Goal: Task Accomplishment & Management: Complete application form

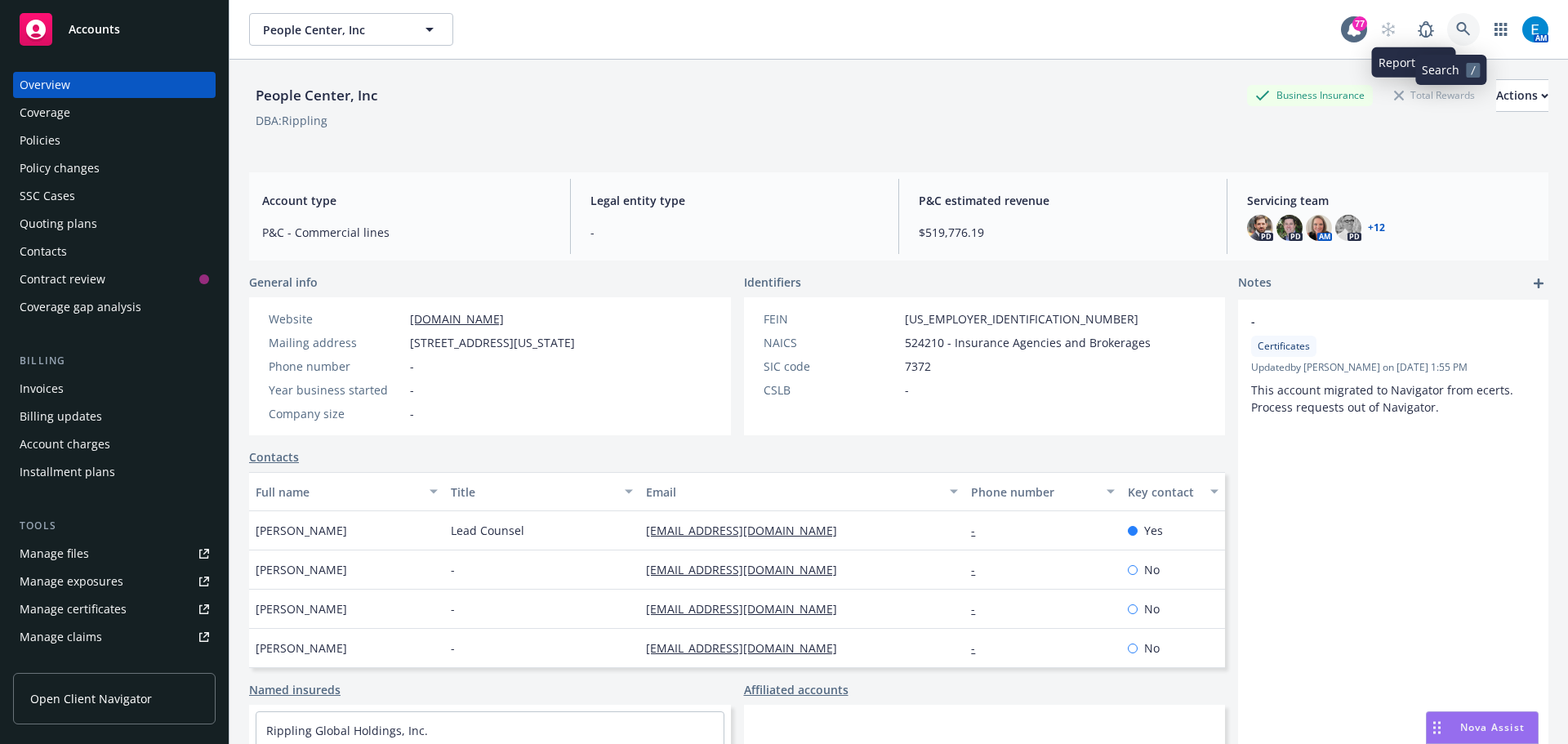
click at [1456, 31] on icon at bounding box center [1463, 29] width 14 height 14
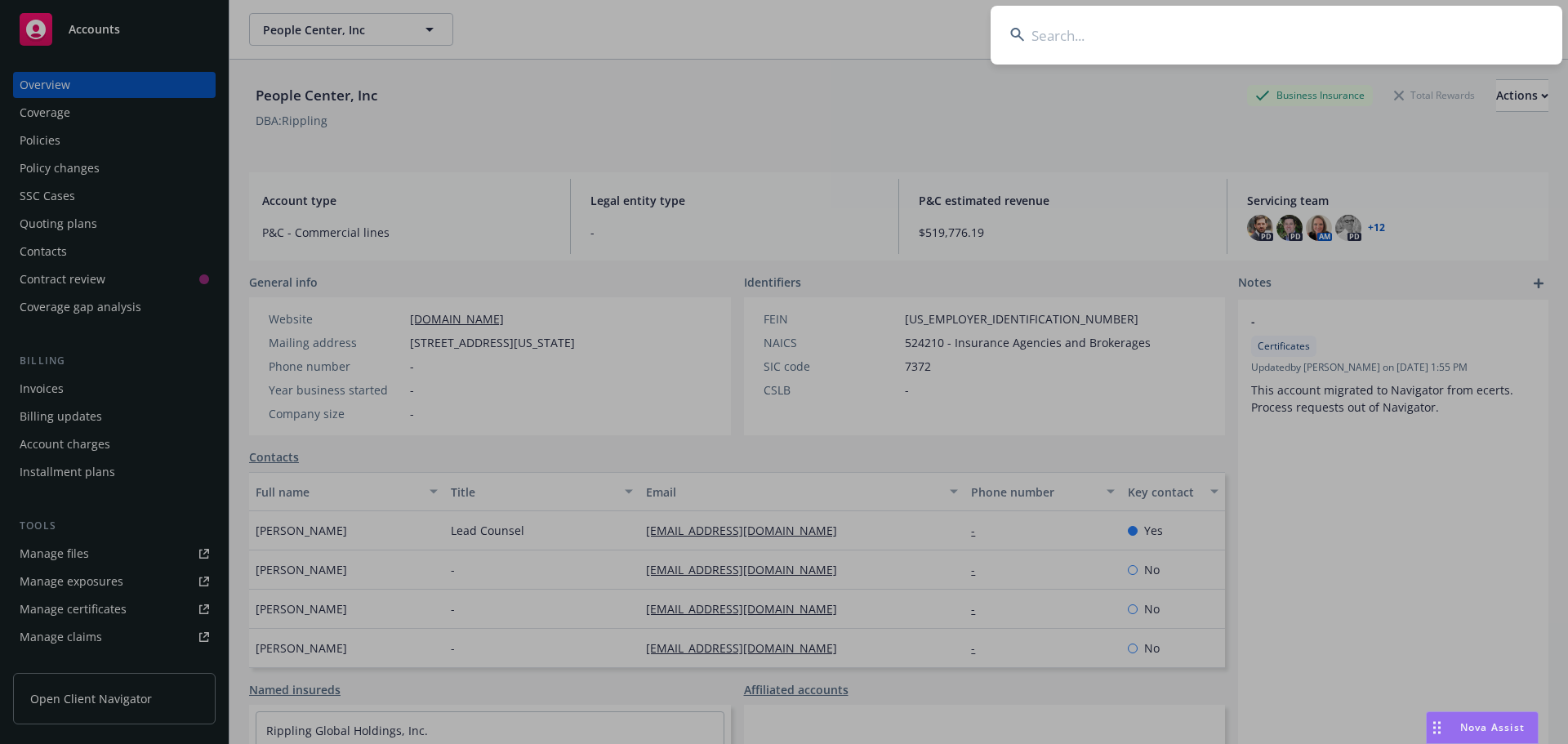
click at [1086, 27] on input at bounding box center [1276, 35] width 572 height 59
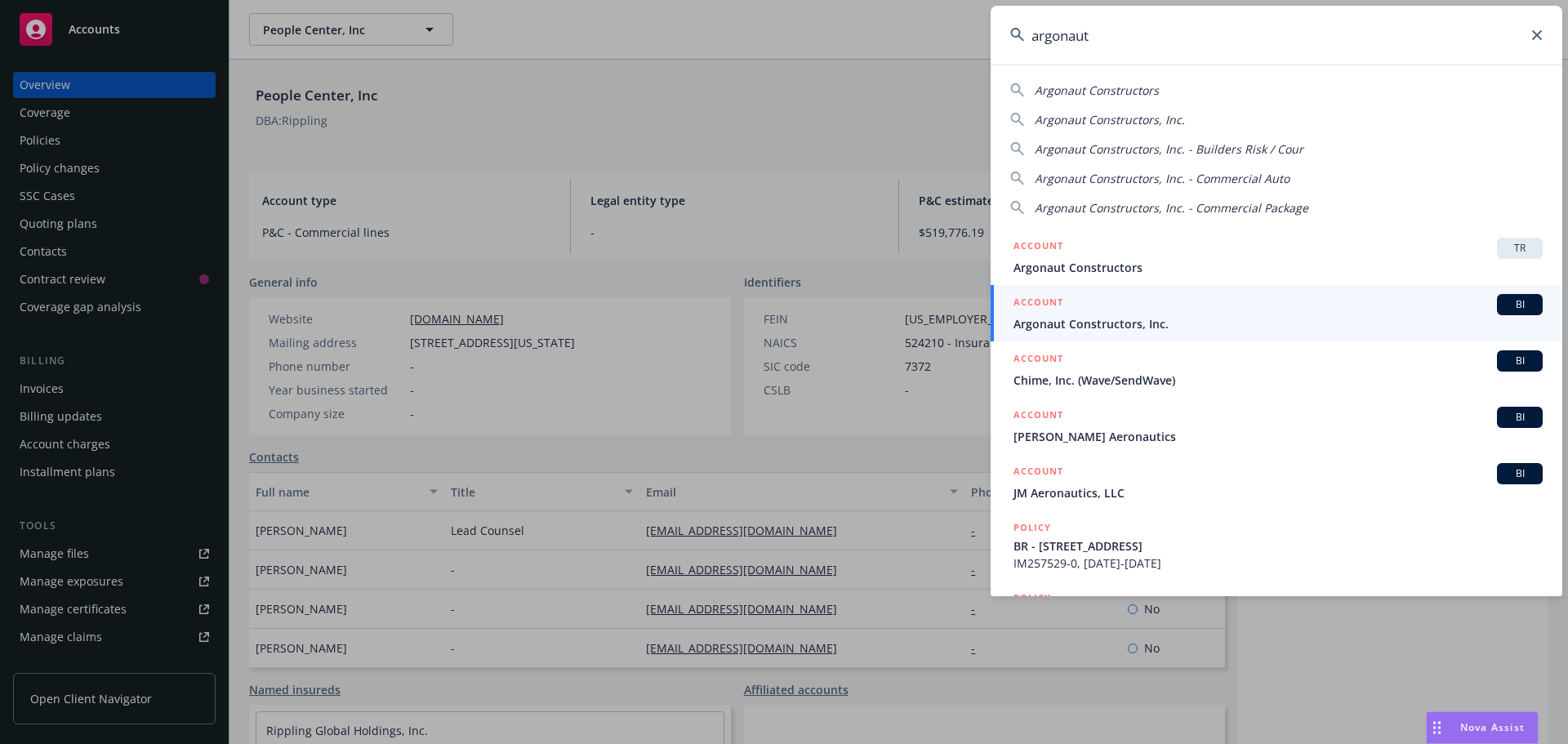
type input "argonaut"
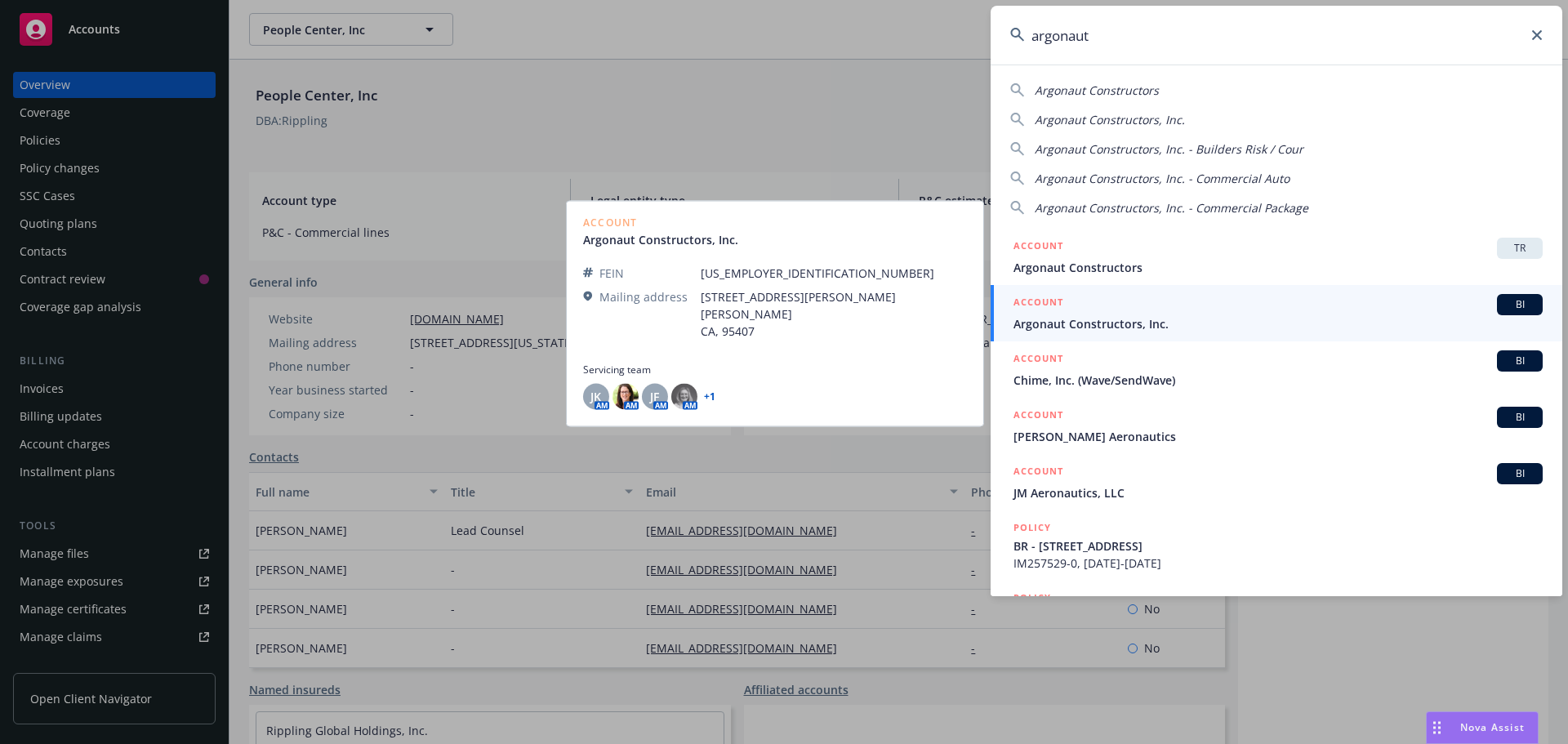
click at [1083, 328] on span "Argonaut Constructors, Inc." at bounding box center [1278, 324] width 529 height 17
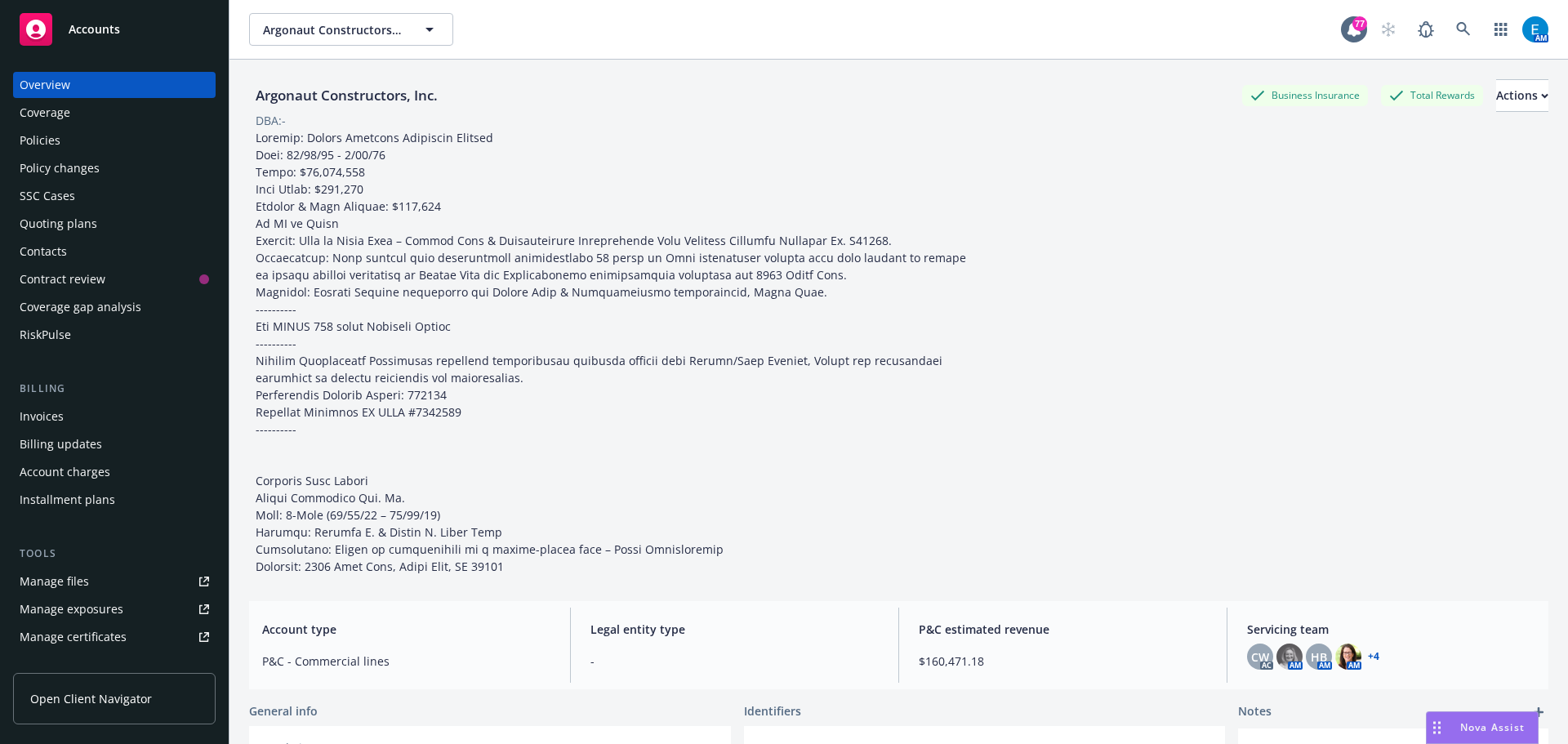
click at [43, 144] on div "Policies" at bounding box center [40, 141] width 41 height 26
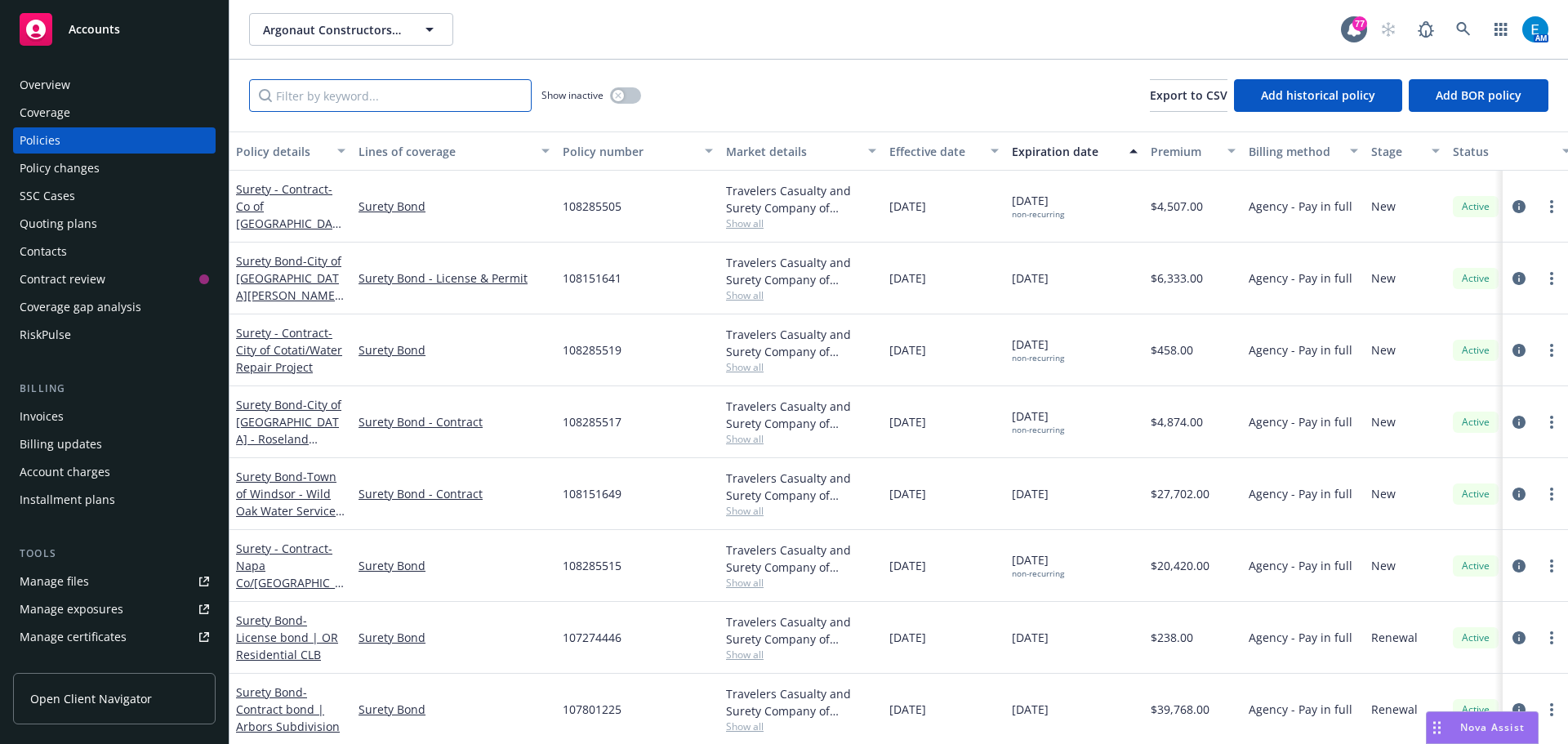
click at [335, 100] on input "Filter by keyword..." at bounding box center [390, 95] width 283 height 33
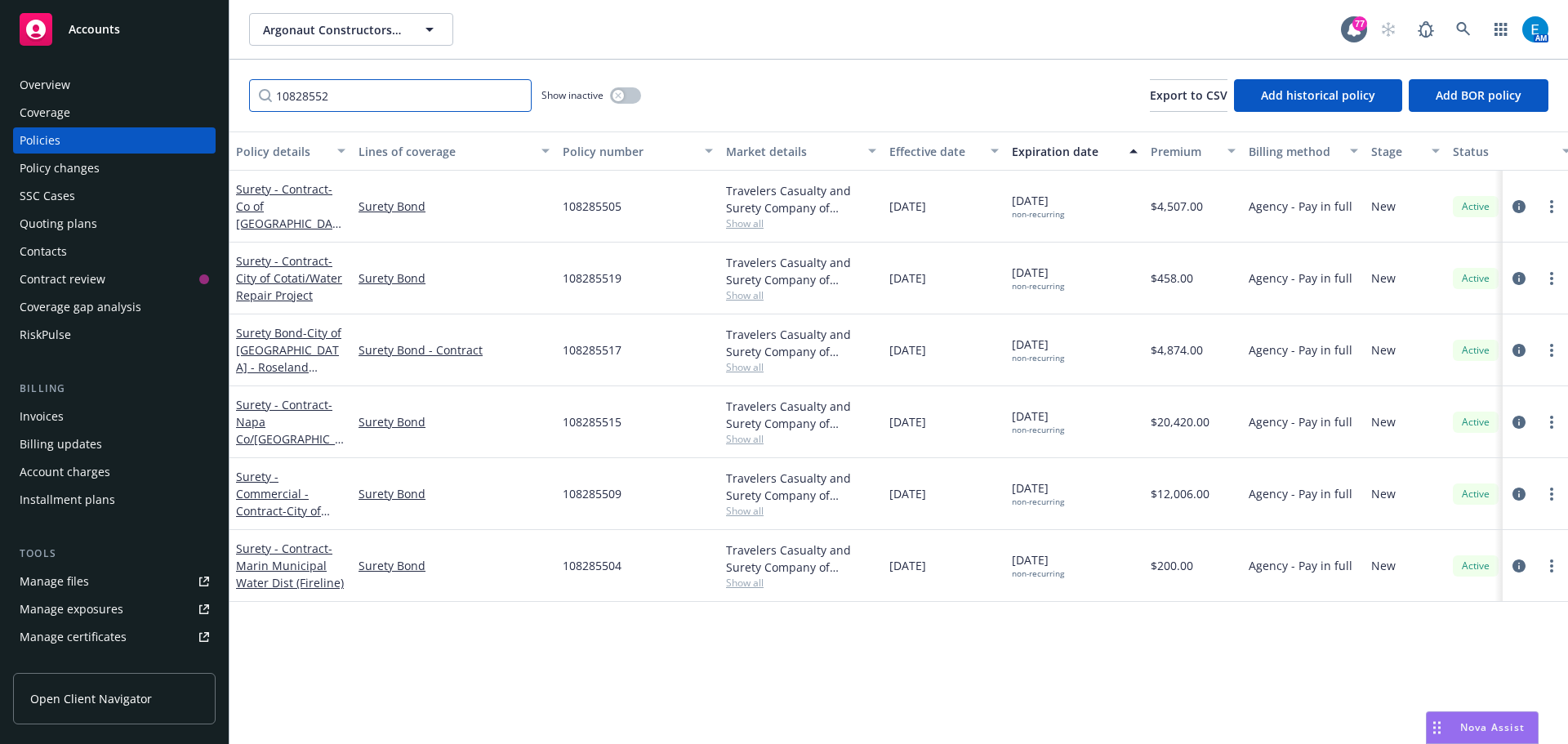
type input "108285520"
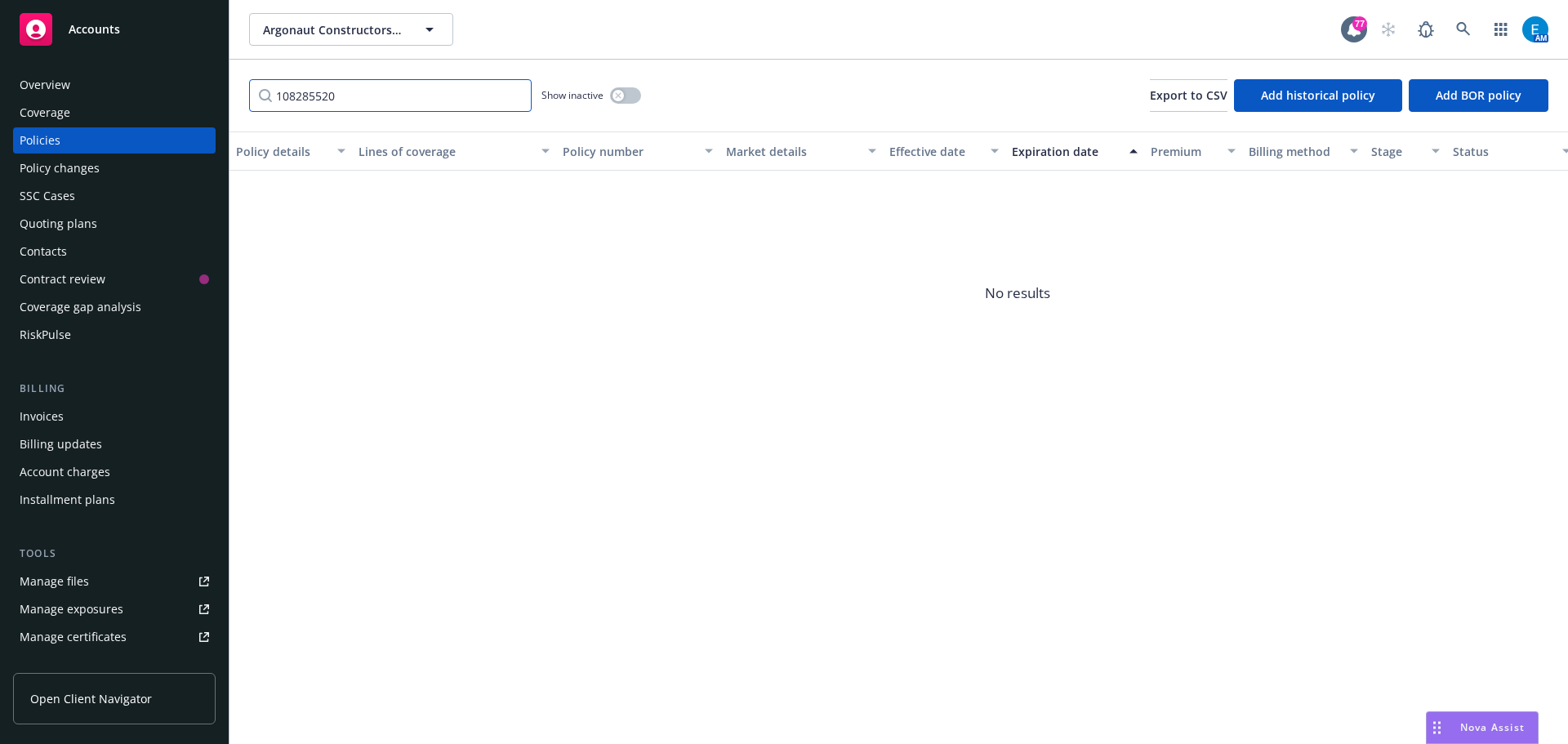
click at [514, 95] on input "108285520" at bounding box center [390, 95] width 283 height 33
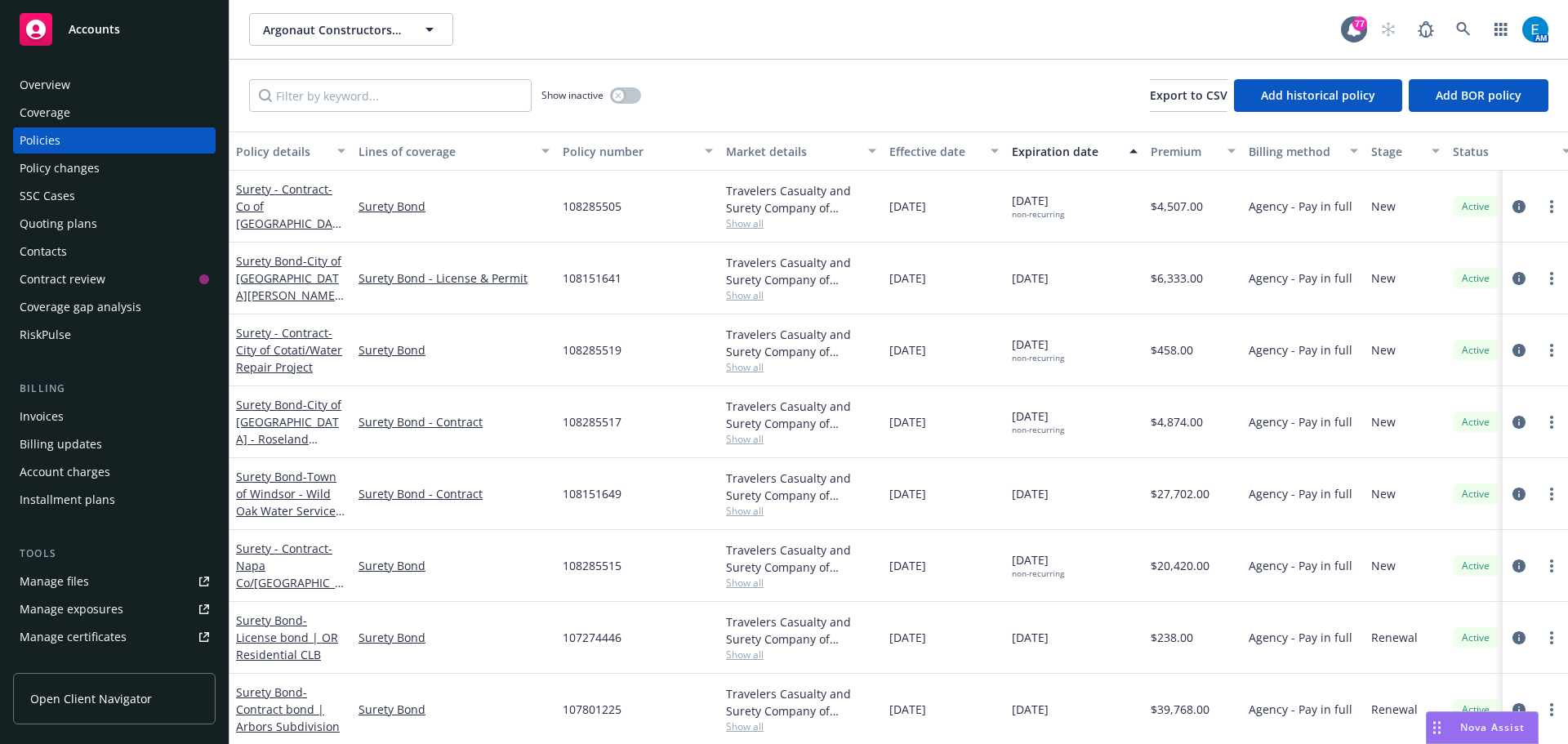
click at [67, 226] on div "Quoting plans" at bounding box center [58, 224] width 77 height 26
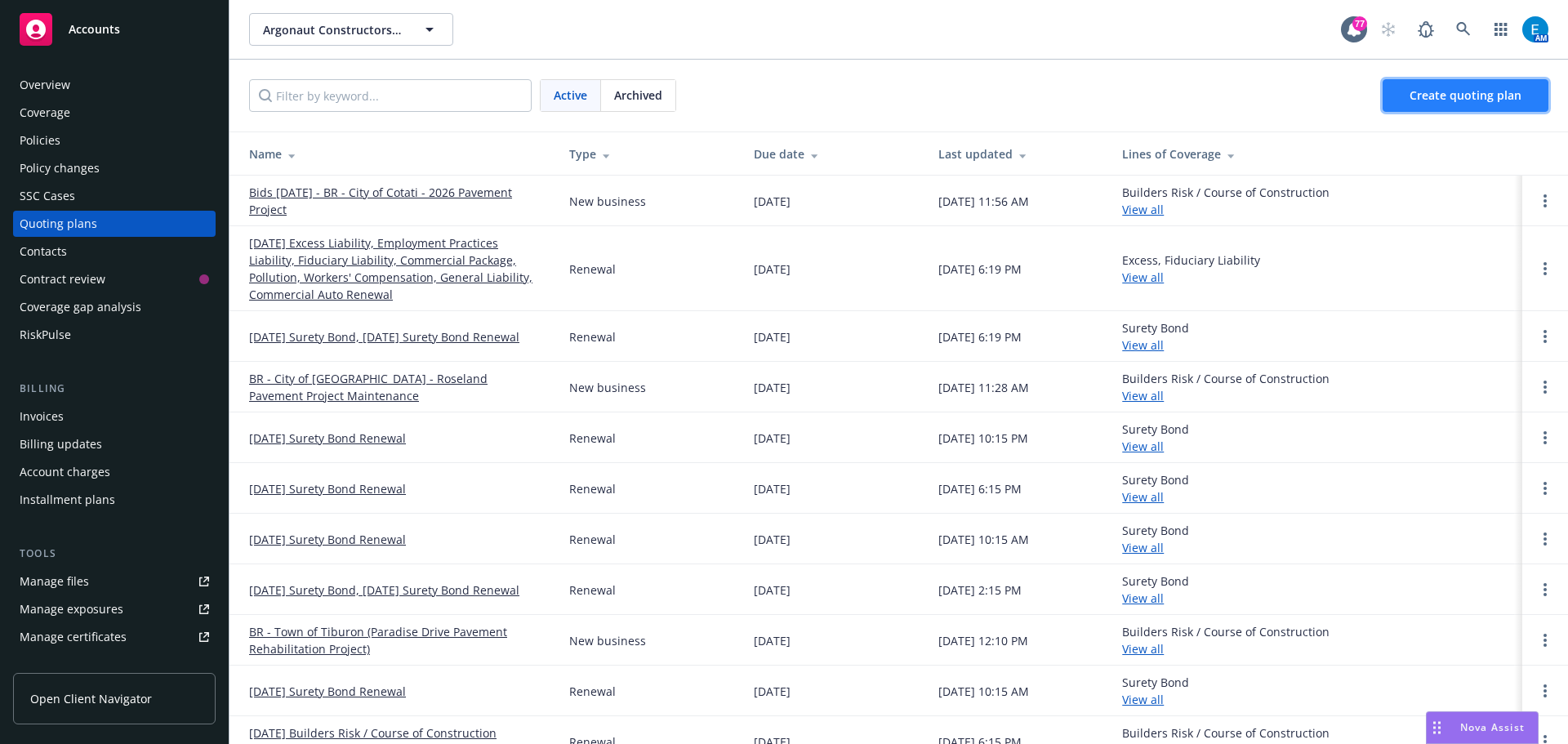
click at [1461, 95] on span "Create quoting plan" at bounding box center [1465, 95] width 112 height 16
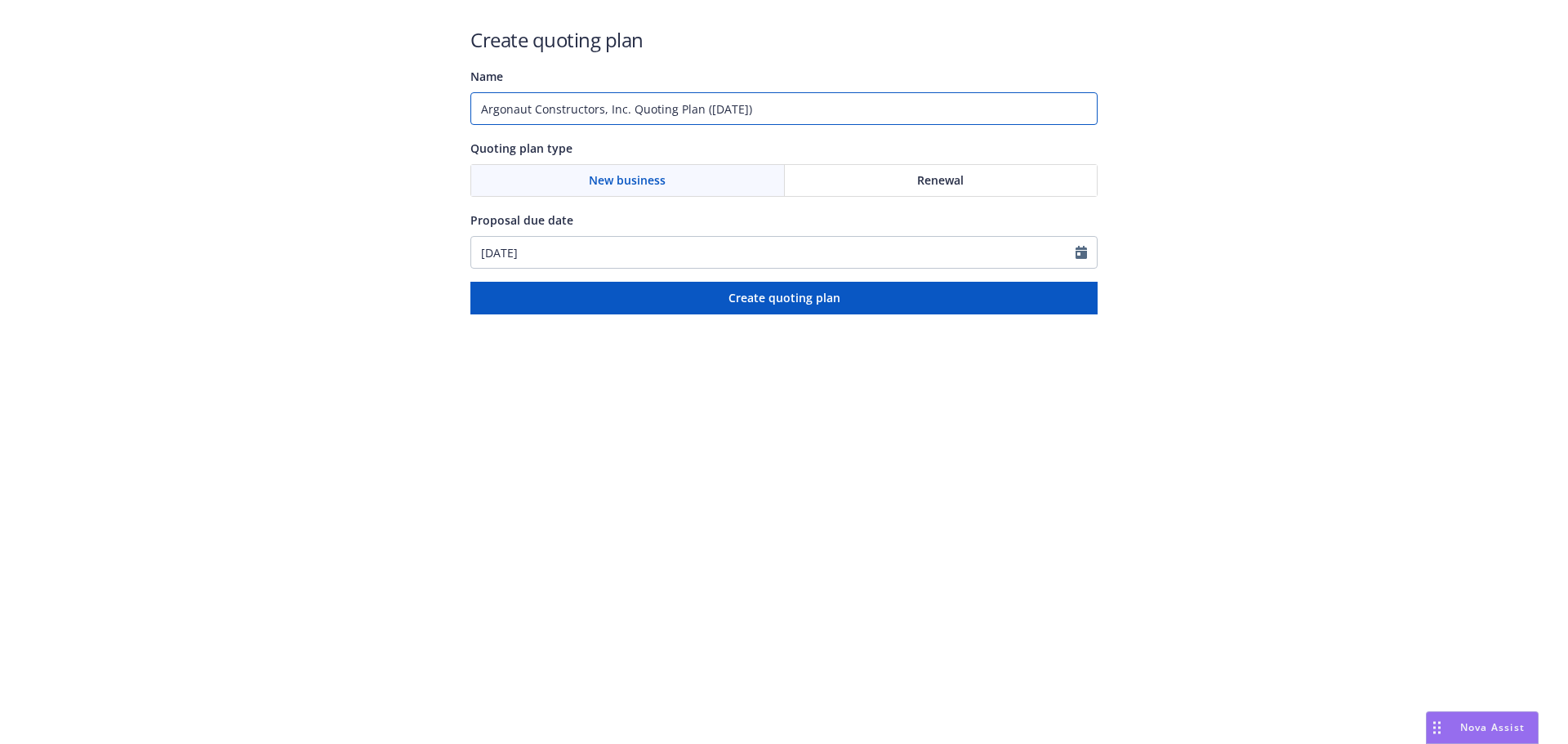
drag, startPoint x: 776, startPoint y: 109, endPoint x: 415, endPoint y: 109, distance: 361.0
click at [417, 109] on div "Create quoting plan Name Argonaut Constructors, Inc. Quoting Plan (2025-08-15) …" at bounding box center [784, 157] width 1568 height 315
click at [602, 113] on input "#108285520" at bounding box center [783, 109] width 627 height 33
type input "#108285520 Co of Sonoma Encroachment Permit Bond"
drag, startPoint x: 1007, startPoint y: 178, endPoint x: 960, endPoint y: 216, distance: 60.4
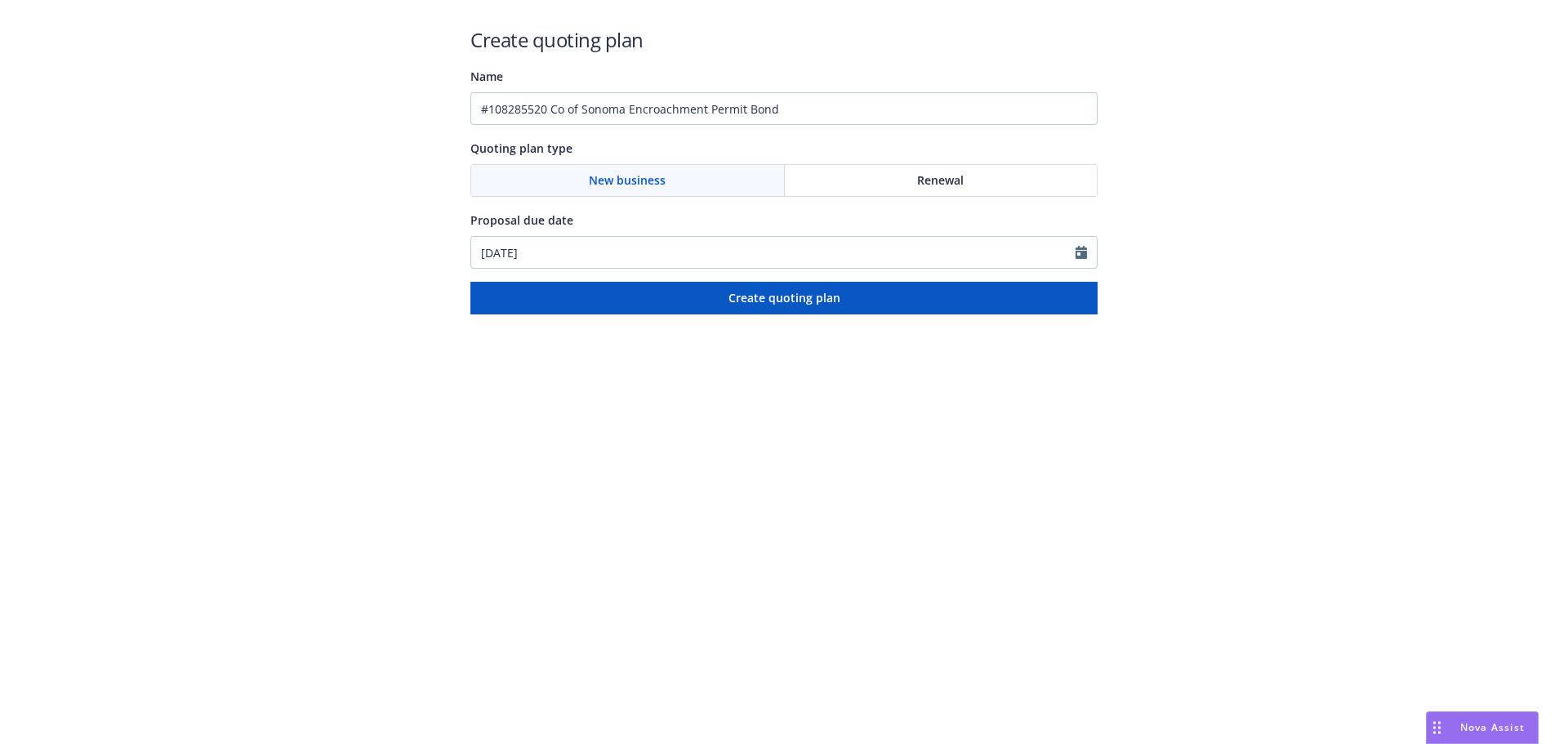
click at [1005, 178] on div "Renewal" at bounding box center [941, 181] width 313 height 31
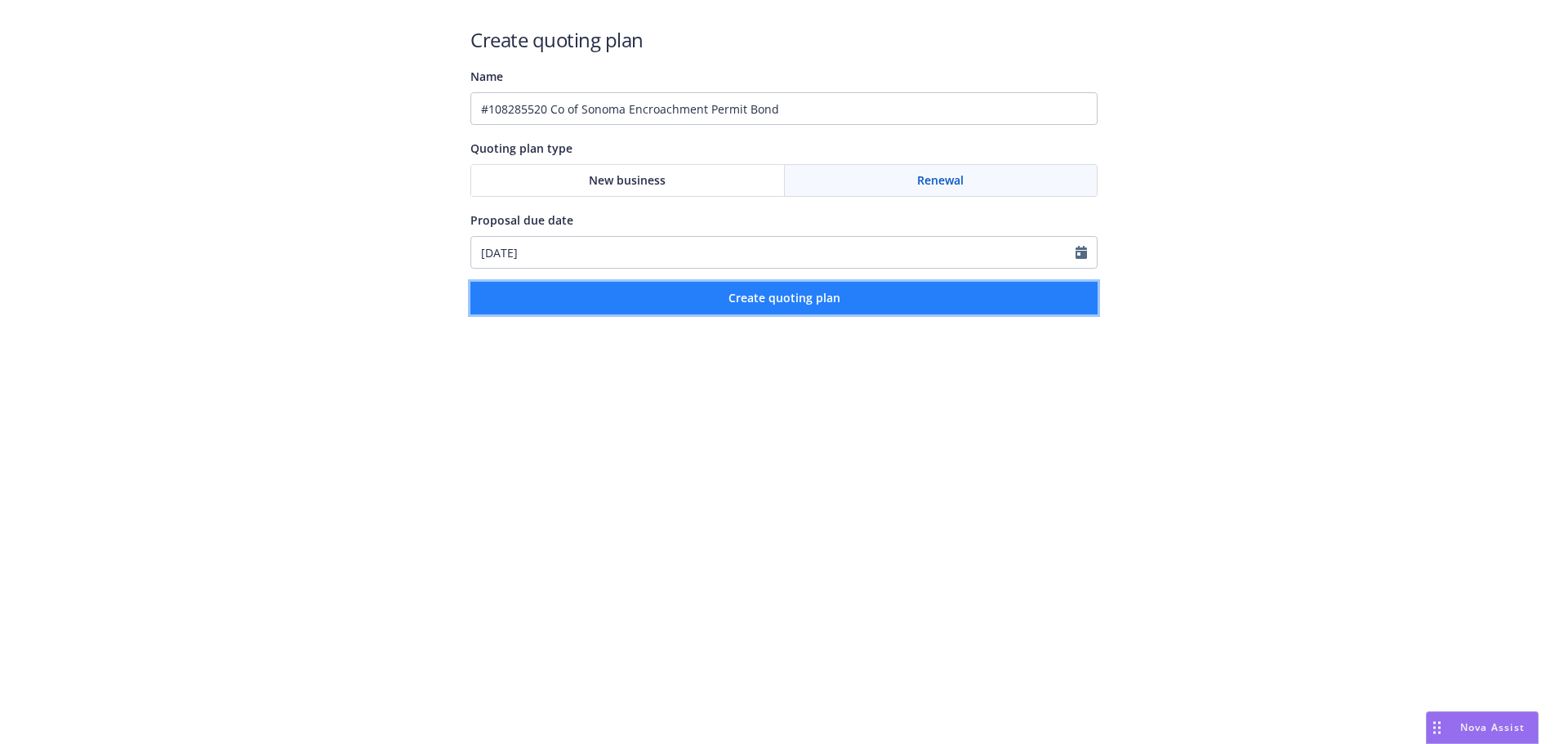
click at [819, 303] on span "Create quoting plan" at bounding box center [784, 298] width 112 height 16
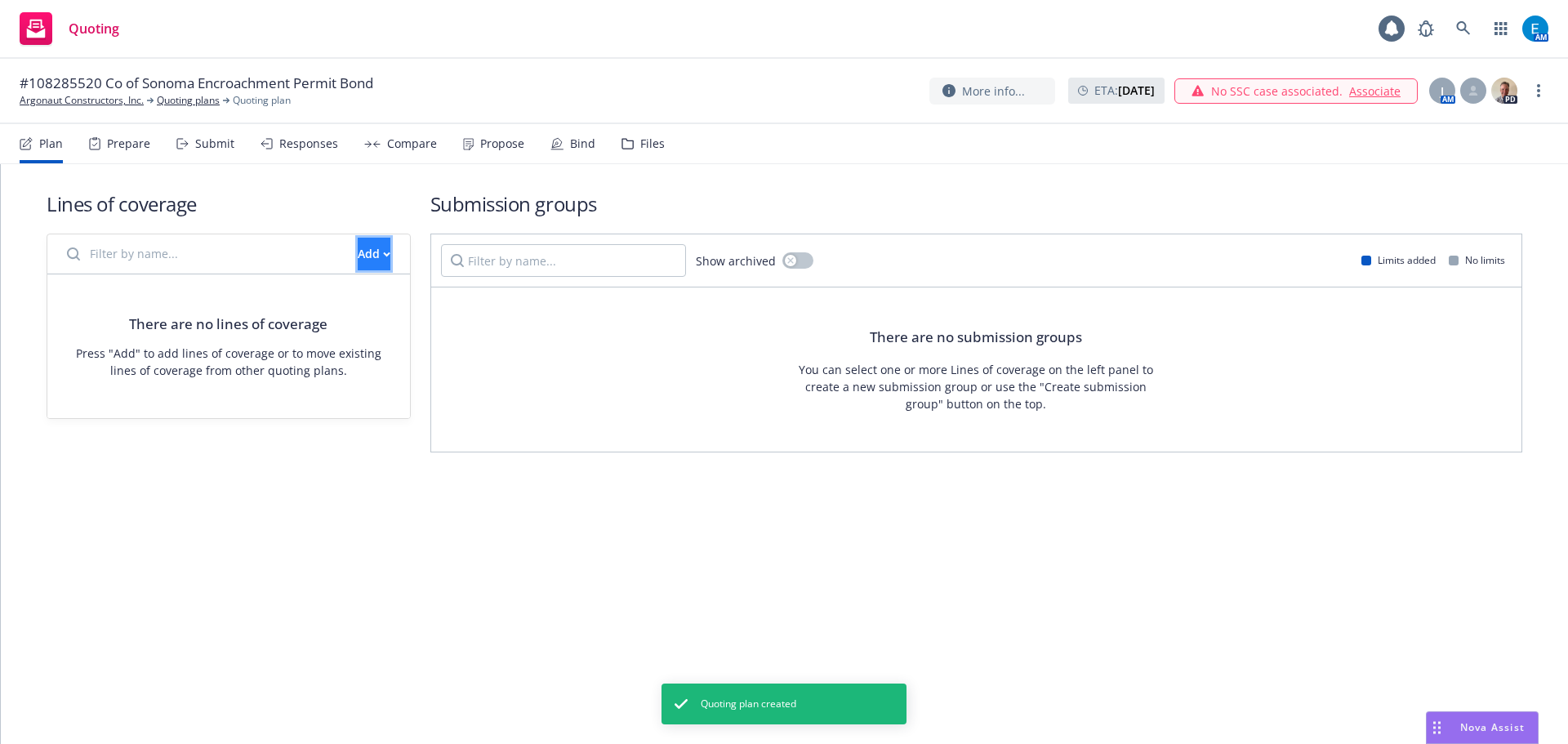
click at [357, 261] on button "Add" at bounding box center [374, 254] width 33 height 33
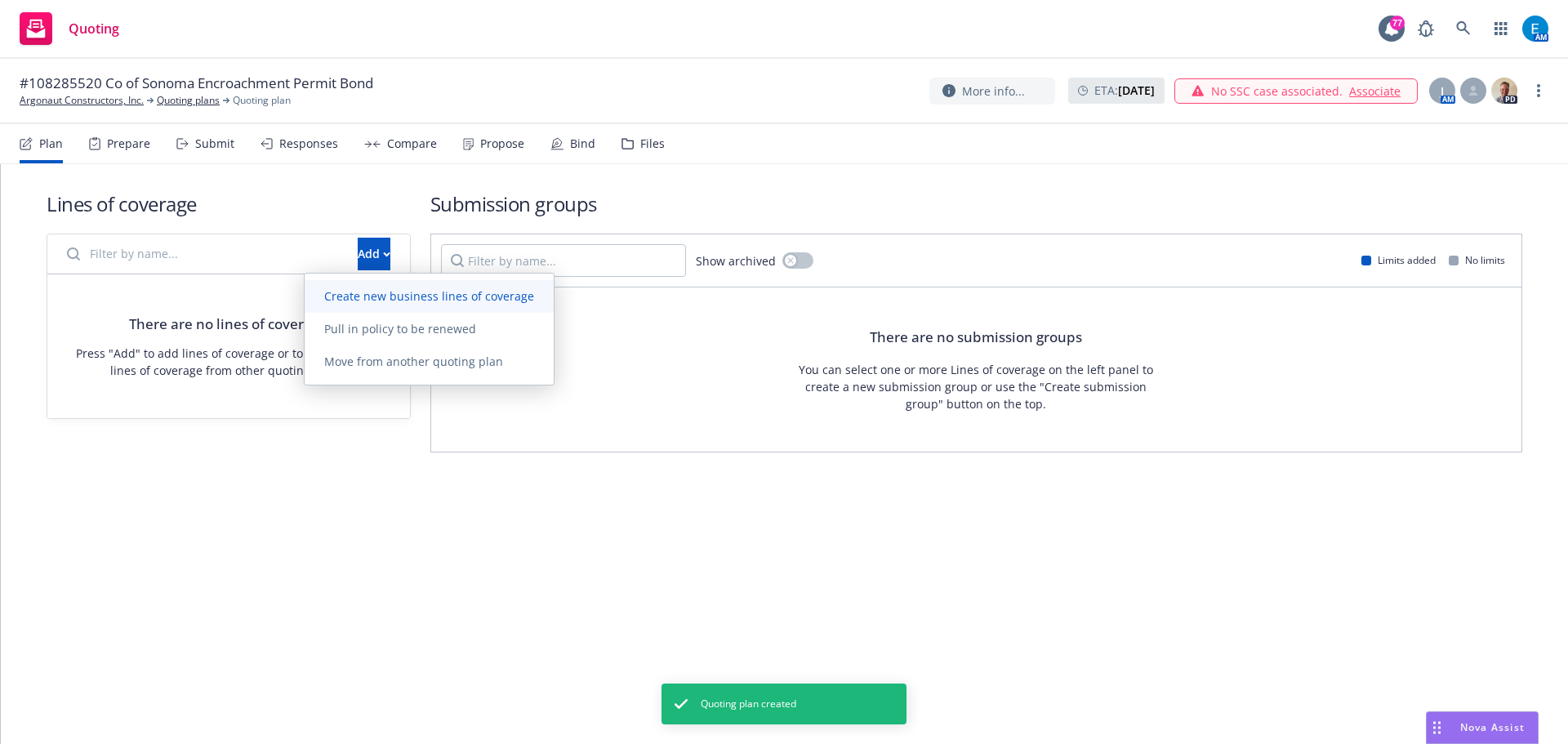
click at [344, 295] on span "Create new business lines of coverage" at bounding box center [429, 296] width 249 height 16
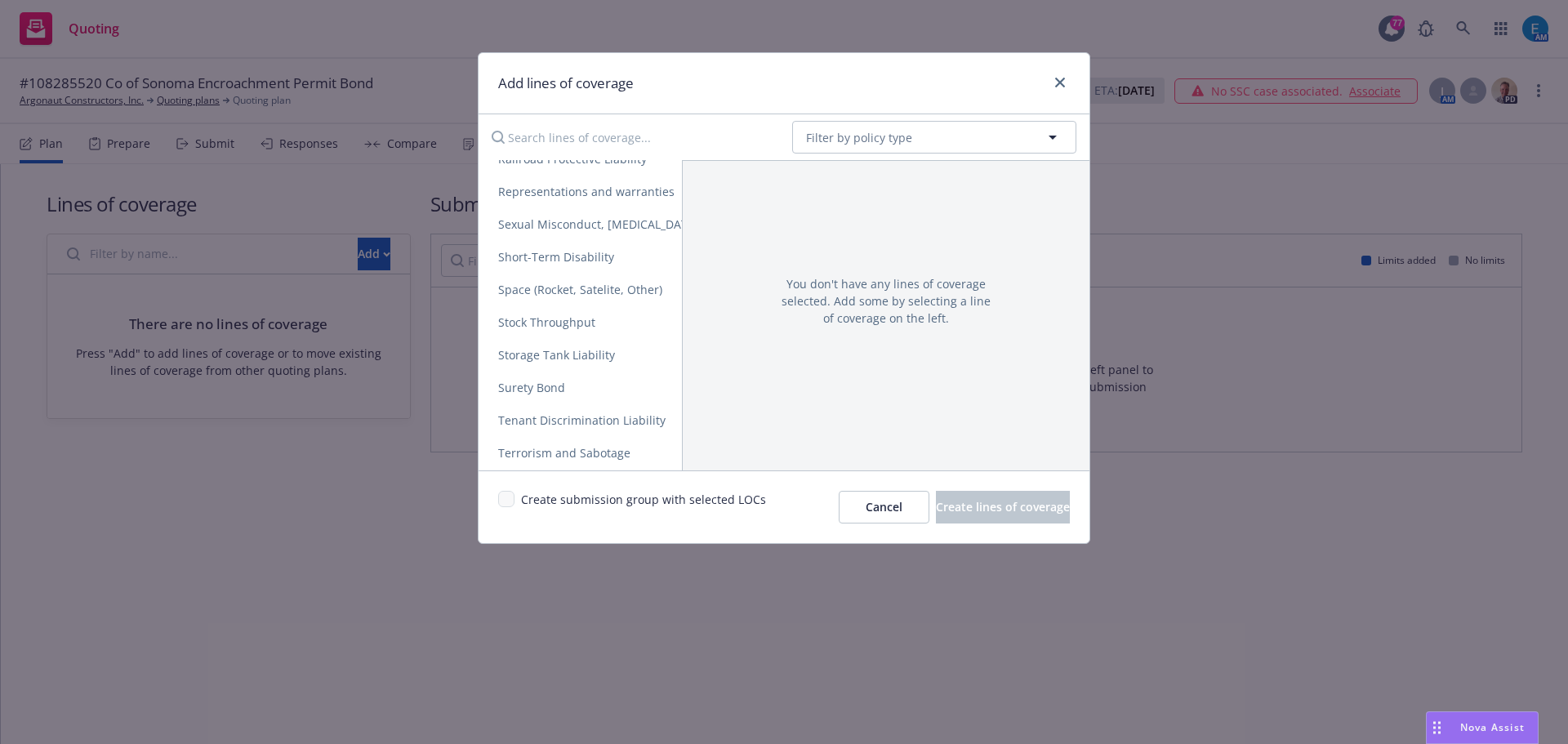
scroll to position [3136, 0]
click at [529, 379] on span "Surety Bond" at bounding box center [531, 377] width 106 height 16
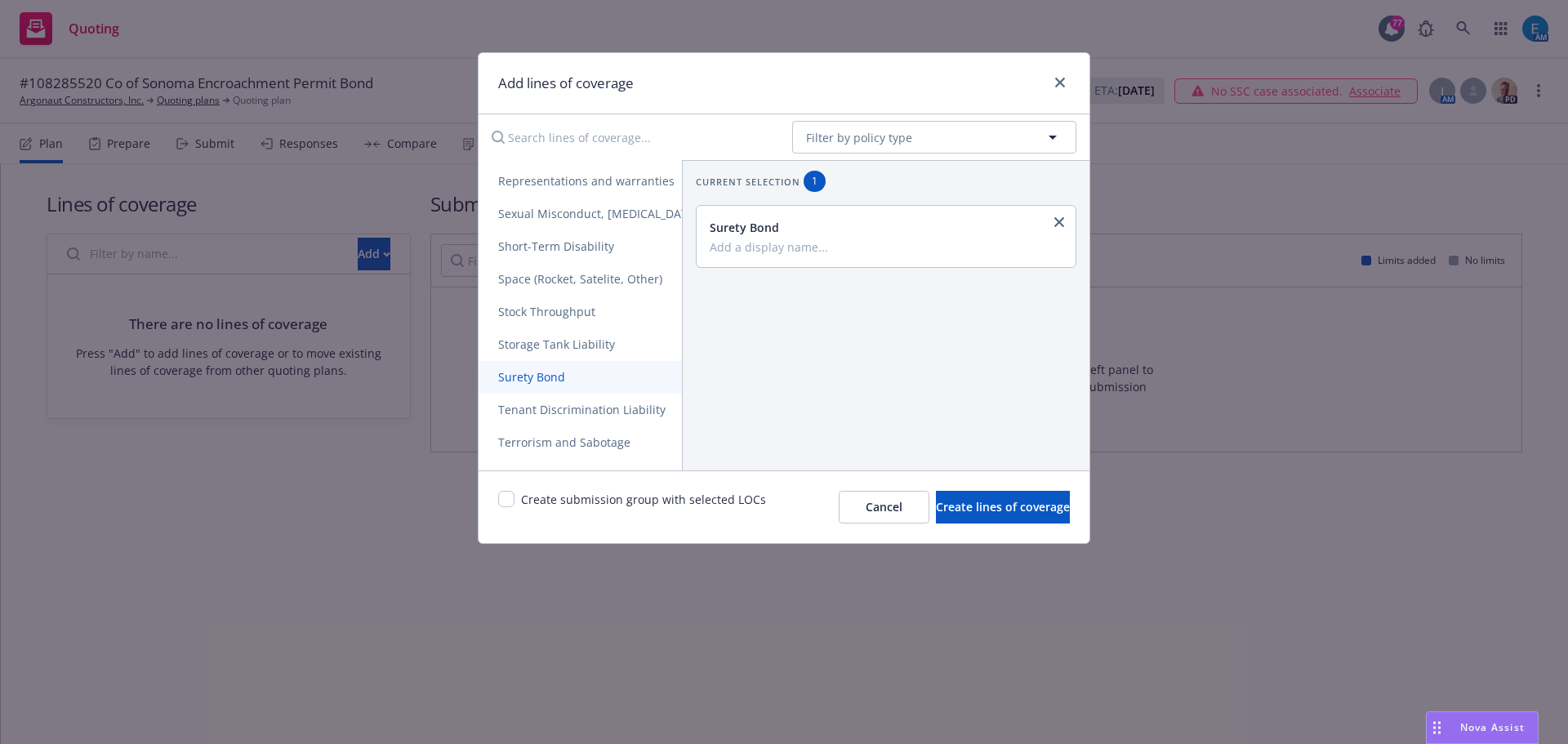
click at [546, 375] on span "Surety Bond" at bounding box center [531, 377] width 106 height 16
click at [1054, 289] on icon "close" at bounding box center [1059, 289] width 10 height 10
click at [972, 504] on span "Create lines of coverage" at bounding box center [1003, 506] width 134 height 16
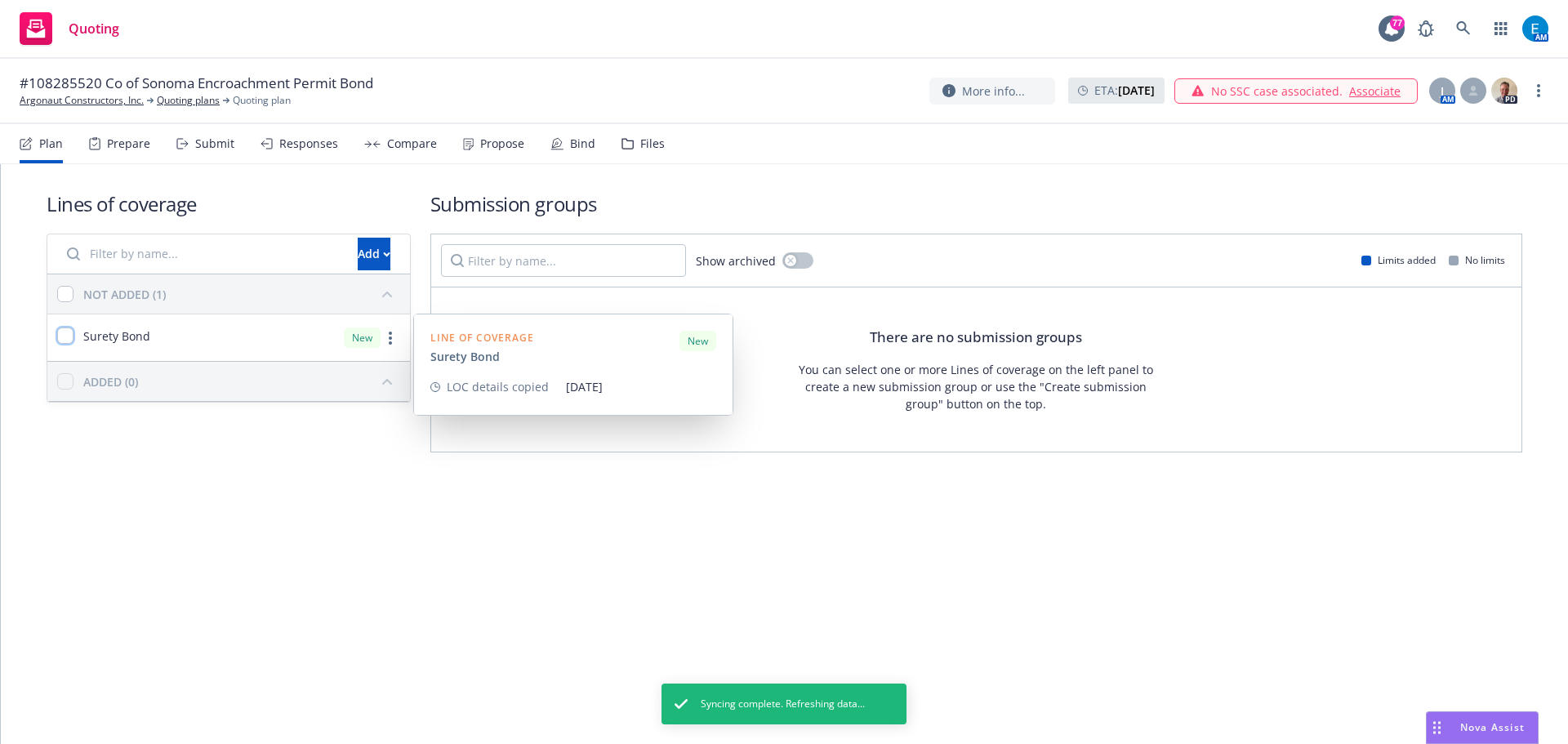
drag, startPoint x: 66, startPoint y: 336, endPoint x: 145, endPoint y: 372, distance: 86.8
click at [66, 335] on input "checkbox" at bounding box center [66, 335] width 16 height 16
checkbox input "true"
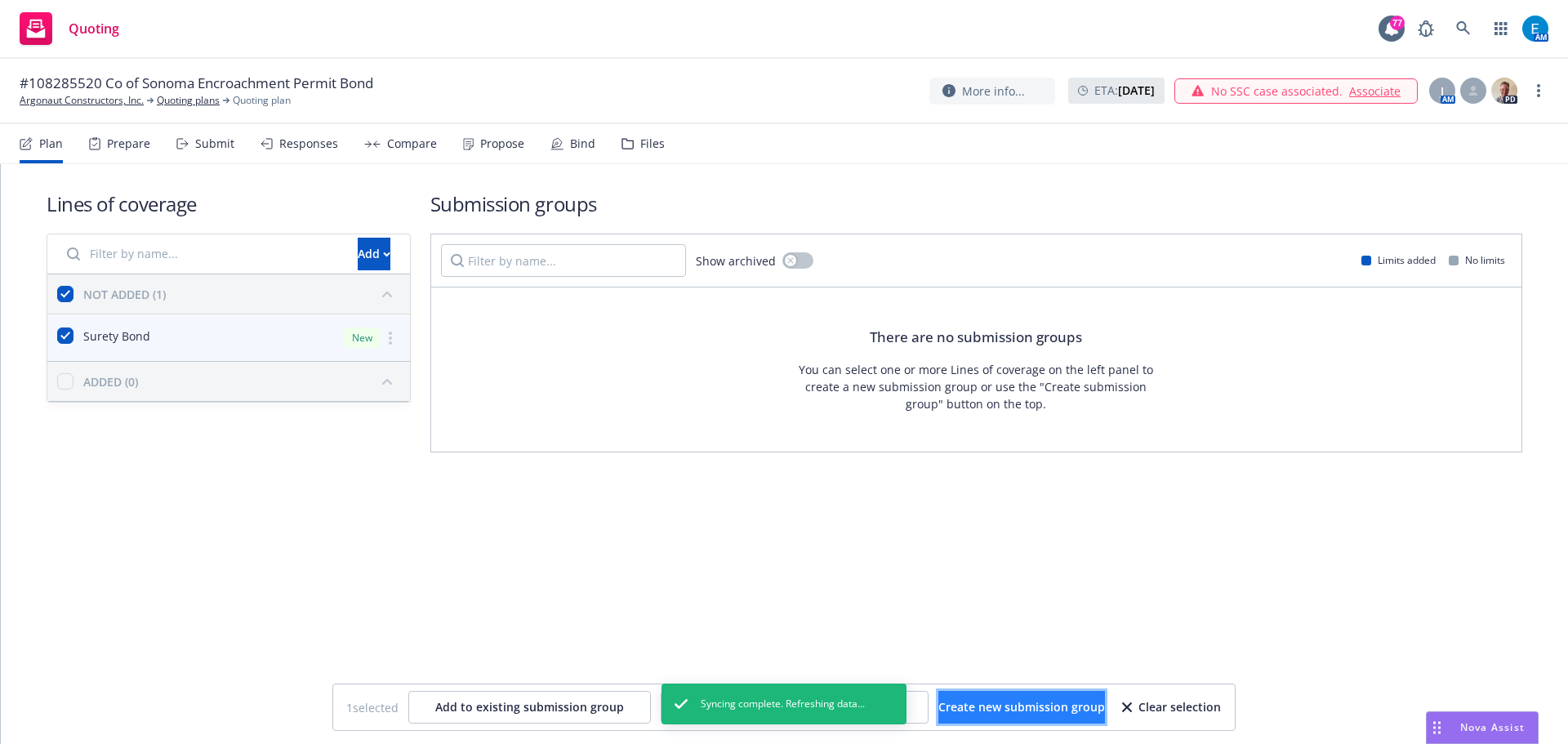
click at [1029, 712] on span "Create new submission group" at bounding box center [1022, 707] width 167 height 16
checkbox input "false"
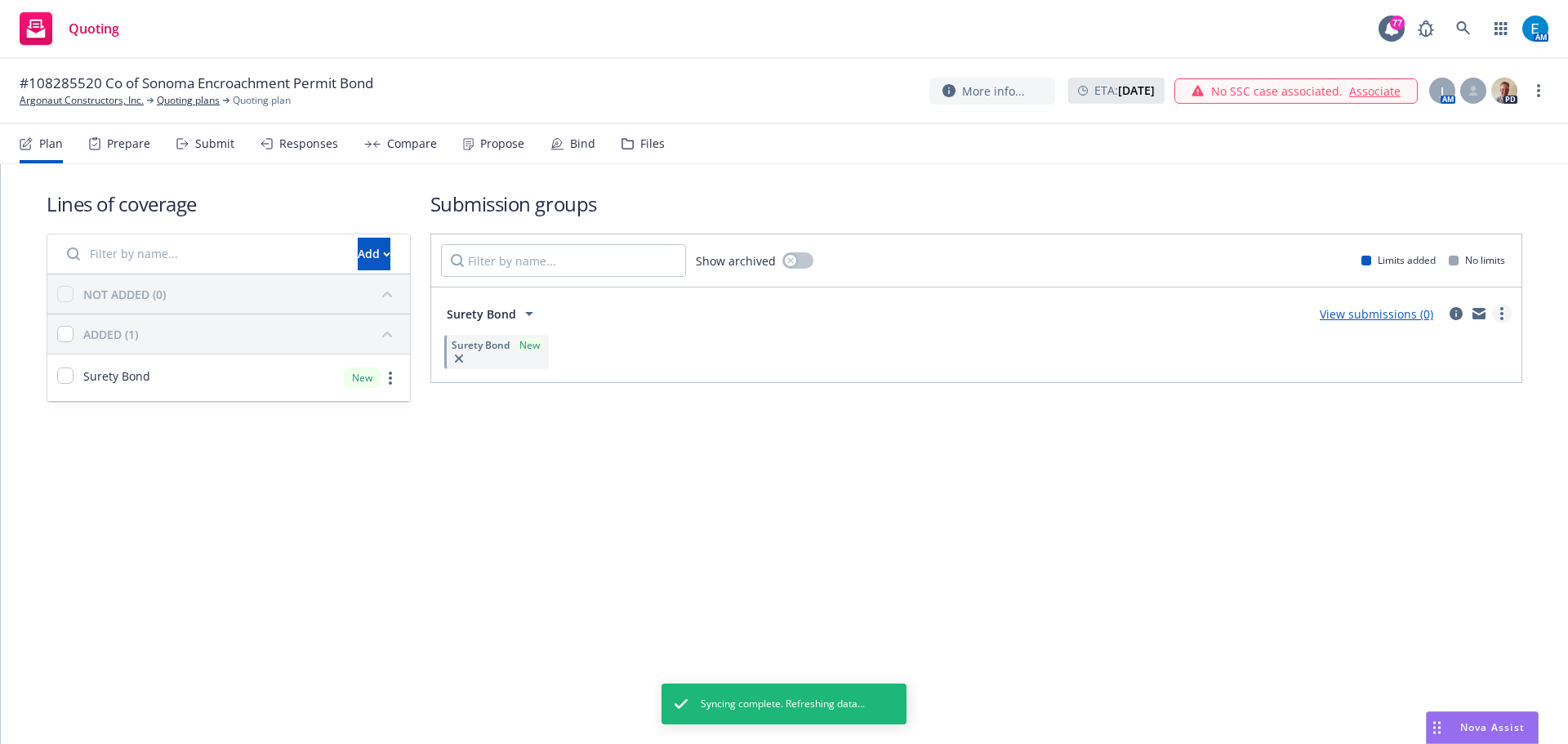
click at [1501, 312] on icon "more" at bounding box center [1501, 314] width 3 height 13
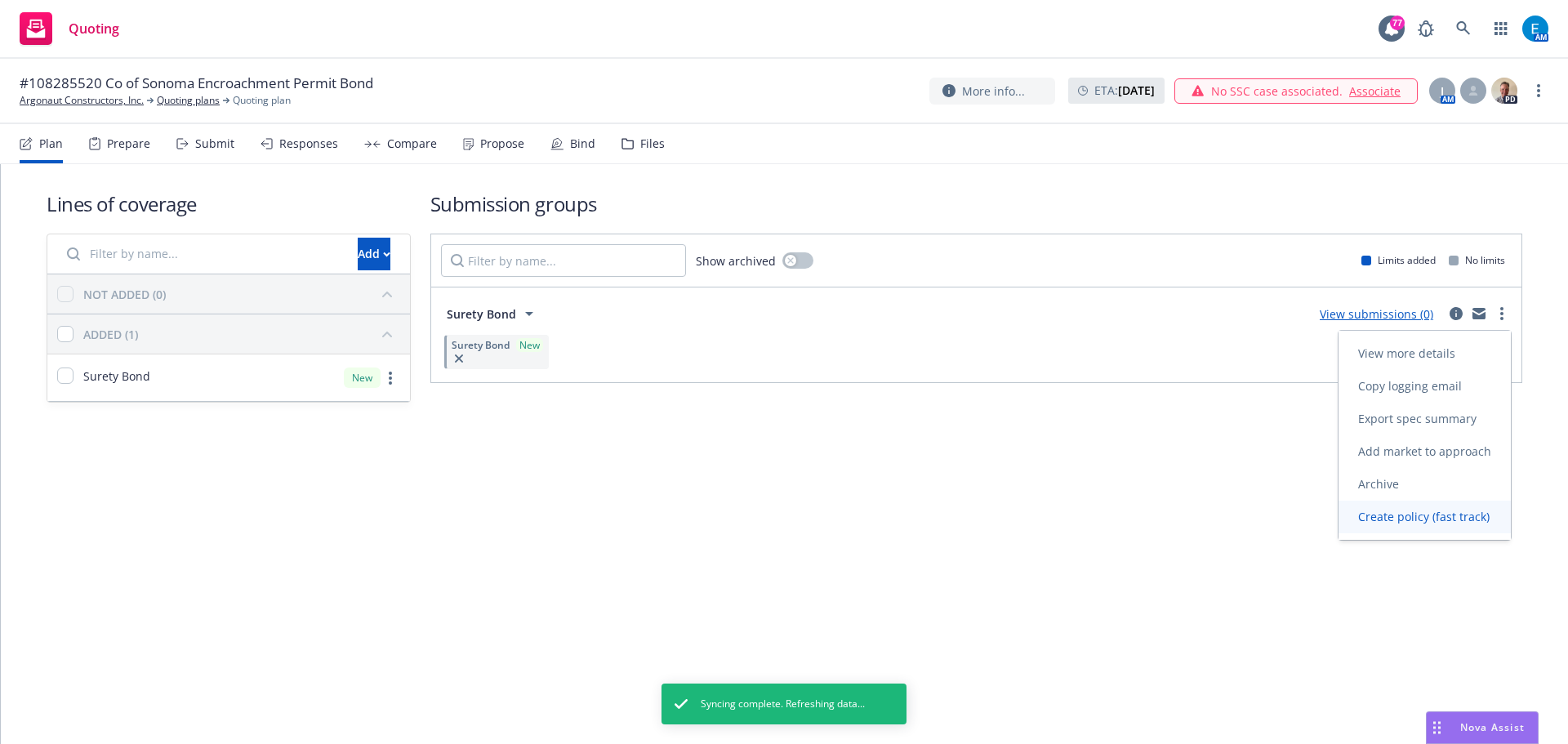
drag, startPoint x: 1427, startPoint y: 516, endPoint x: 1404, endPoint y: 524, distance: 24.4
click at [1426, 517] on span "Create policy (fast track)" at bounding box center [1423, 516] width 171 height 16
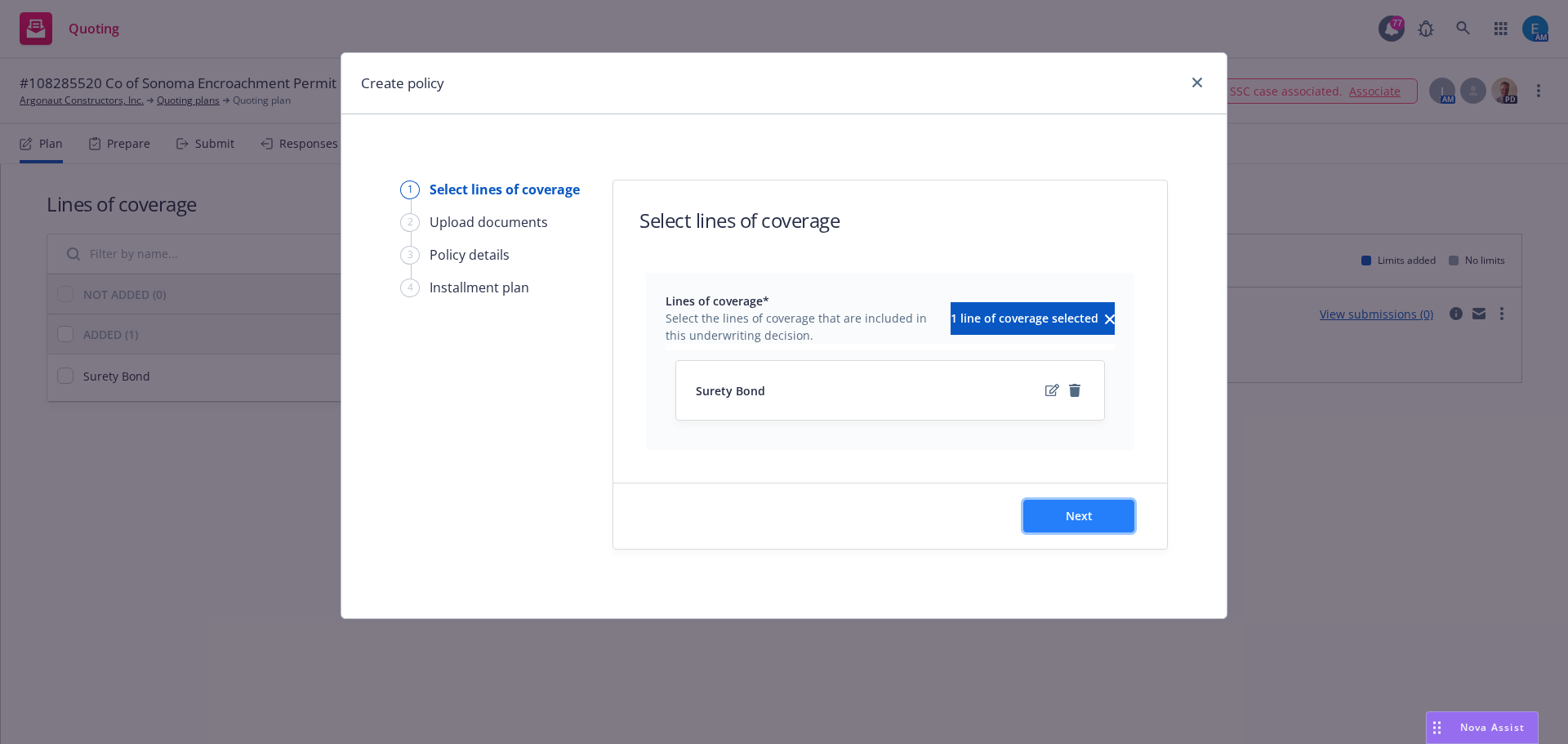
click at [1077, 511] on span "Next" at bounding box center [1079, 515] width 27 height 16
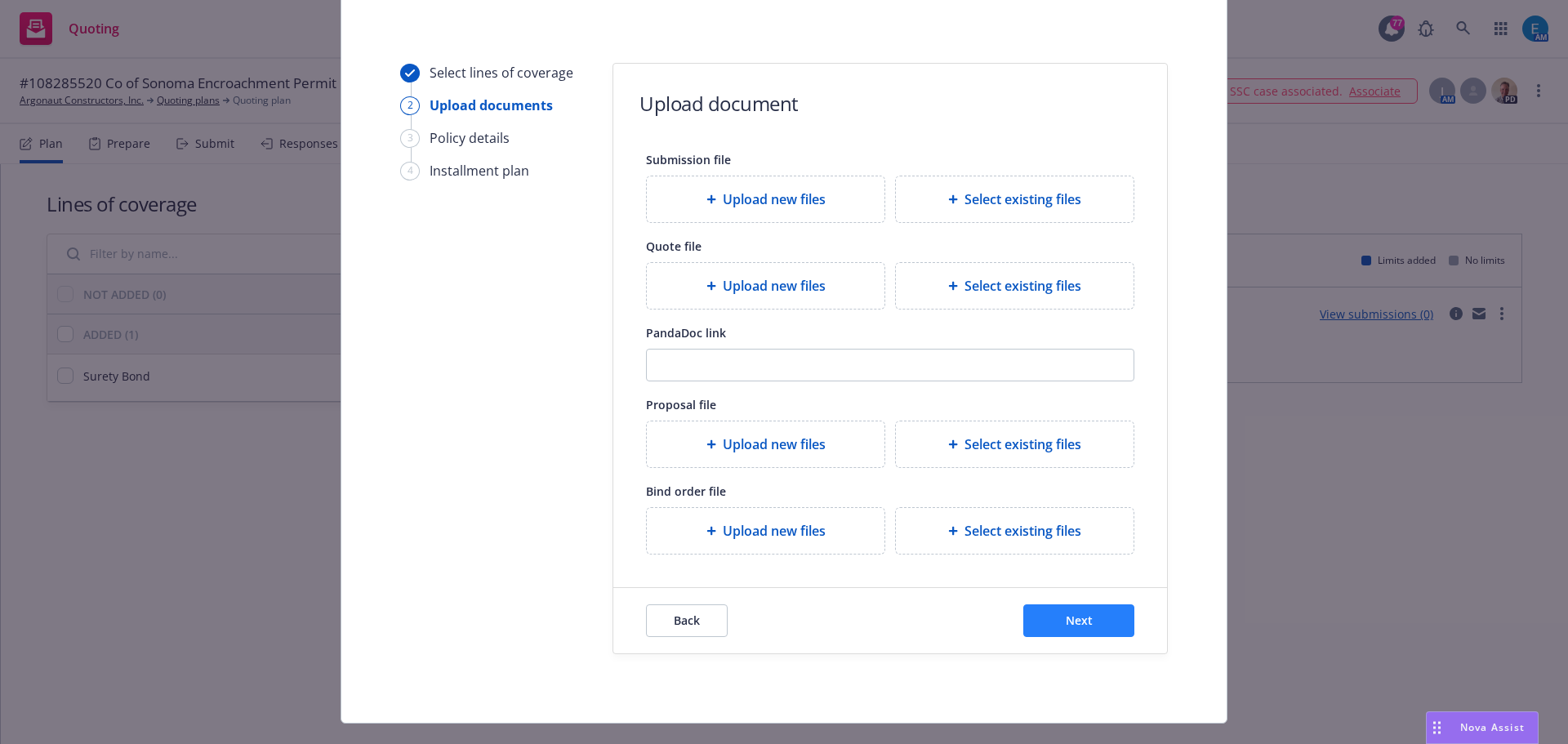
scroll to position [149, 0]
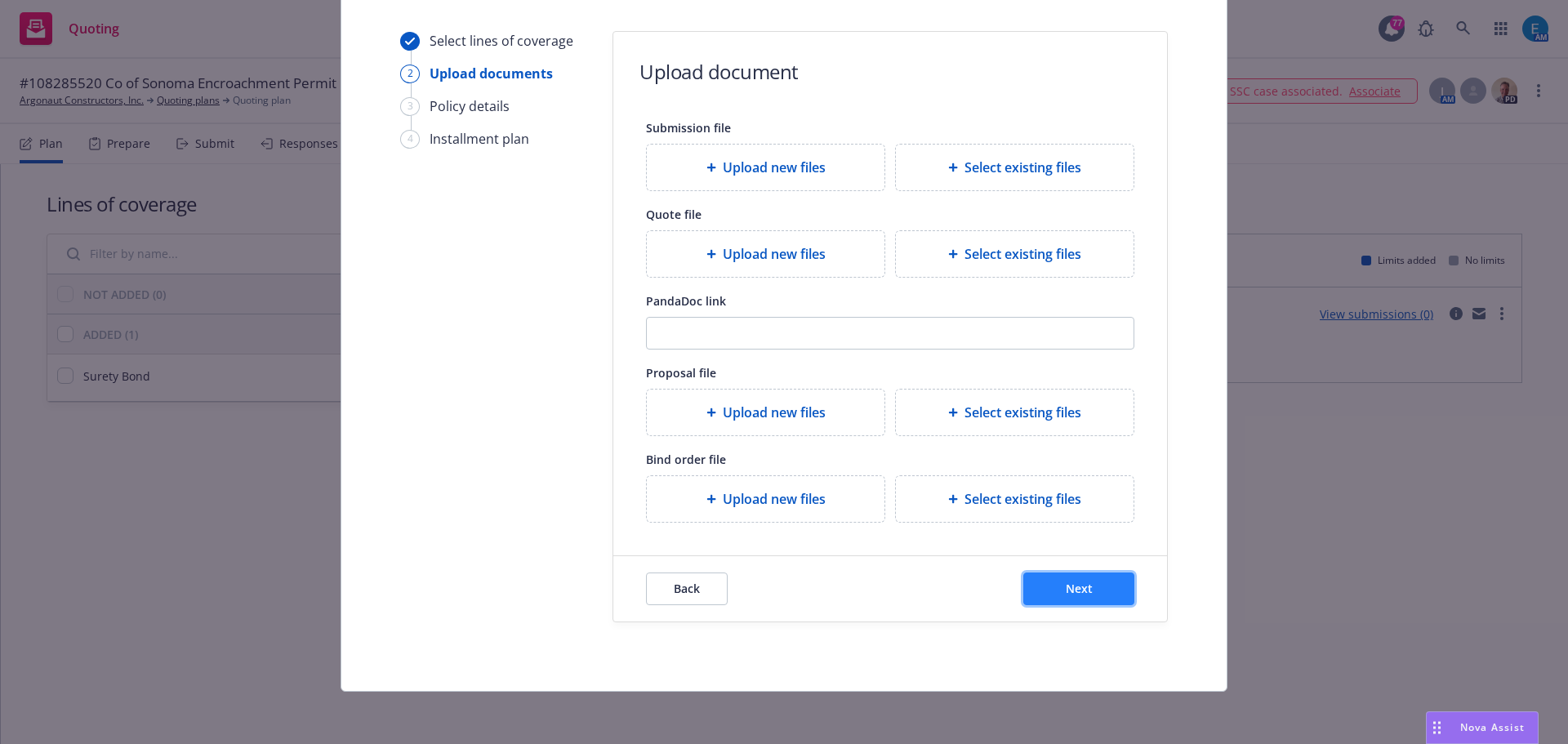
click at [1101, 591] on button "Next" at bounding box center [1078, 589] width 111 height 33
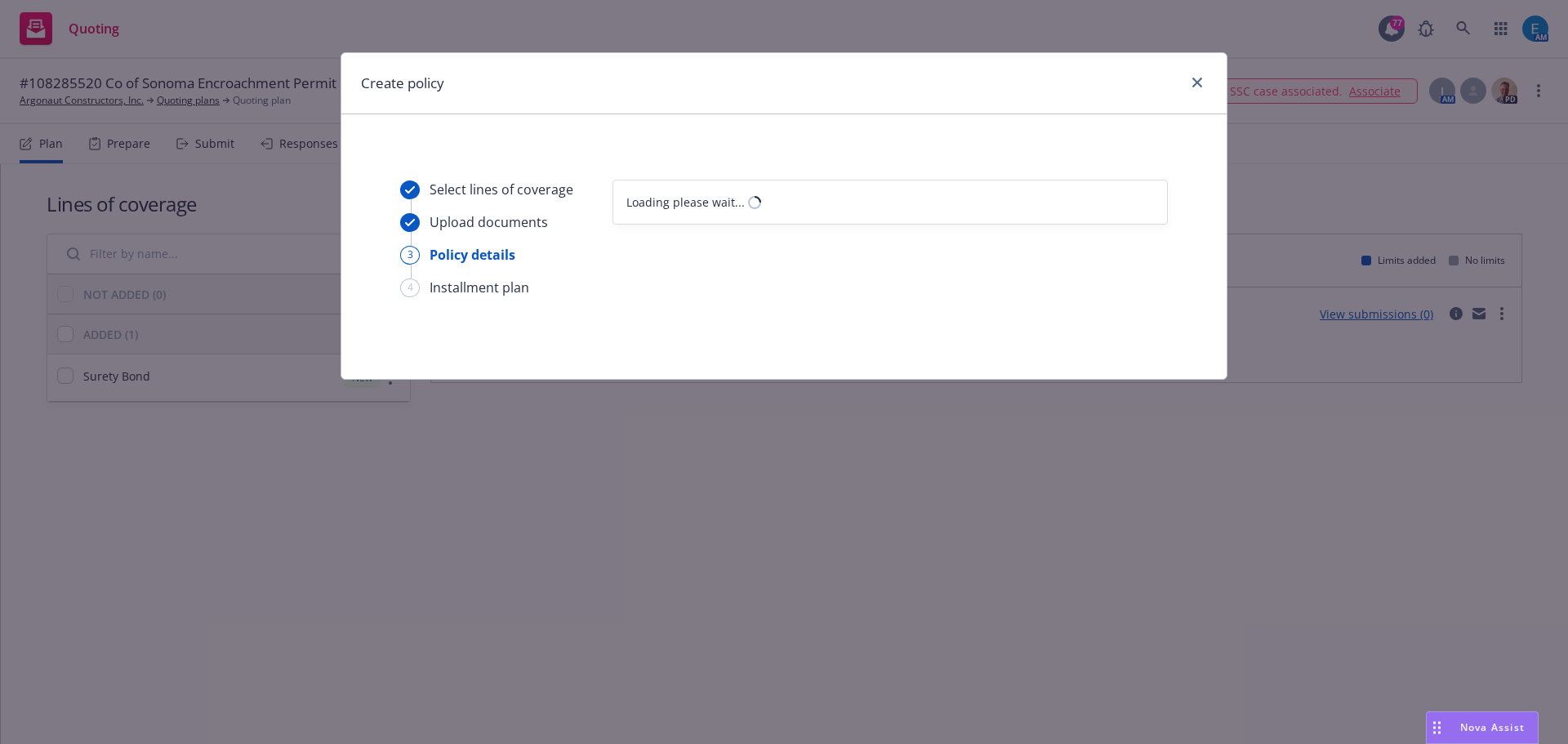
select select "12"
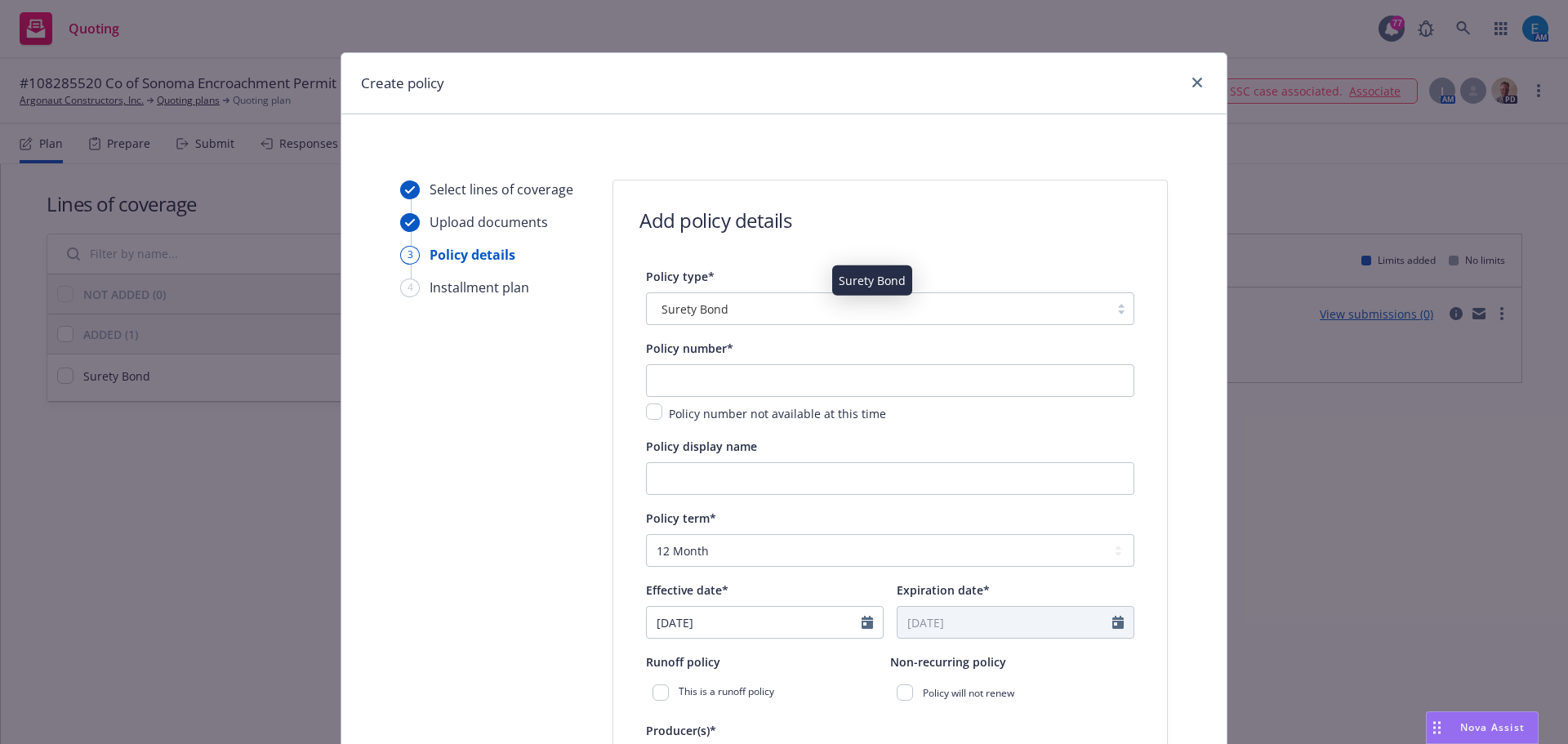
click at [819, 317] on div "Surety Bond" at bounding box center [878, 309] width 446 height 17
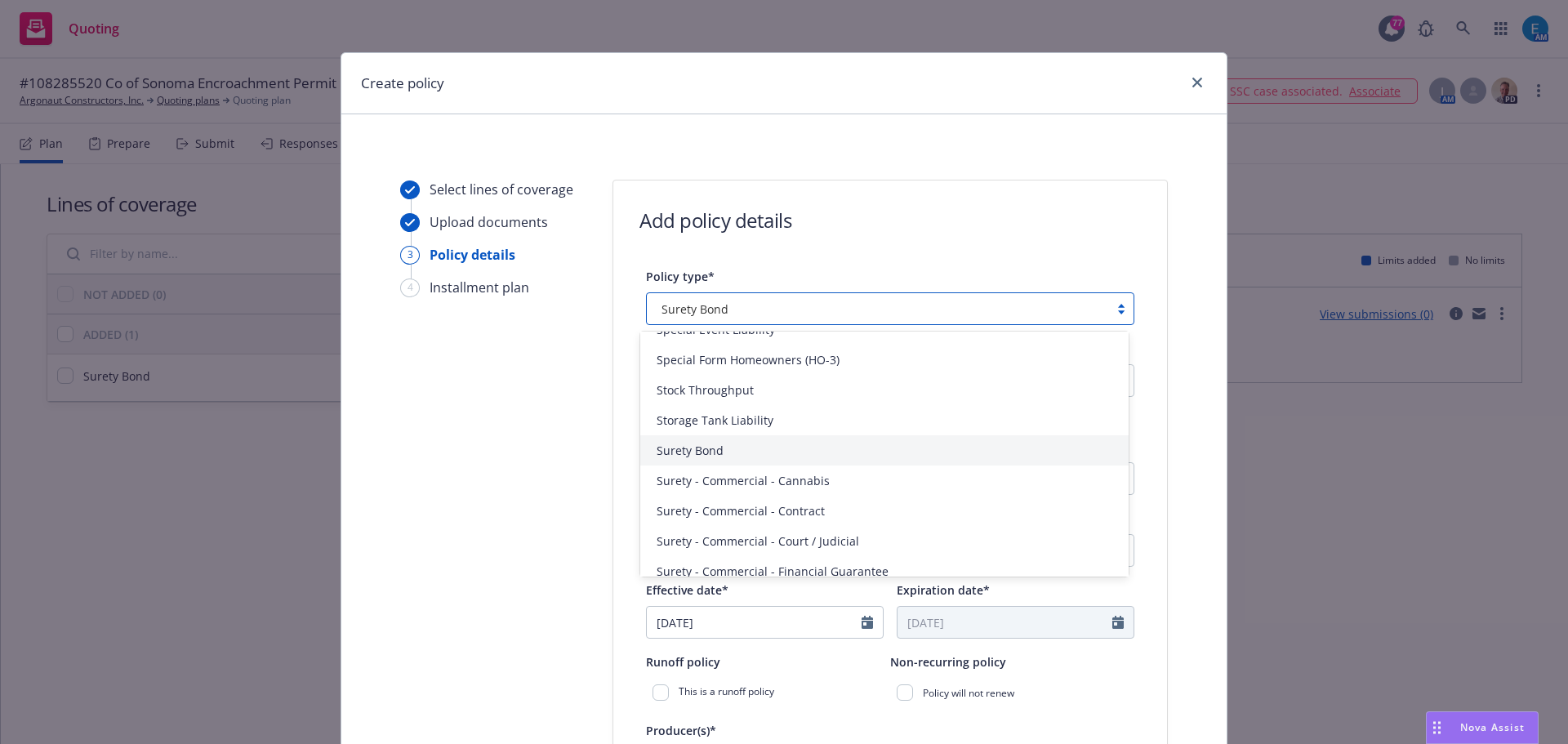
scroll to position [3808, 0]
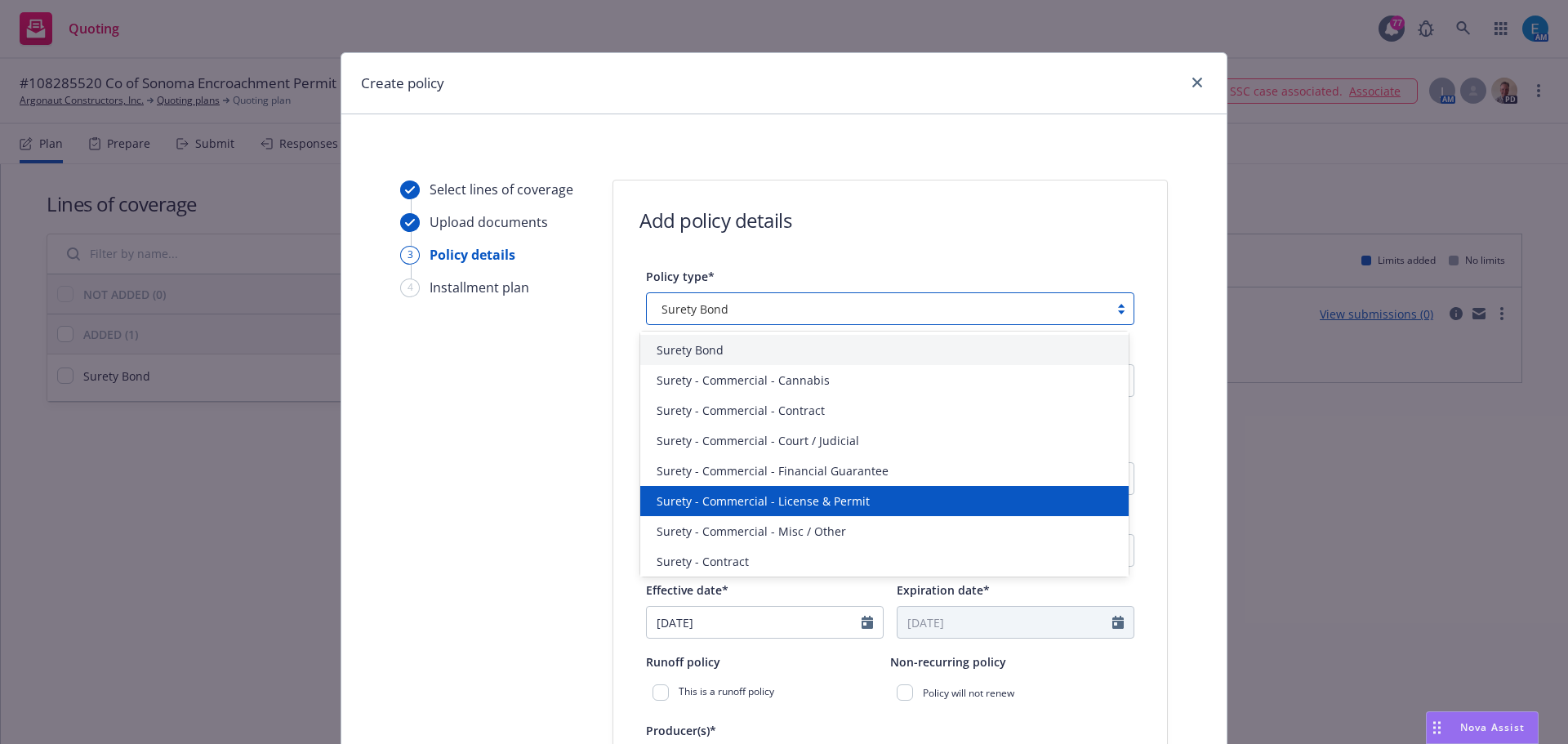
click at [793, 502] on span "Surety - Commercial - License & Permit" at bounding box center [763, 501] width 213 height 17
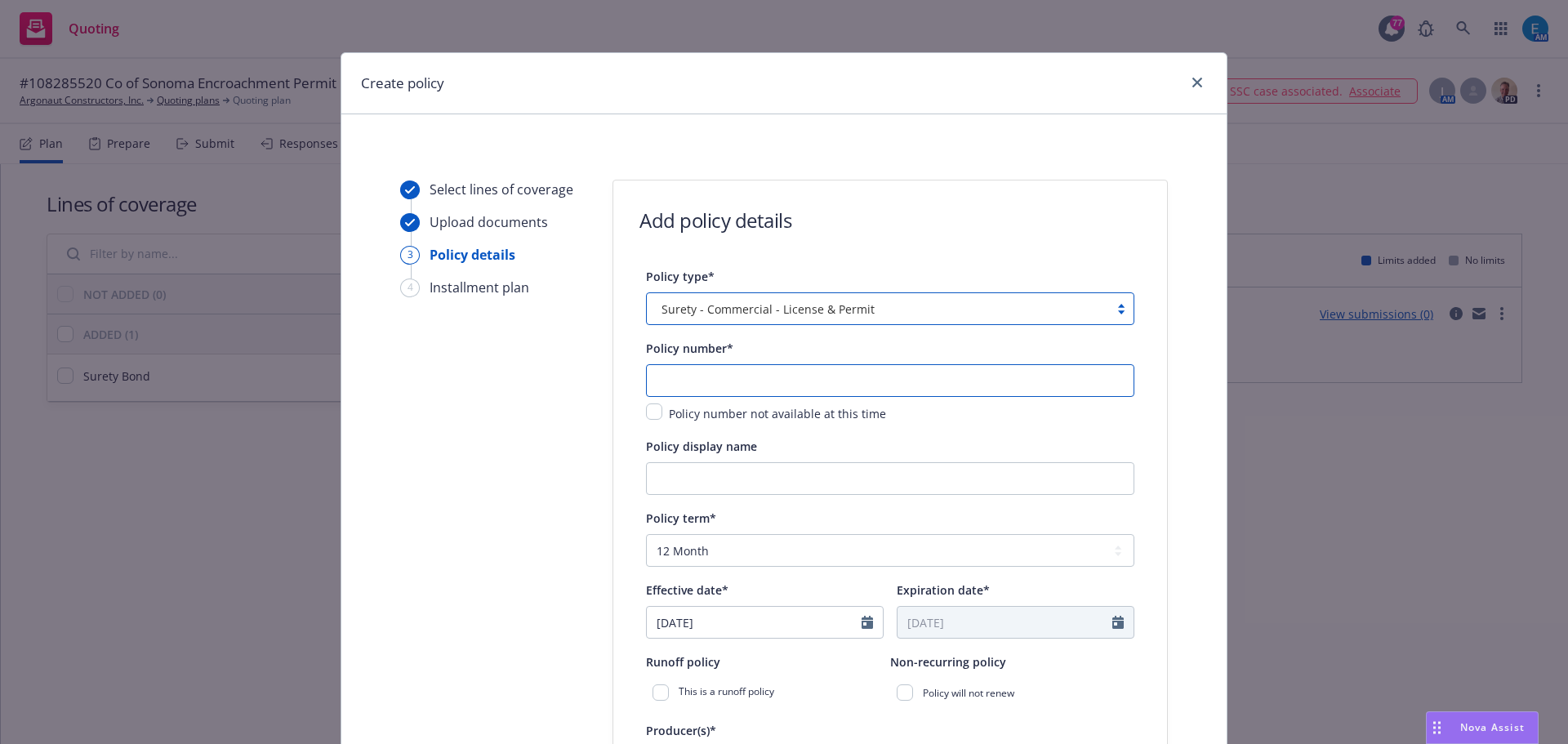
click at [808, 386] on input "text" at bounding box center [890, 381] width 488 height 33
click at [735, 382] on input "text" at bounding box center [890, 381] width 488 height 33
type input "108285520"
click at [723, 483] on input "Policy display name" at bounding box center [890, 478] width 488 height 33
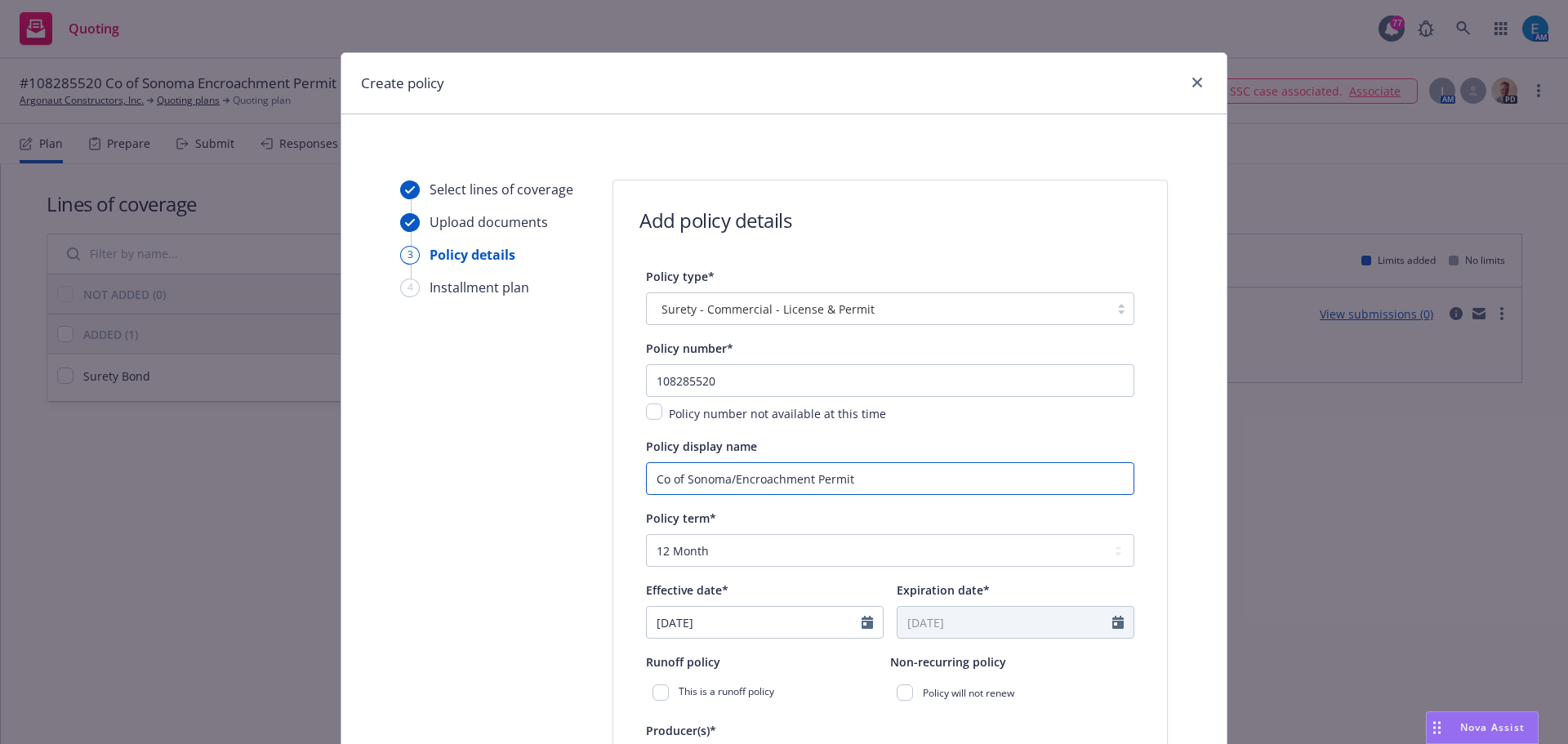
type input "Co of Sonoma/Encroachment Permit"
click at [861, 623] on icon "Calendar" at bounding box center [867, 622] width 12 height 13
select select "8"
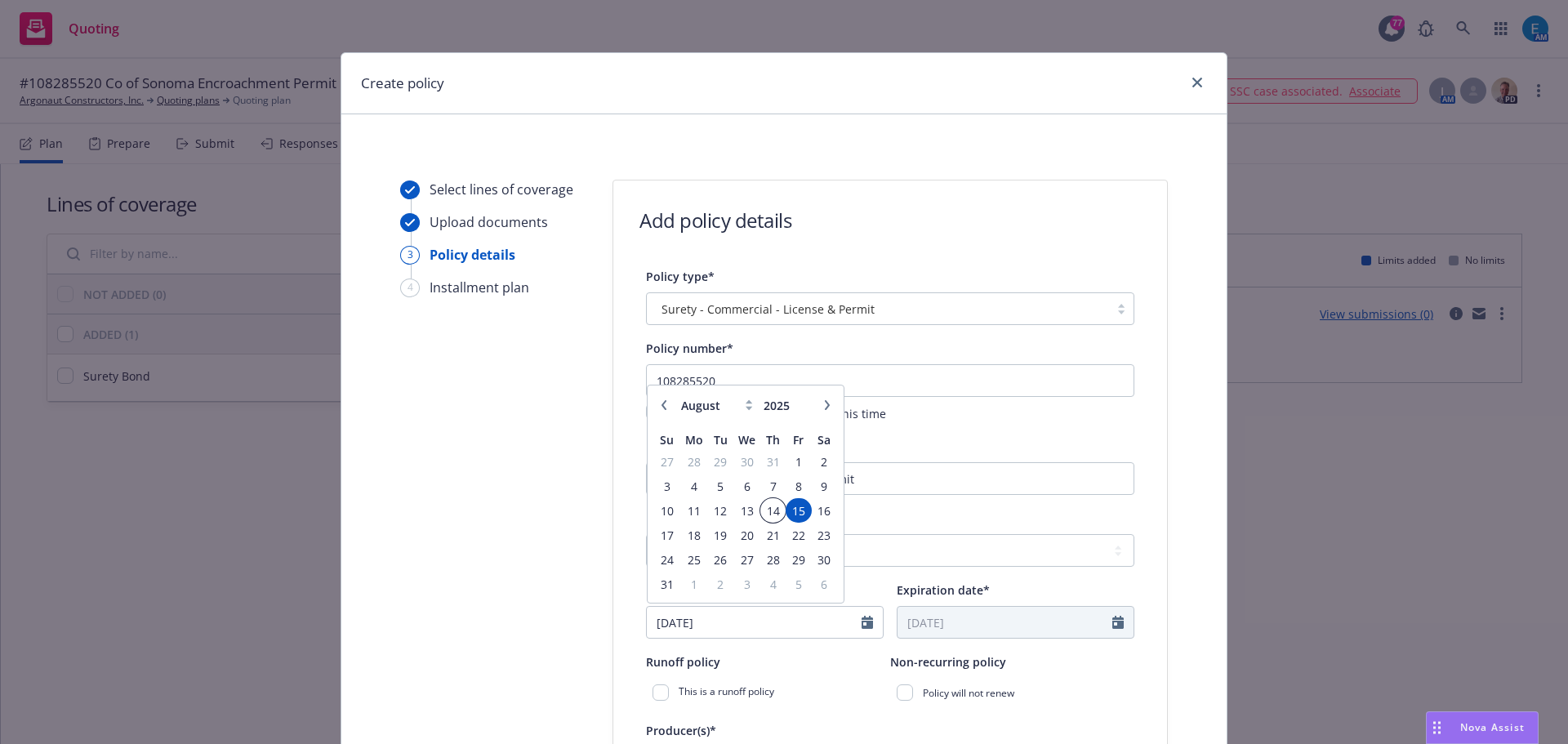
click at [766, 511] on span "14" at bounding box center [772, 511] width 22 height 21
type input "08/14/2025"
type input "08/14/2026"
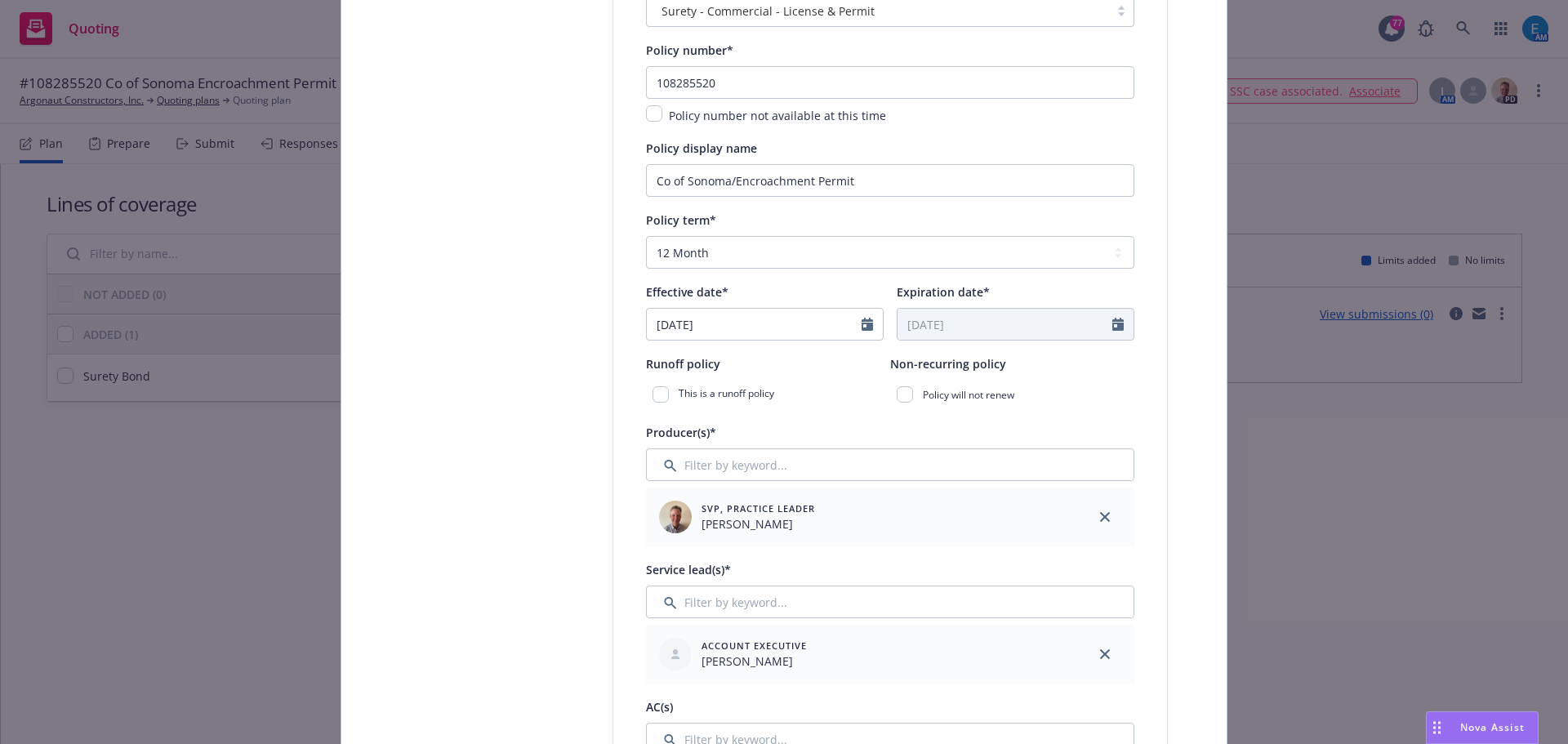
scroll to position [326, 0]
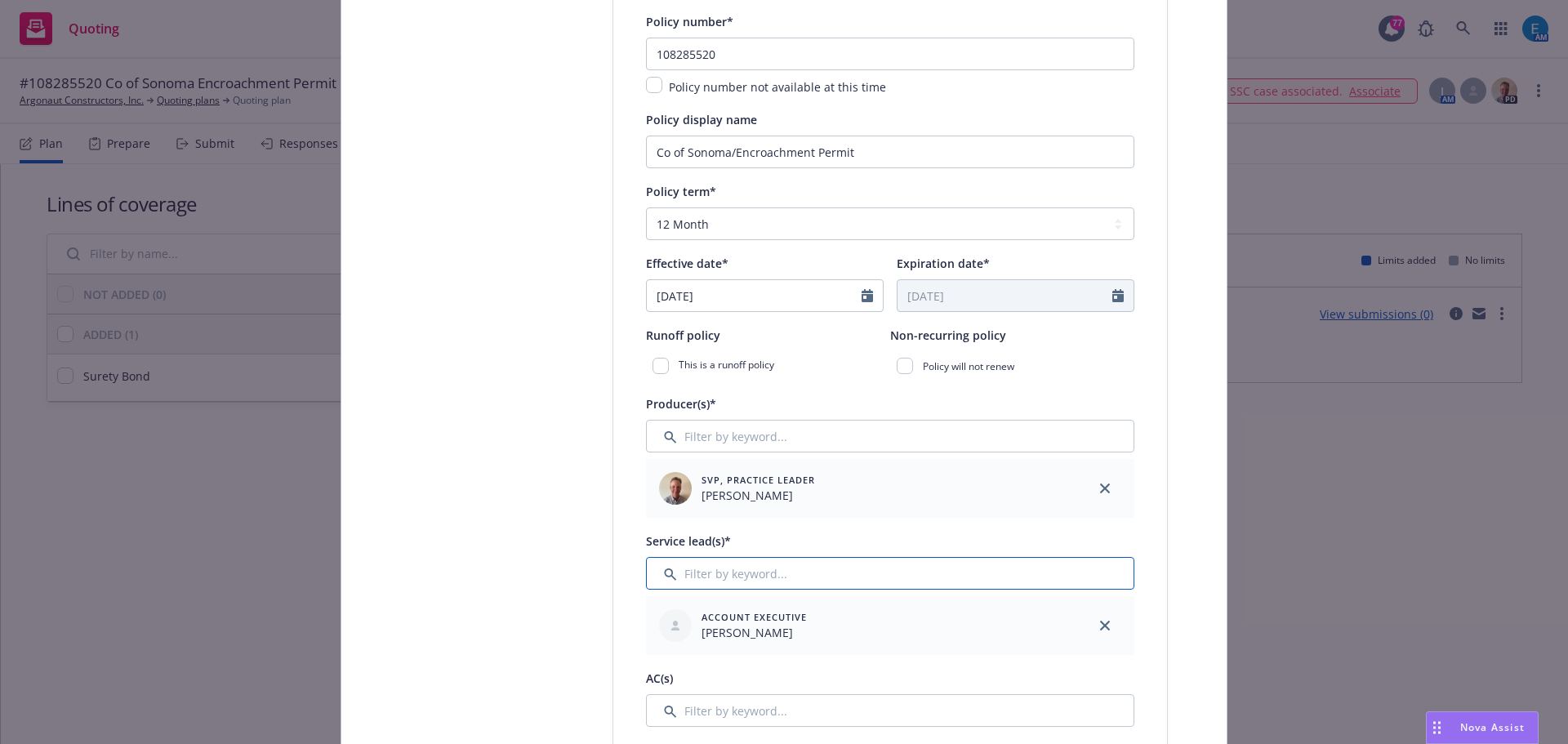
click at [779, 575] on input "Filter by keyword..." at bounding box center [890, 574] width 488 height 33
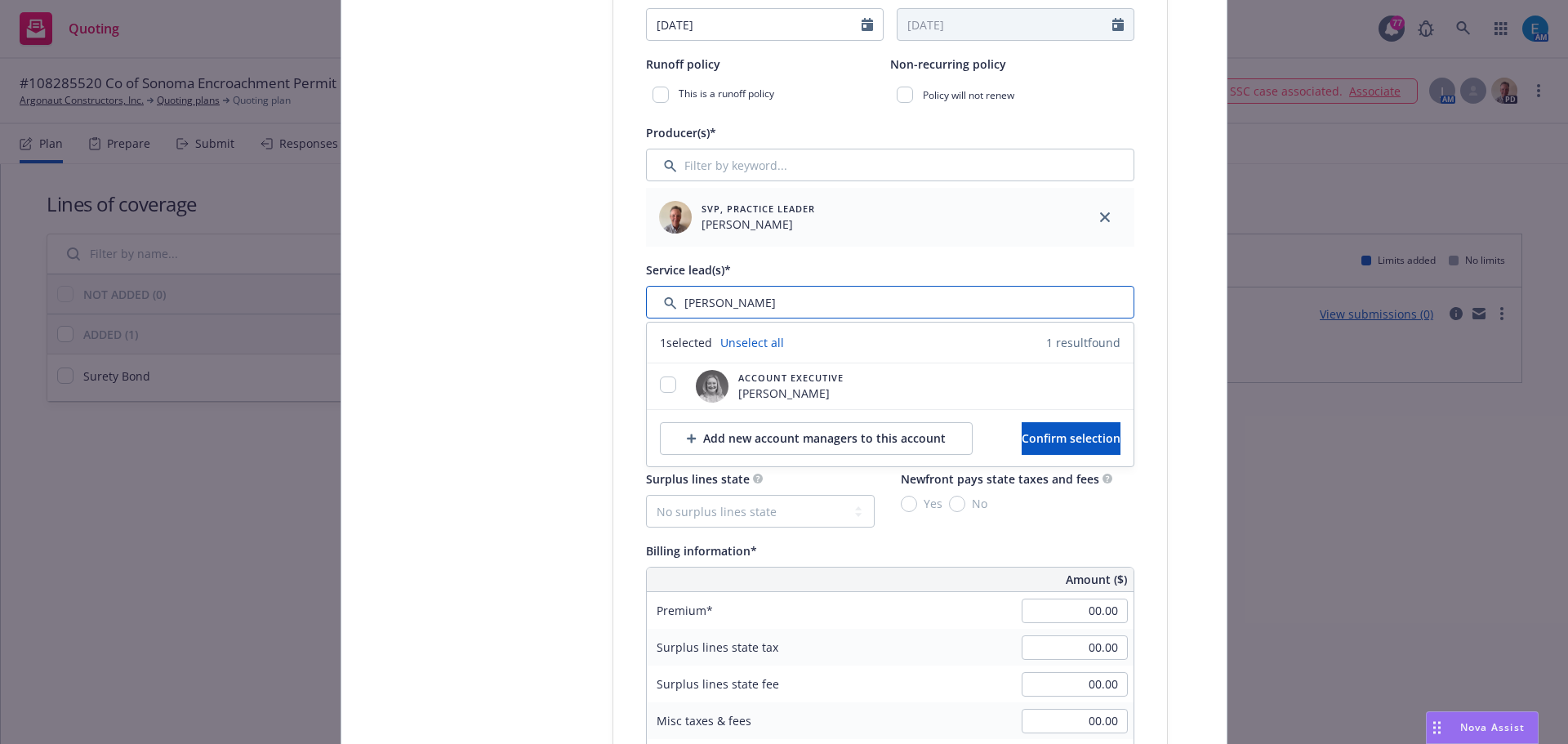
scroll to position [654, 0]
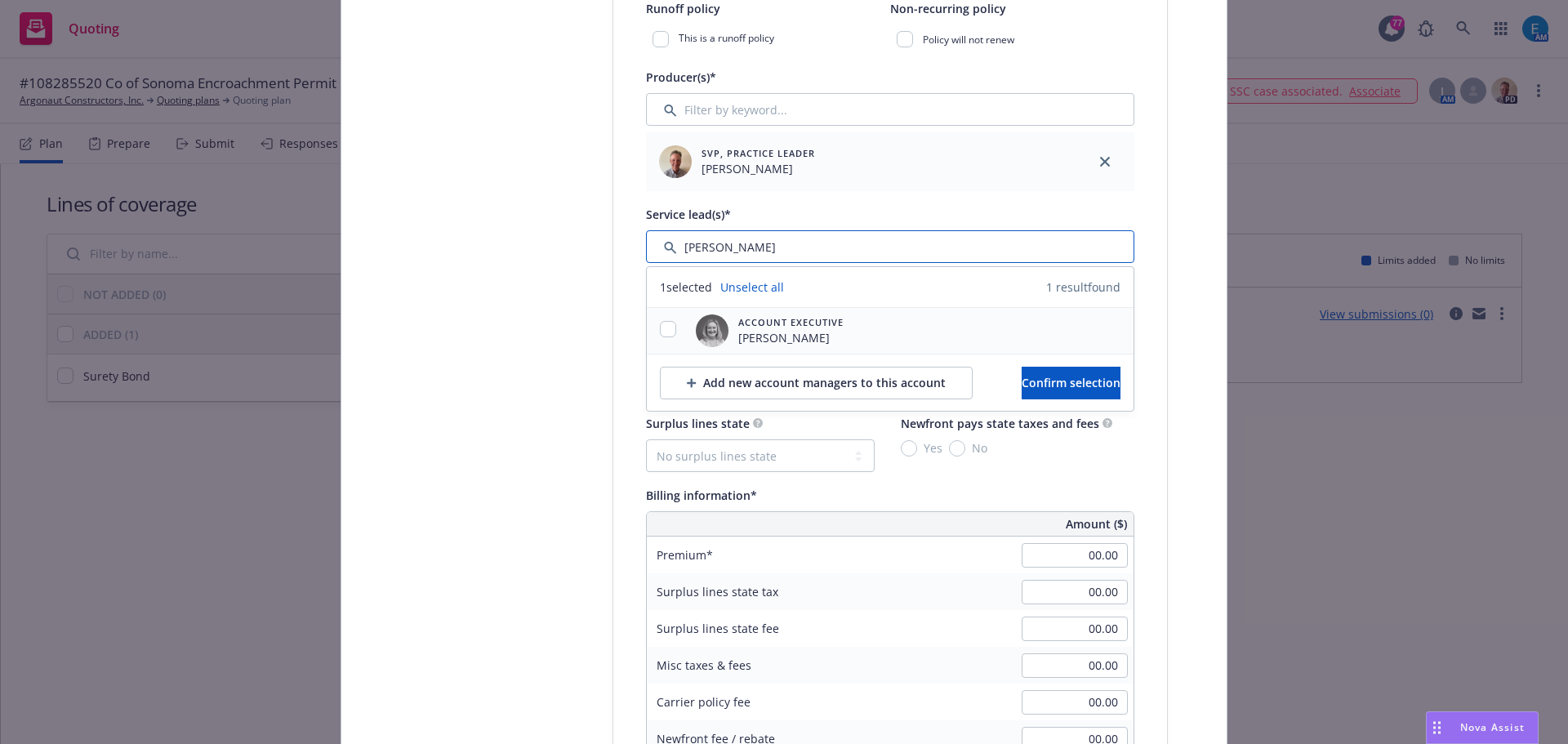
type input "erin"
click at [660, 325] on input "checkbox" at bounding box center [668, 329] width 16 height 16
checkbox input "true"
click at [1034, 389] on span "Confirm selection" at bounding box center [1071, 382] width 99 height 16
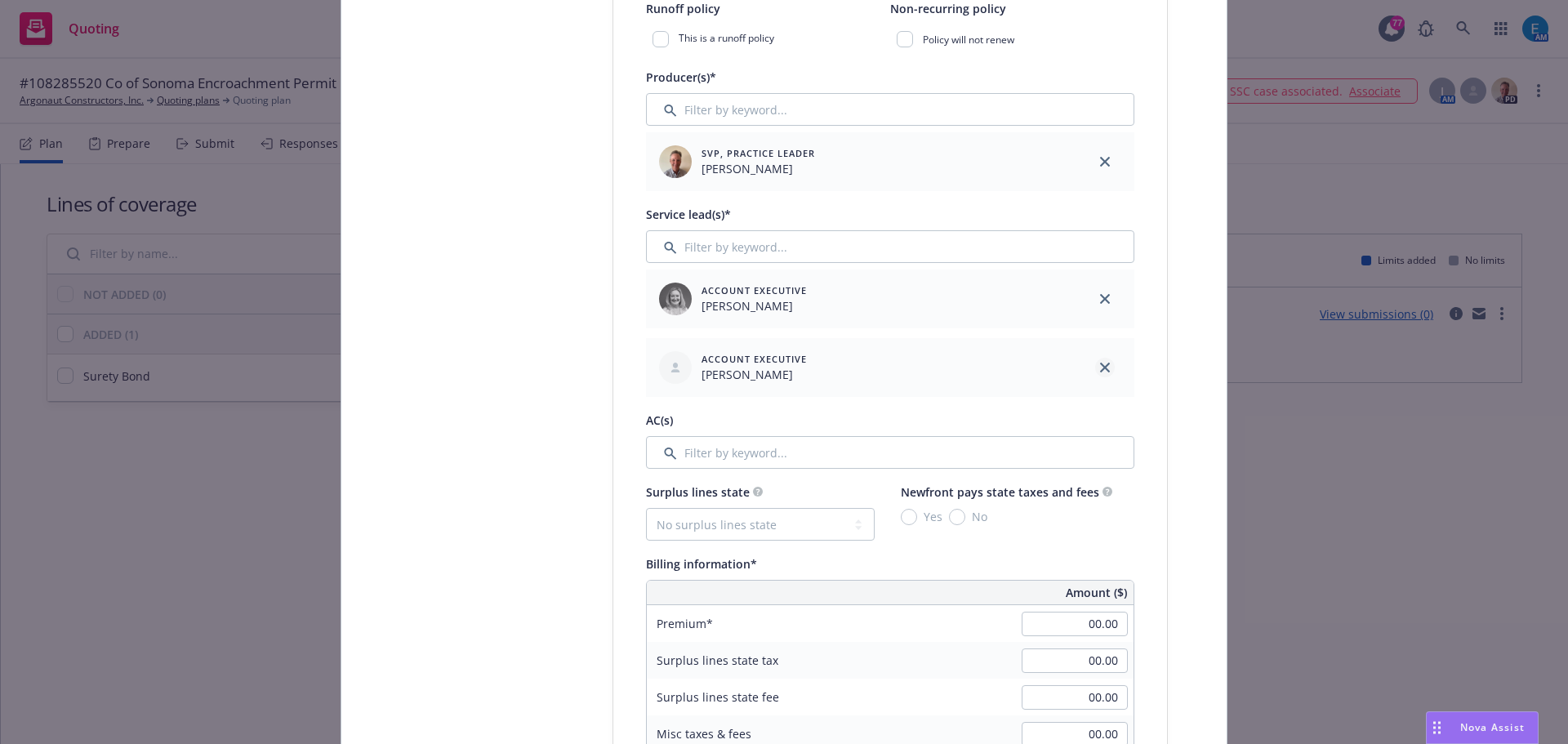
click at [1100, 372] on icon "close" at bounding box center [1105, 367] width 10 height 10
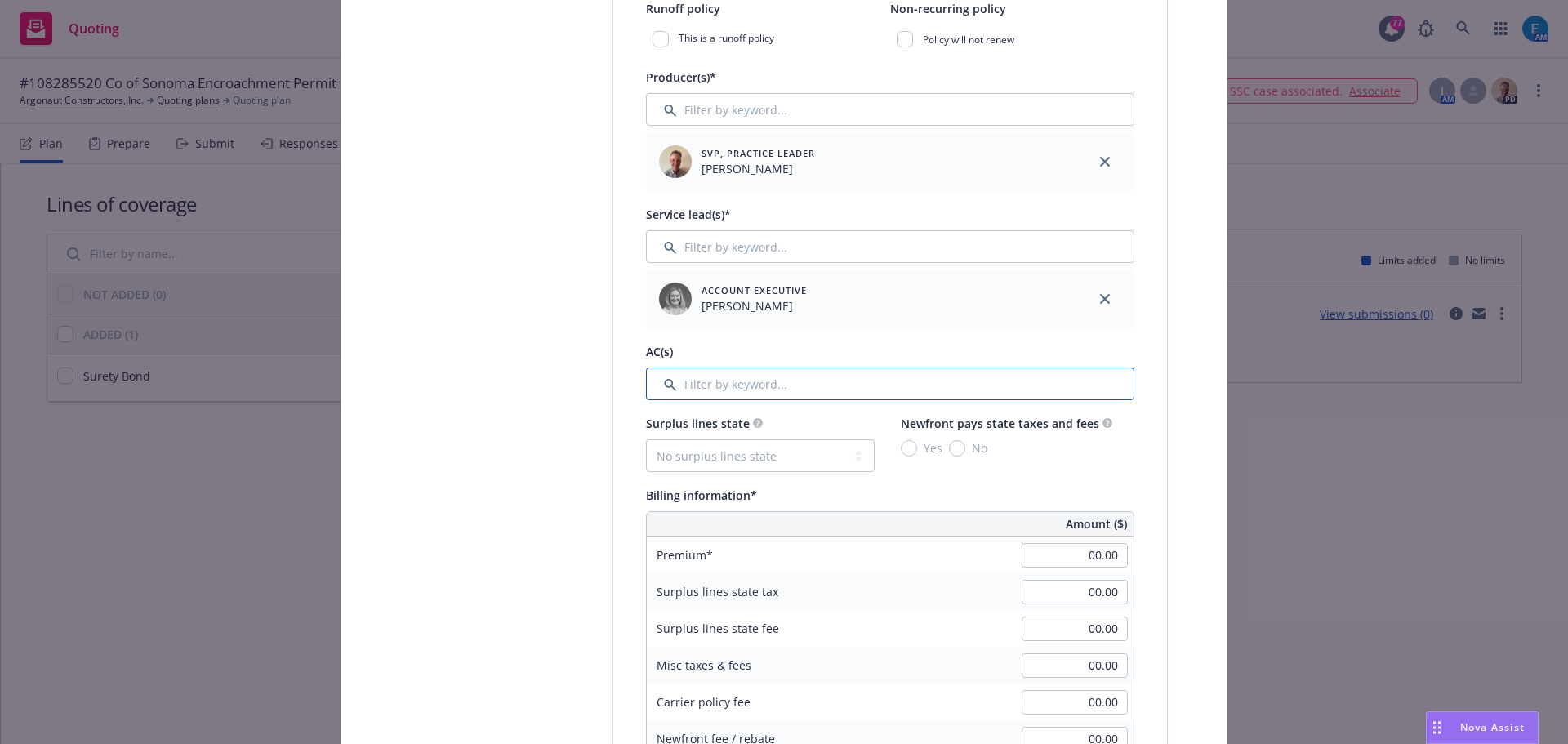
click at [807, 390] on input "Filter by keyword..." at bounding box center [890, 384] width 488 height 33
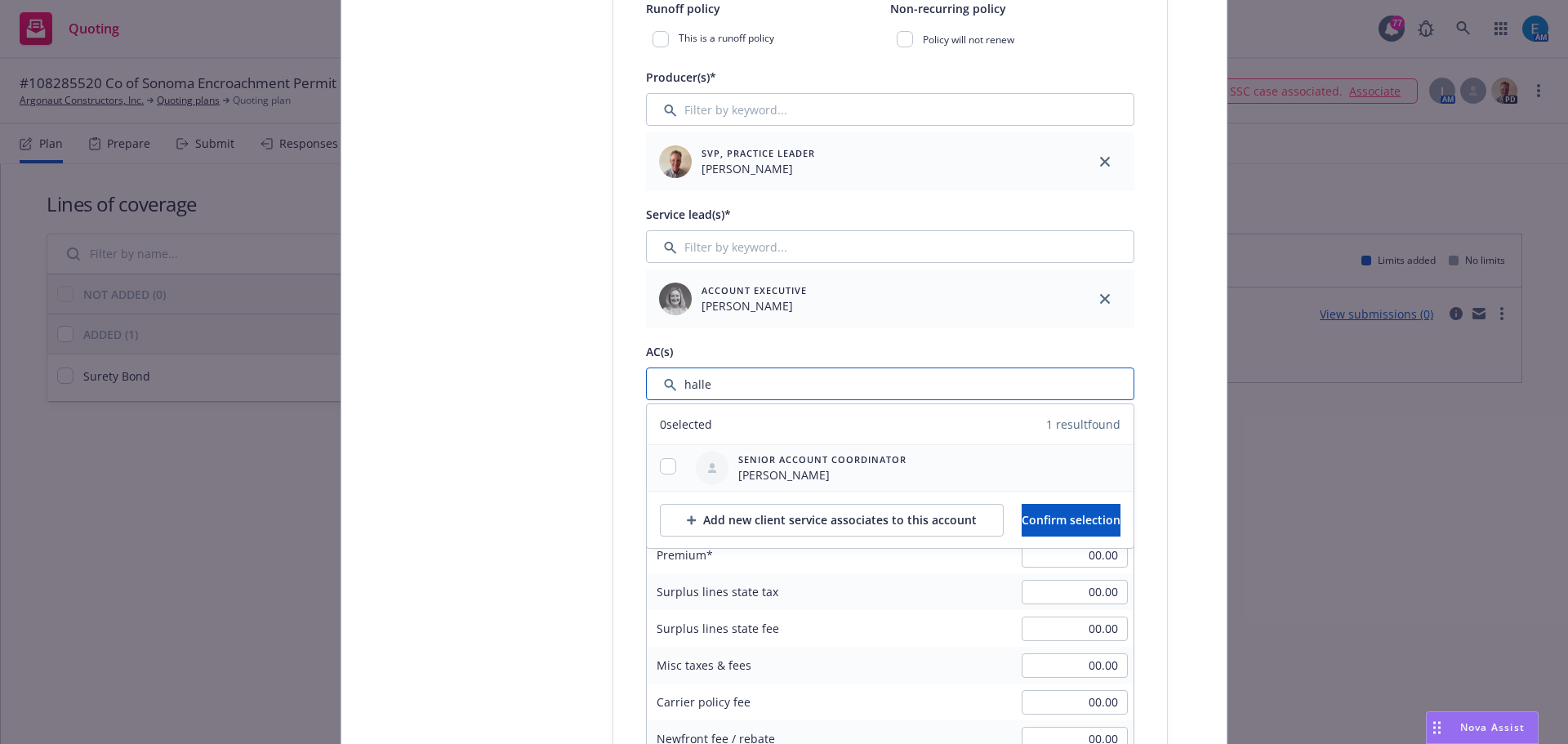
type input "halle"
click at [660, 467] on input "checkbox" at bounding box center [668, 466] width 16 height 16
checkbox input "true"
drag, startPoint x: 1125, startPoint y: 521, endPoint x: 1141, endPoint y: 538, distance: 23.3
click at [1120, 523] on button "Confirm selection" at bounding box center [1071, 520] width 99 height 33
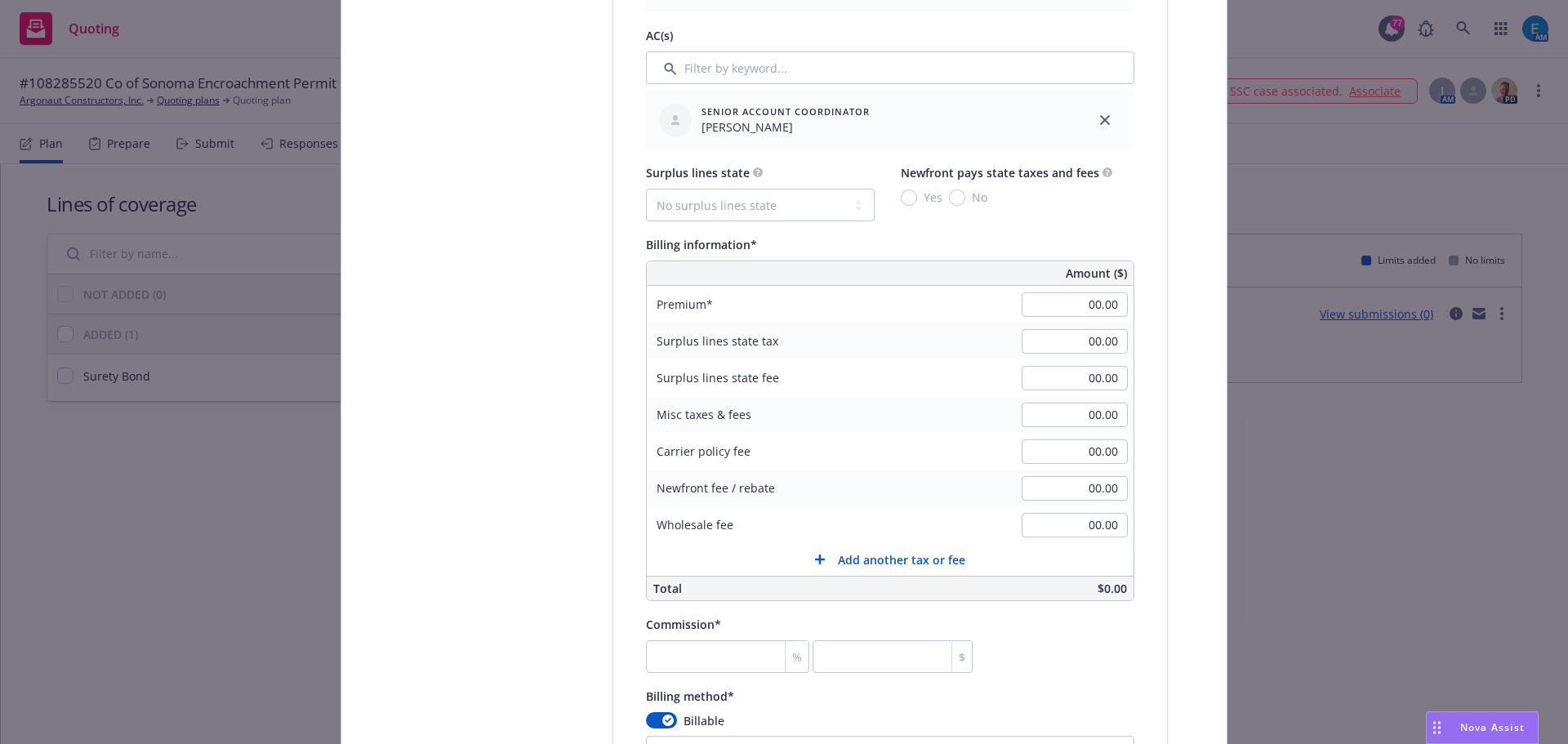
scroll to position [980, 0]
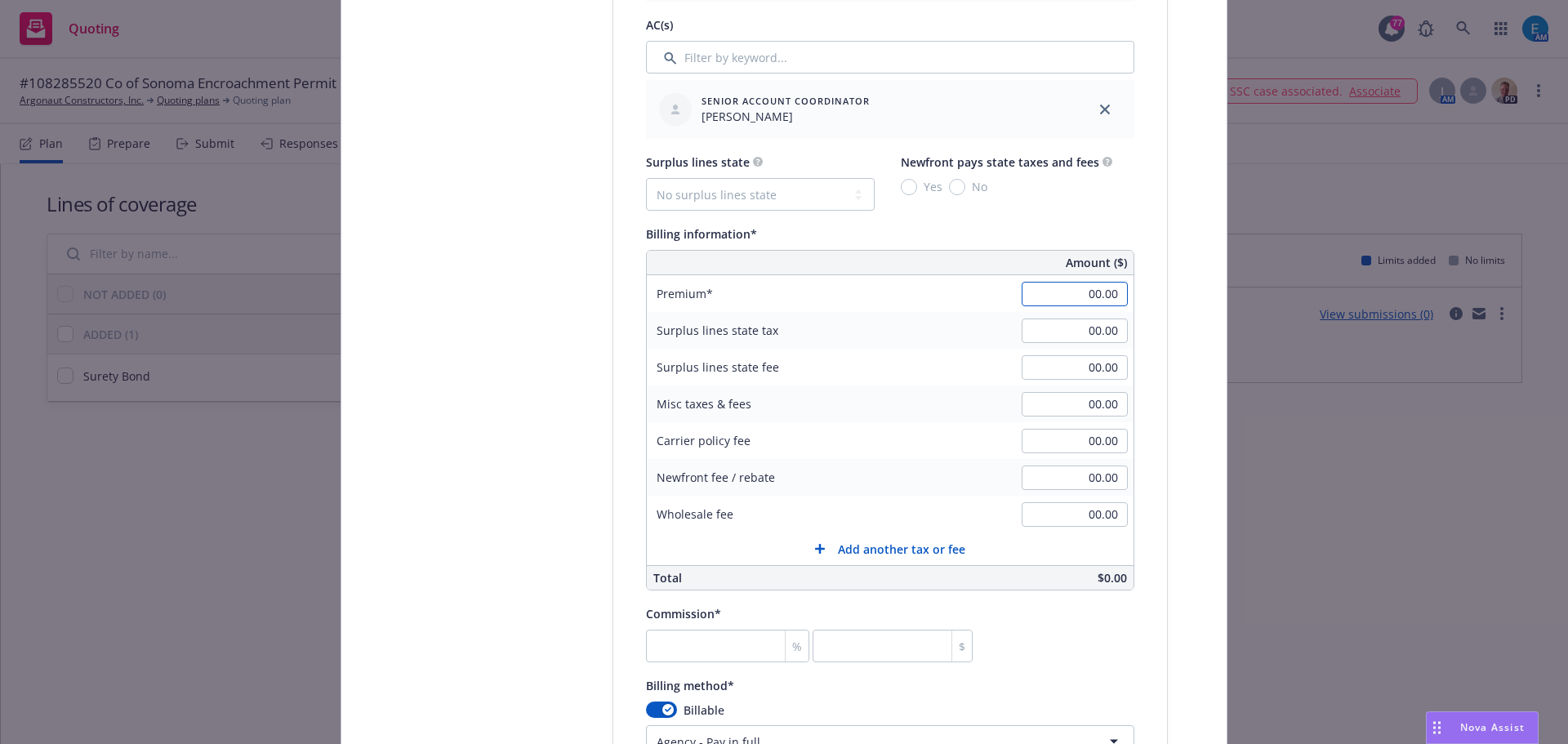
click at [1082, 295] on input "00.00" at bounding box center [1074, 294] width 106 height 25
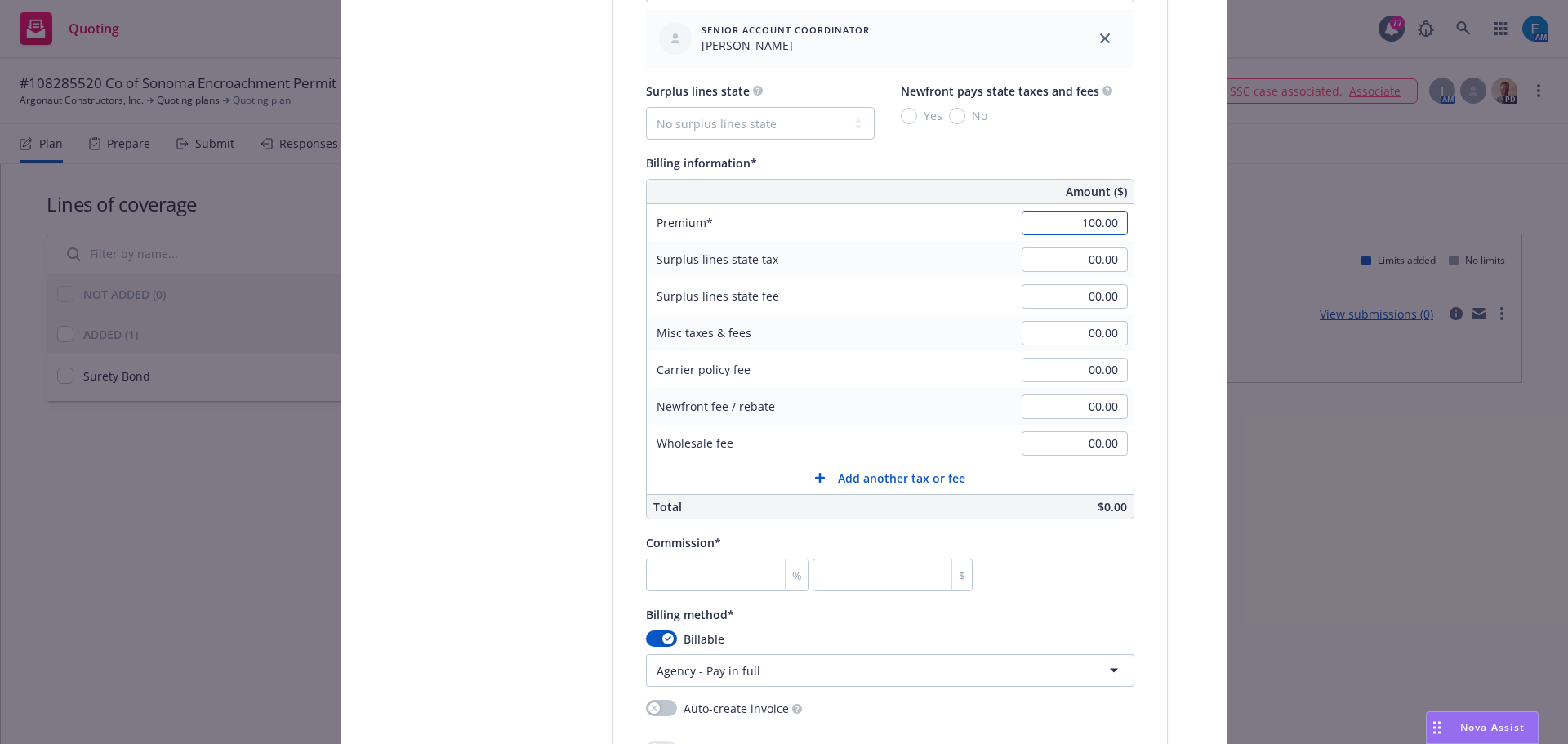
scroll to position [1144, 0]
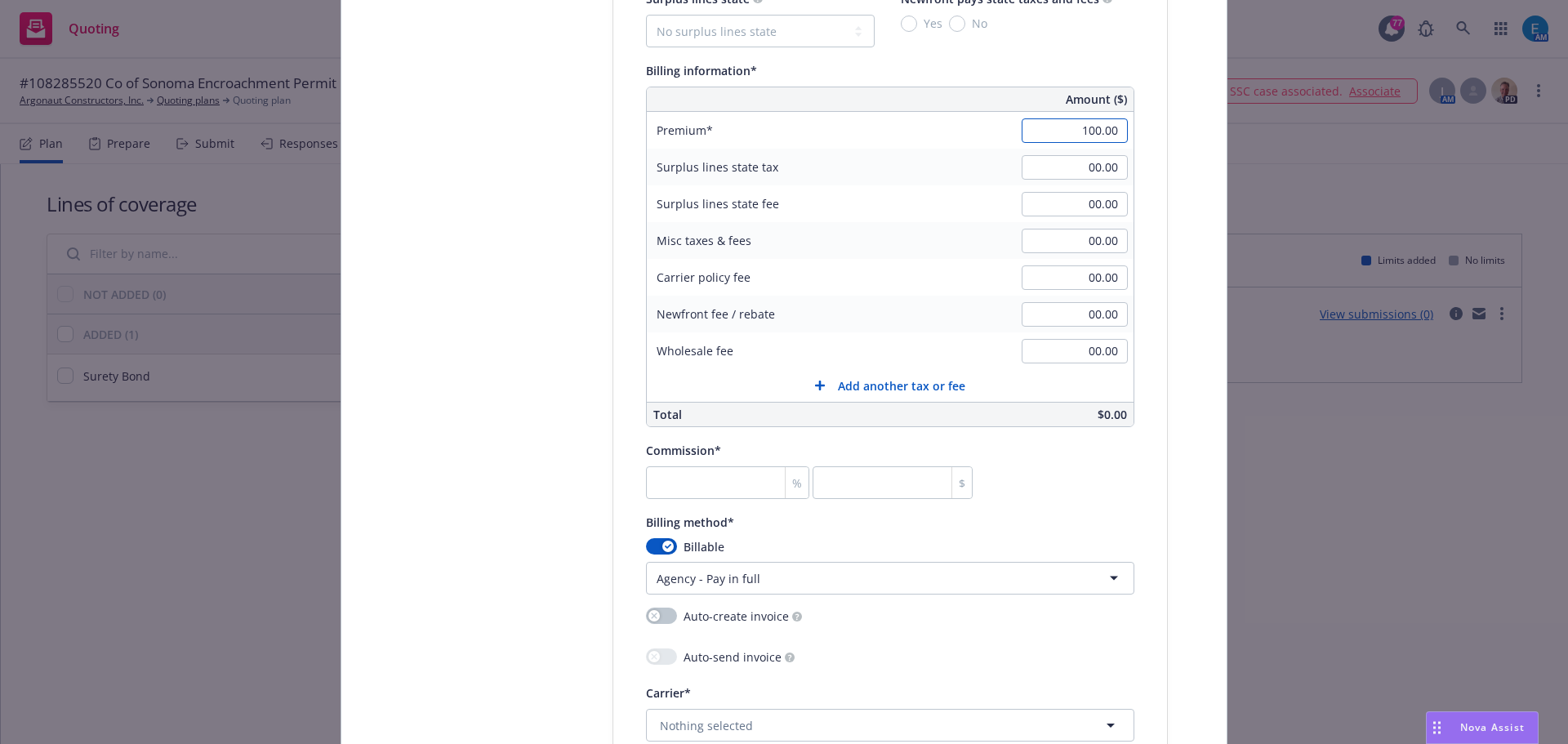
type input "100.00"
click at [754, 483] on div "%" at bounding box center [727, 483] width 164 height 33
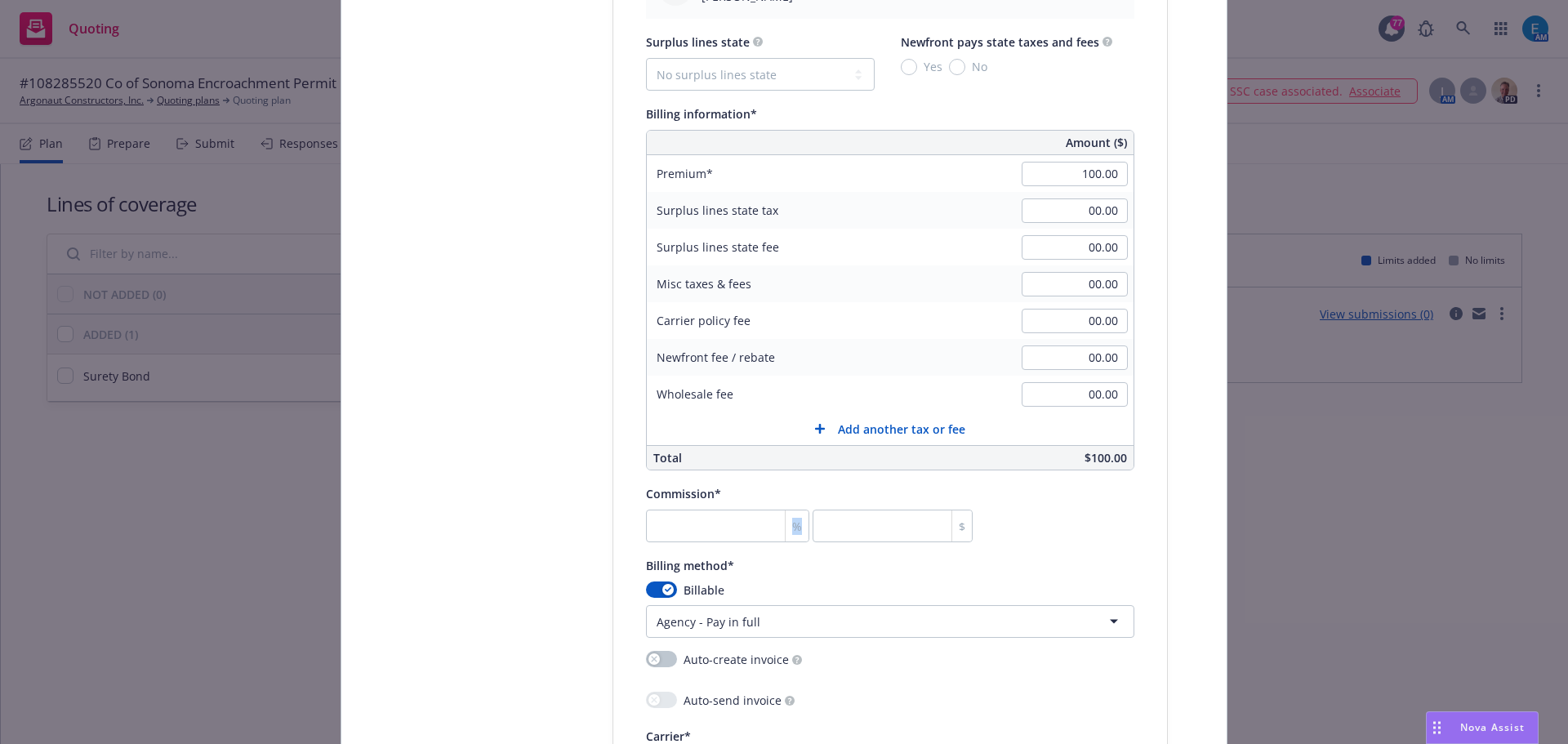
scroll to position [1307, 0]
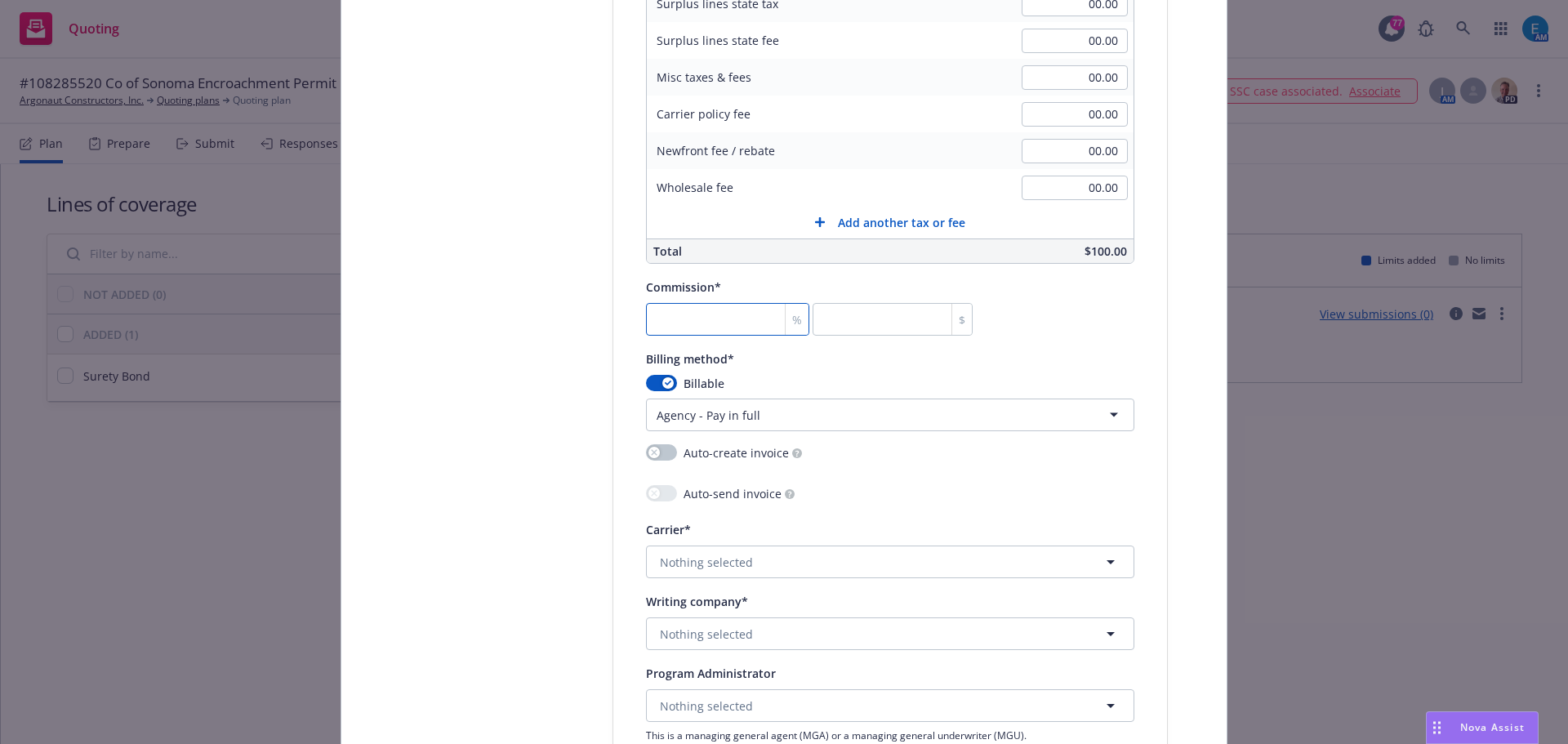
click at [743, 323] on input "number" at bounding box center [727, 320] width 164 height 33
type input "3"
type input "30"
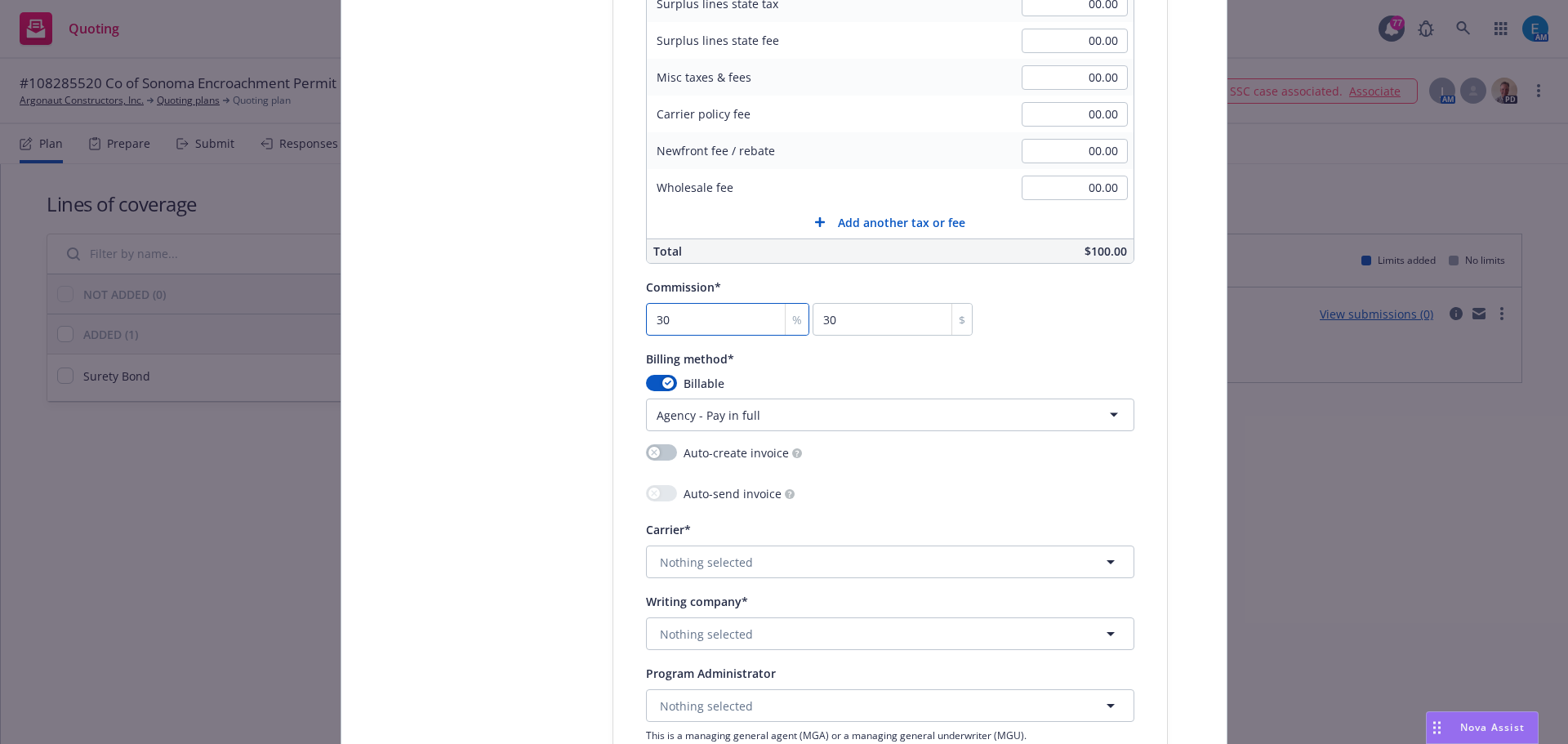
type input "30"
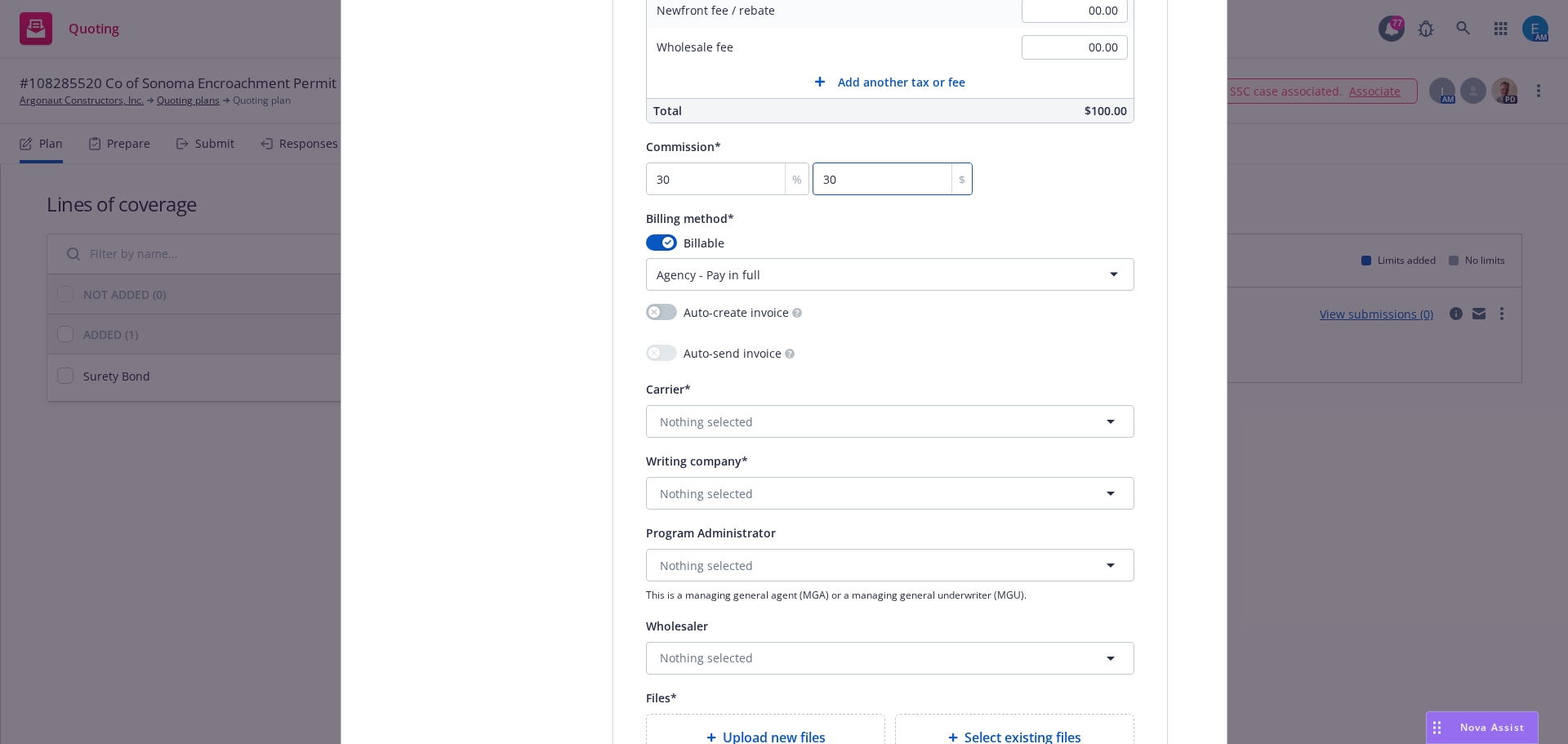
scroll to position [1470, 0]
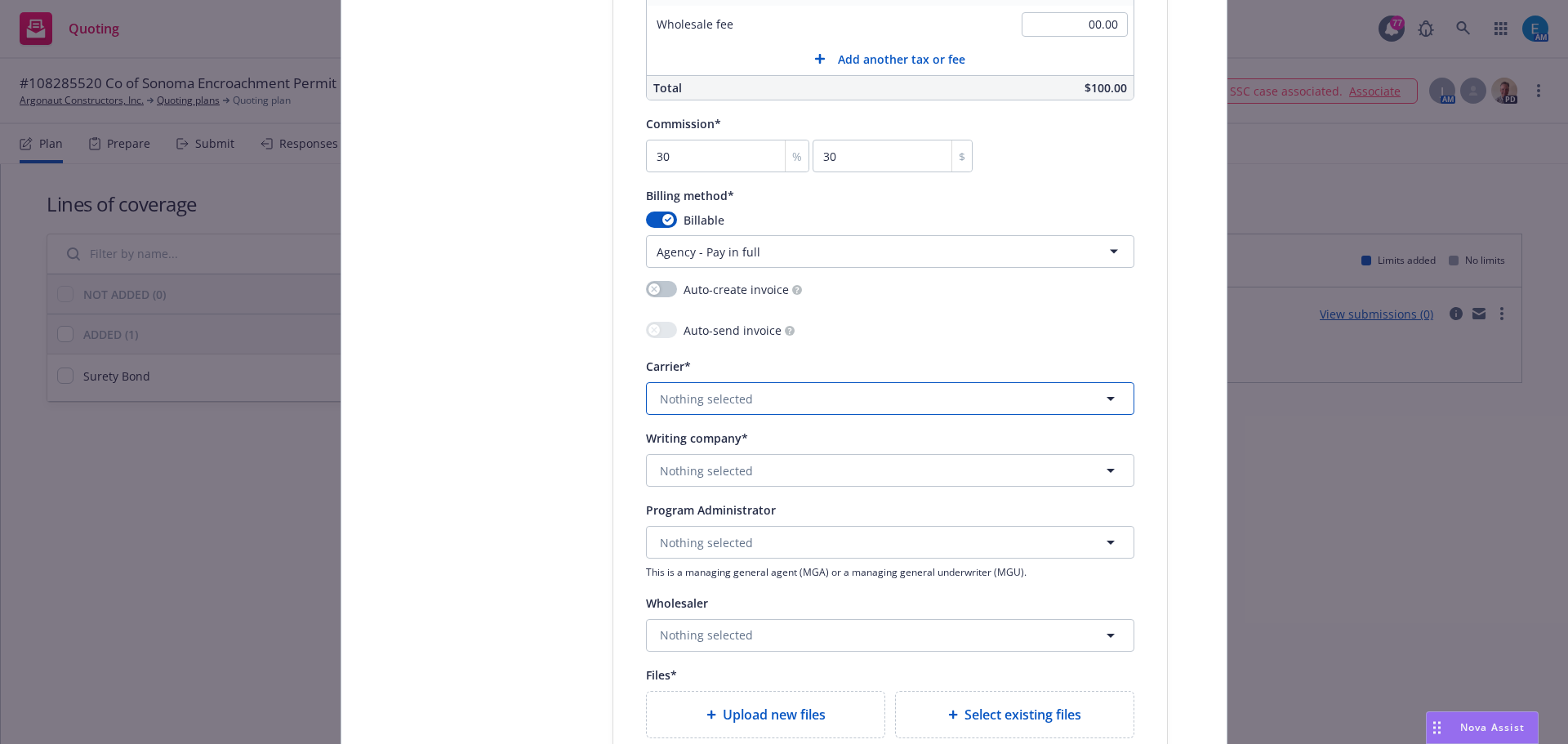
click at [762, 404] on button "Nothing selected" at bounding box center [890, 399] width 488 height 33
type input "trave"
click at [678, 484] on strong "Travelers Insurance" at bounding box center [718, 484] width 108 height 16
click at [719, 458] on button "Nothing selected" at bounding box center [890, 470] width 488 height 33
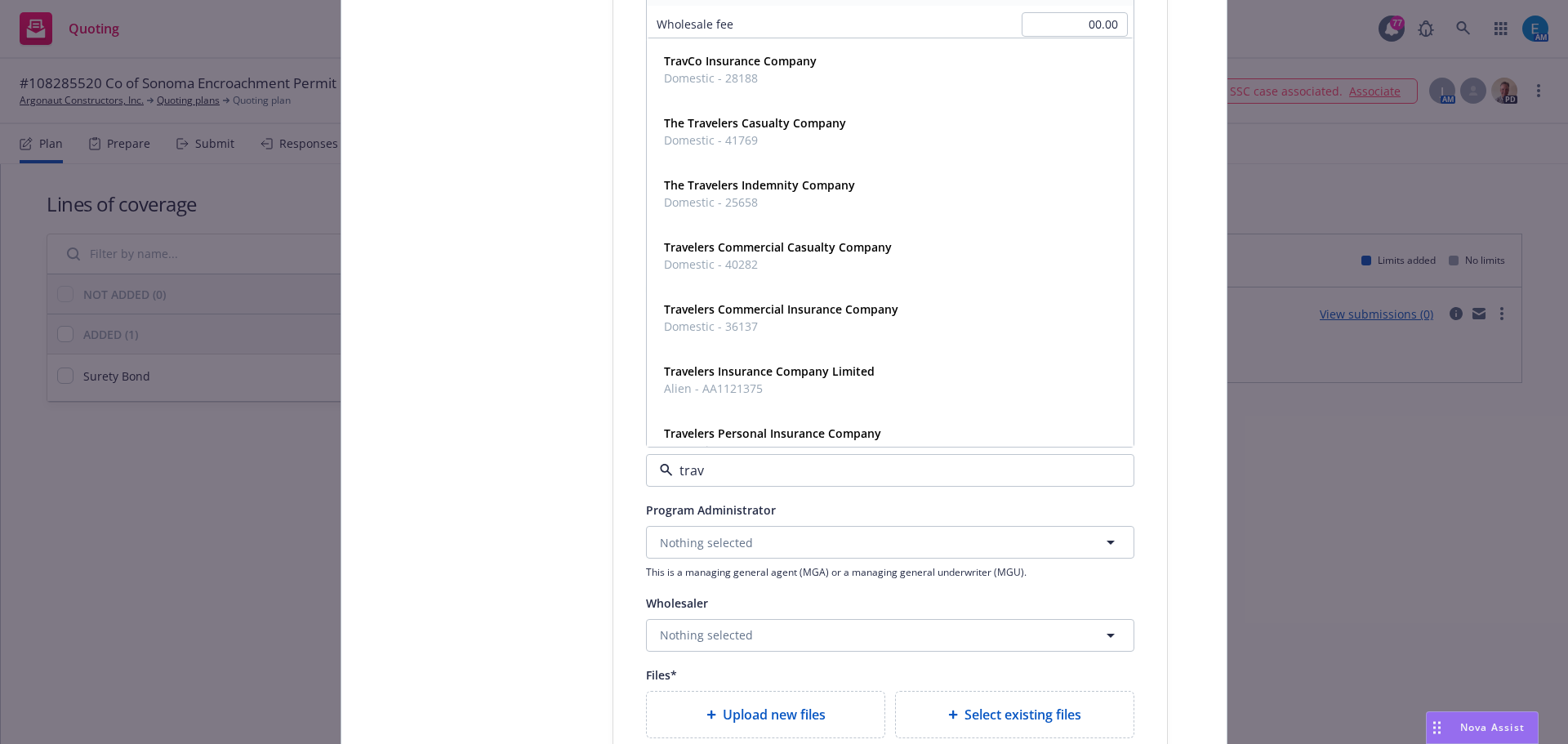
type input "trav"
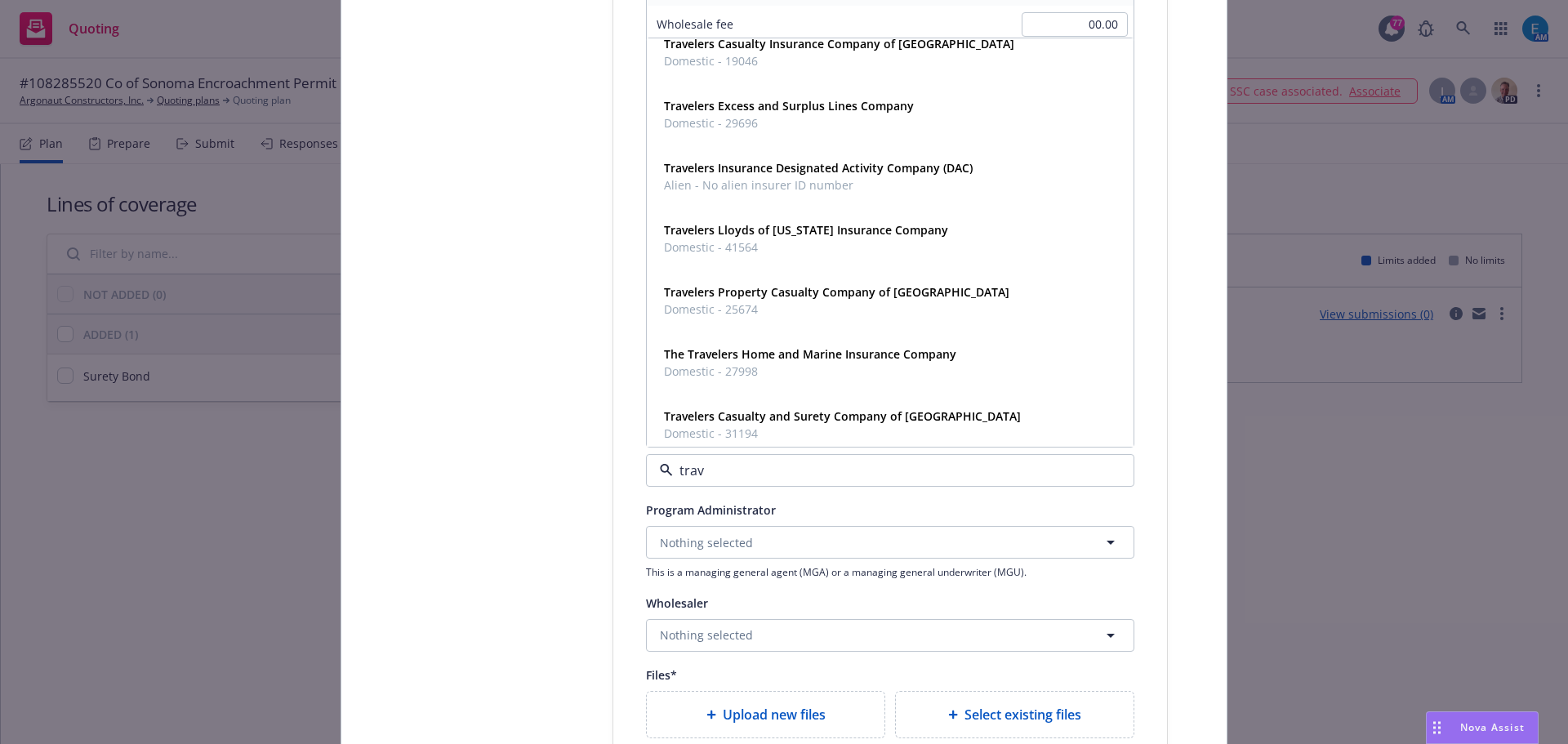
scroll to position [957, 0]
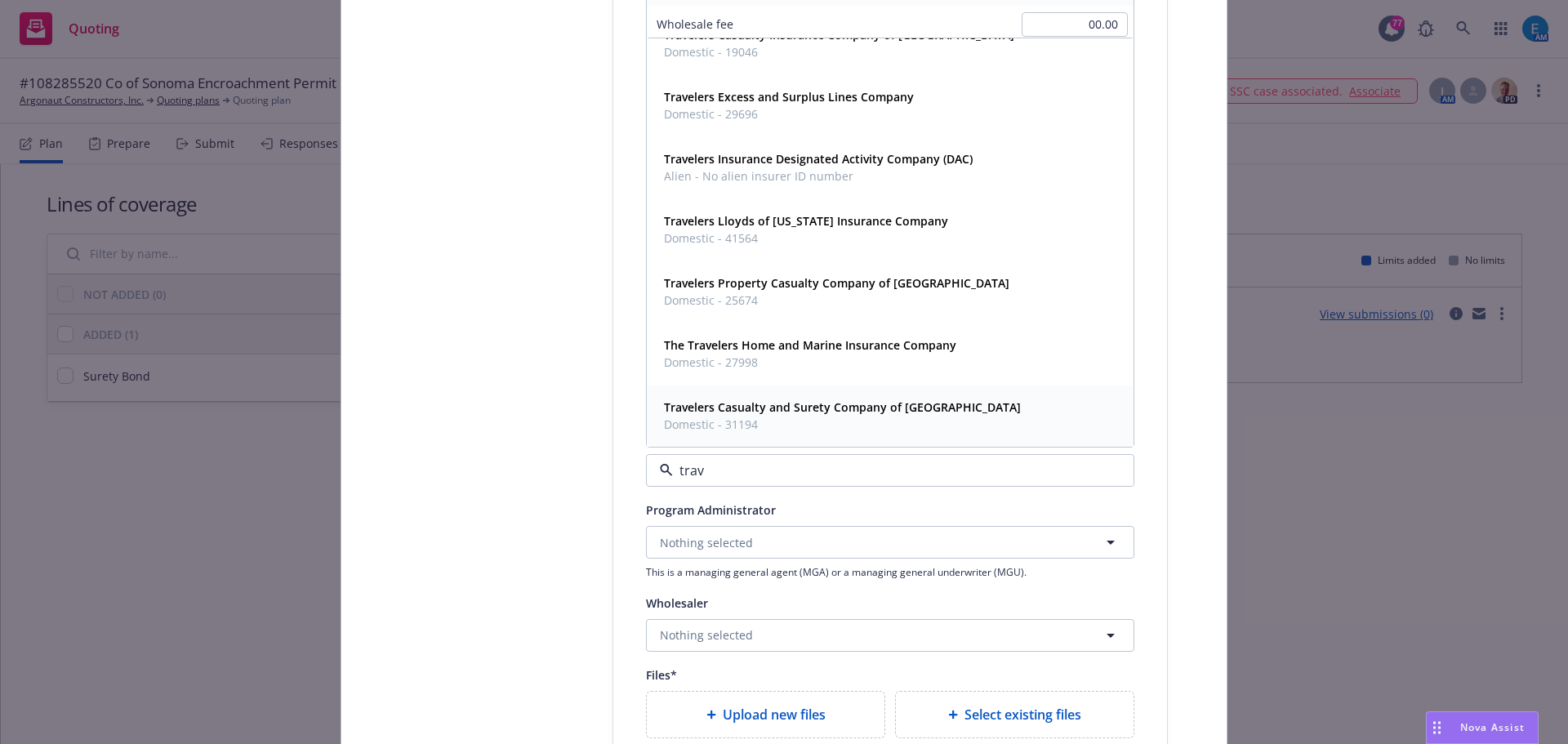
click at [888, 409] on strong "Travelers Casualty and Surety Company of [GEOGRAPHIC_DATA]" at bounding box center [842, 407] width 357 height 16
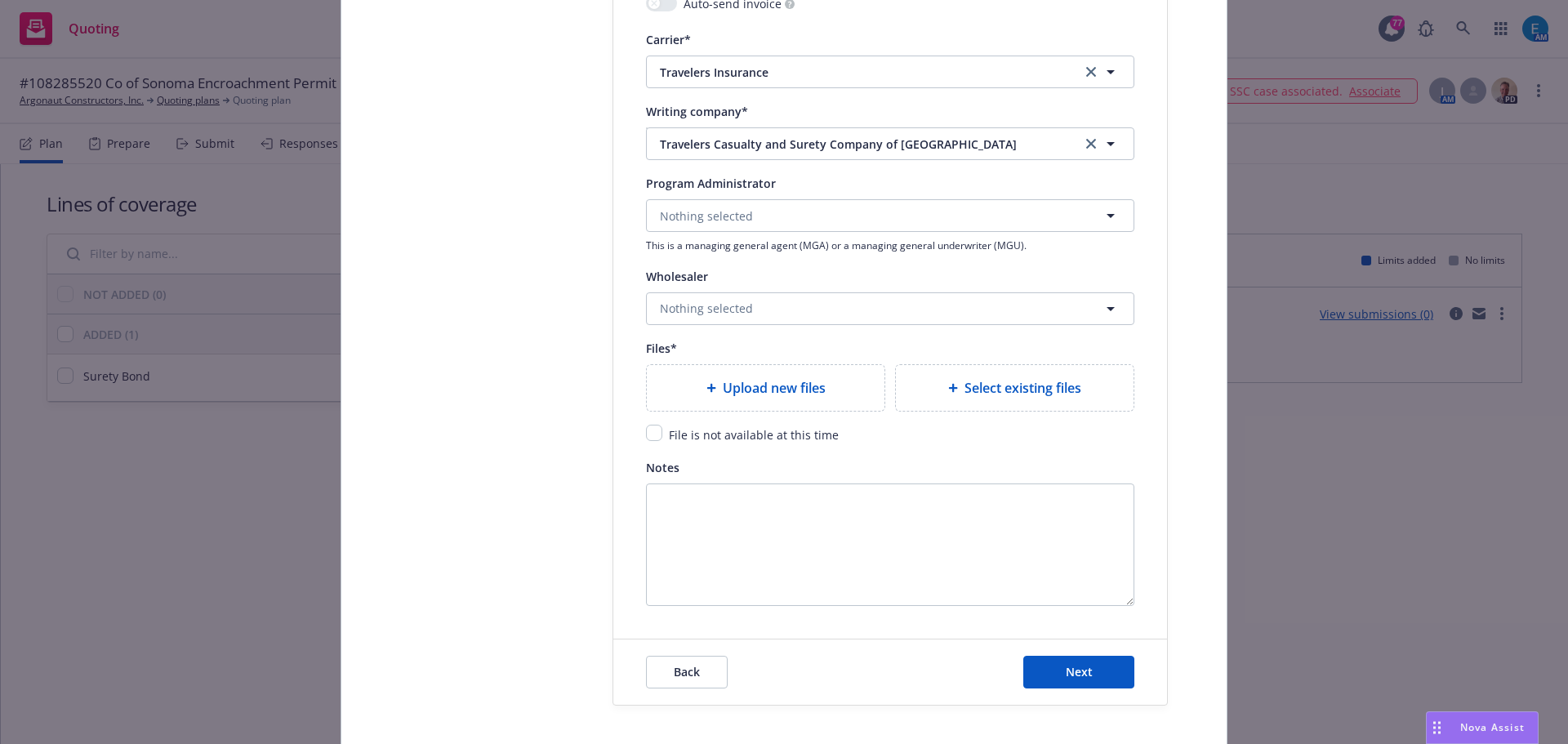
scroll to position [1878, 0]
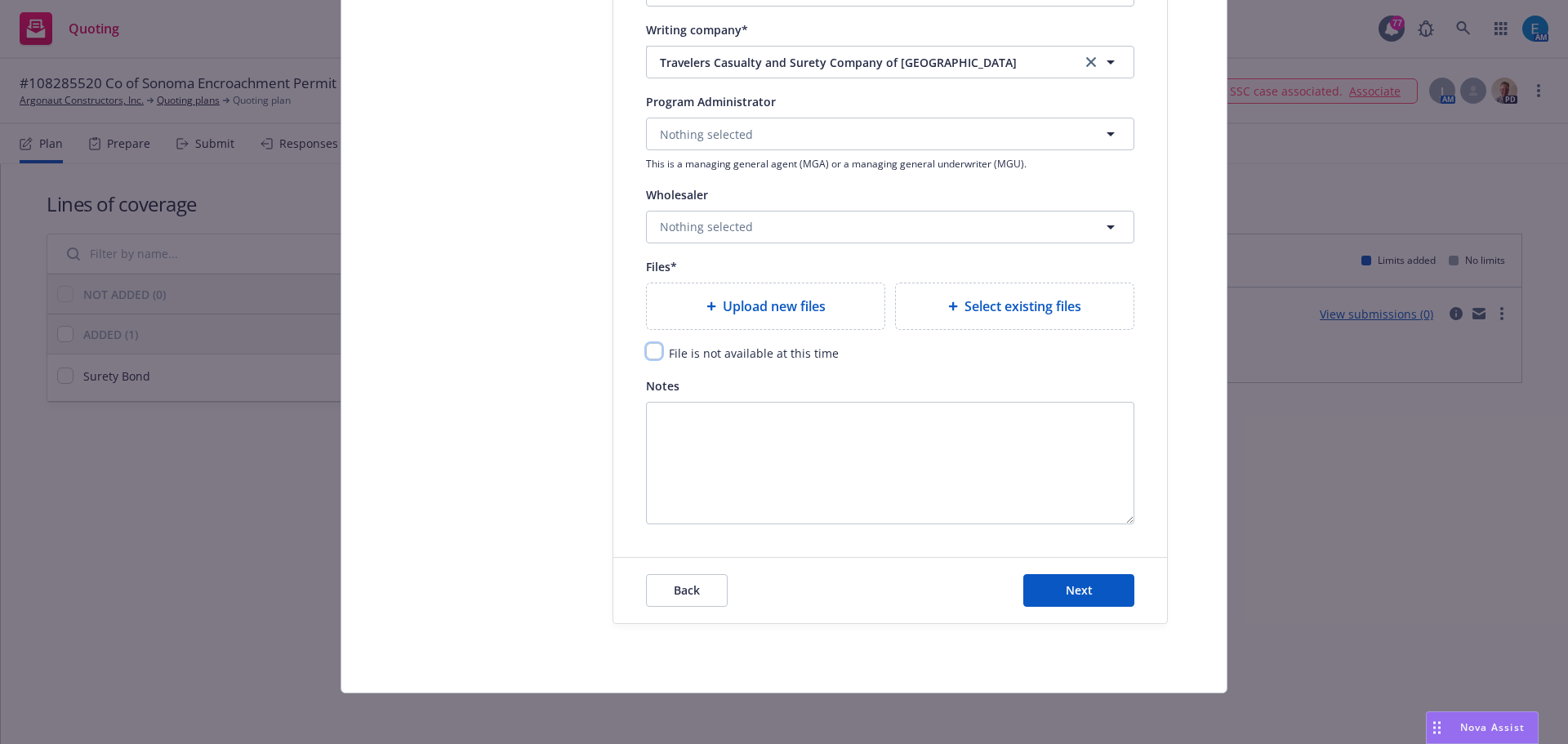
click at [646, 349] on input "checkbox" at bounding box center [654, 351] width 16 height 16
checkbox input "true"
click at [1095, 584] on button "Next" at bounding box center [1078, 590] width 111 height 33
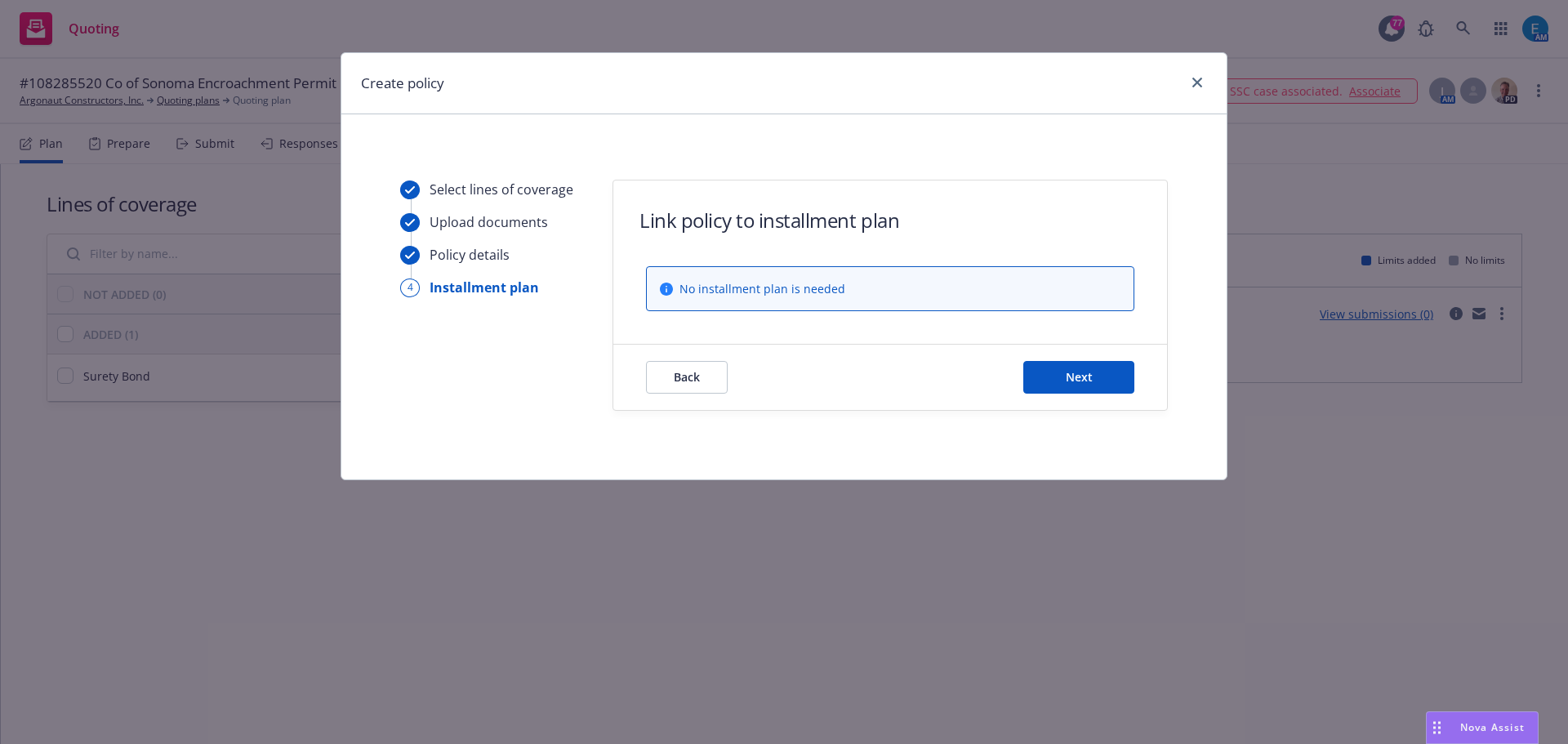
scroll to position [0, 0]
click at [1051, 380] on button "Next" at bounding box center [1078, 377] width 111 height 33
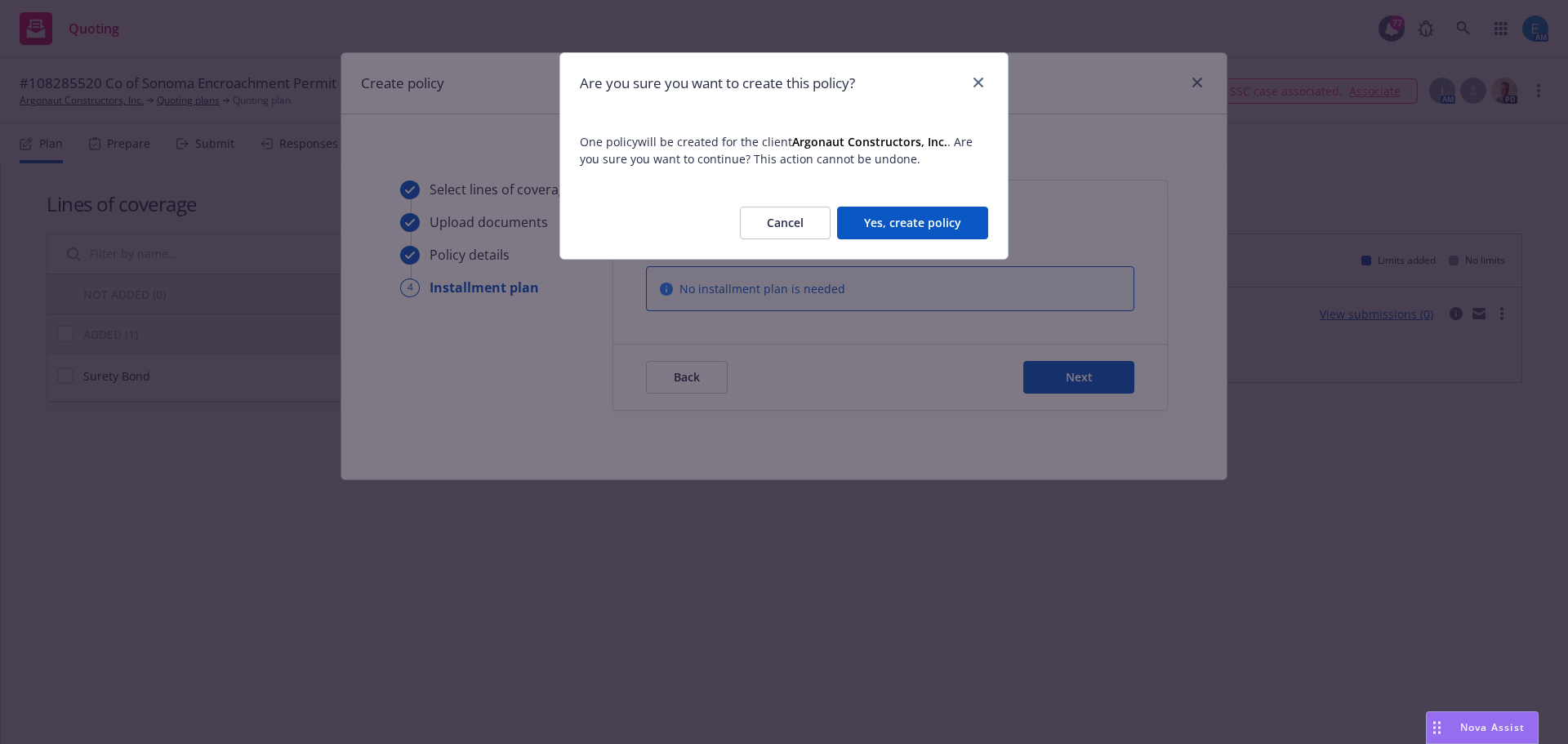
click at [904, 226] on button "Yes, create policy" at bounding box center [912, 223] width 151 height 33
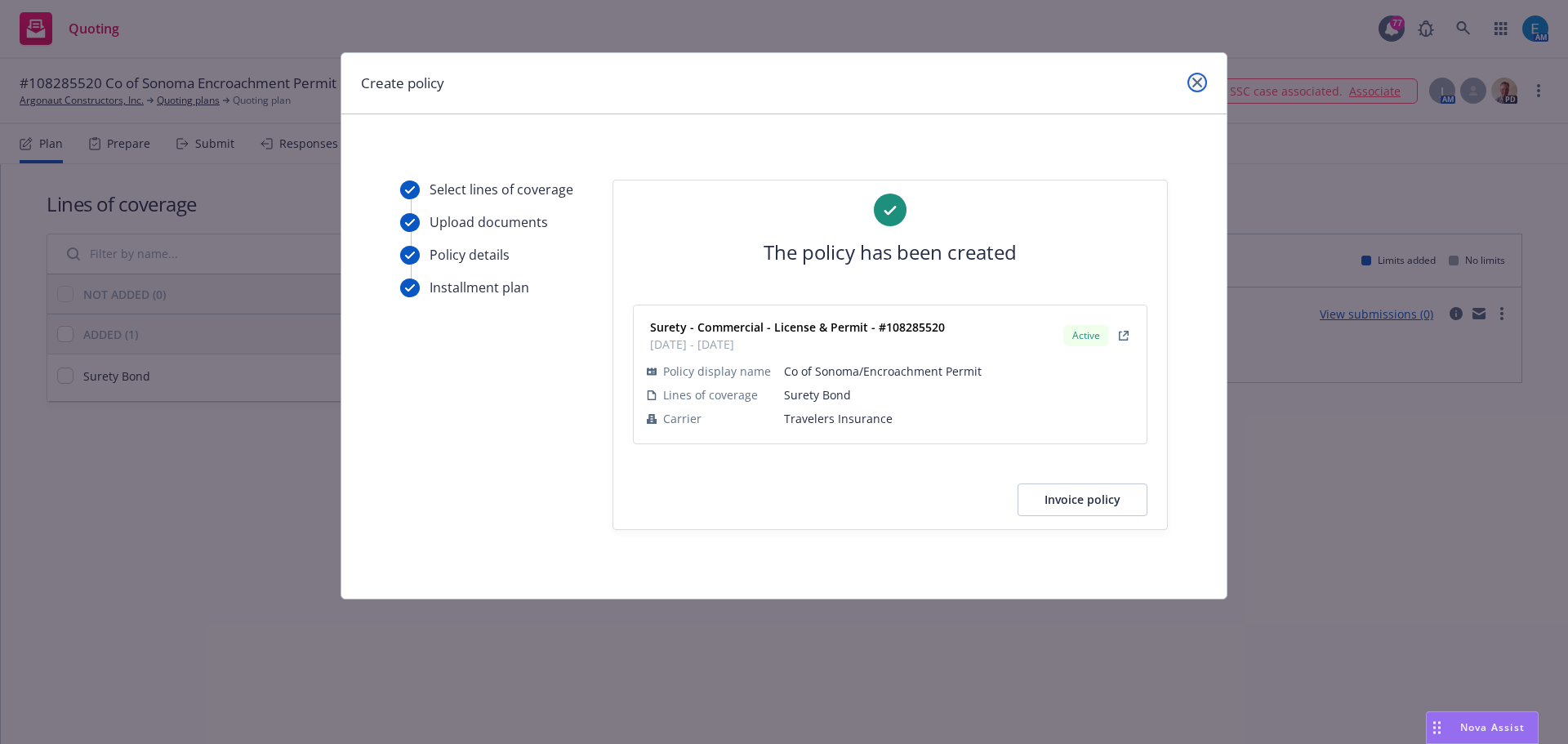
click at [1204, 85] on link "close" at bounding box center [1197, 82] width 20 height 20
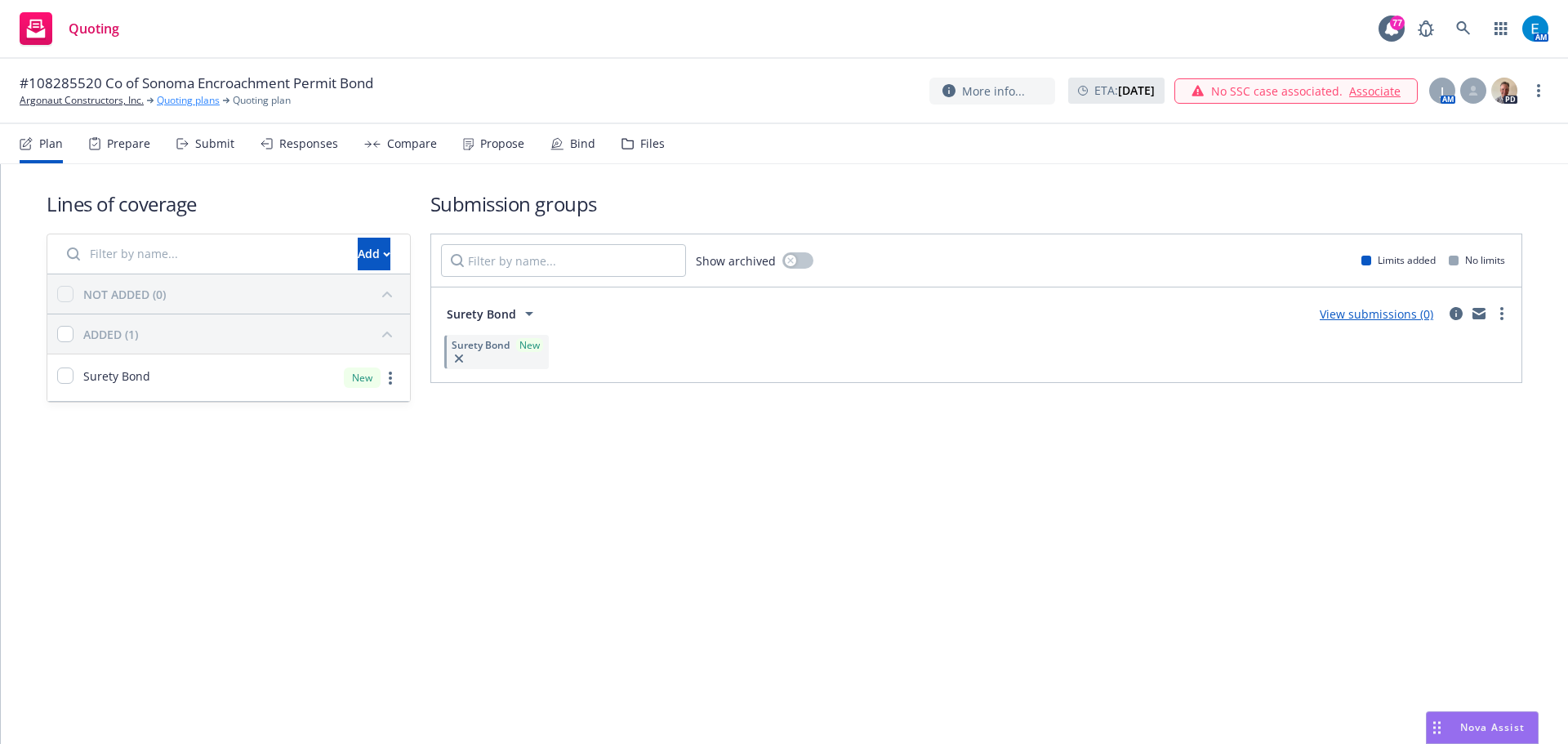
drag, startPoint x: 190, startPoint y: 100, endPoint x: 199, endPoint y: 107, distance: 11.4
click at [190, 100] on link "Quoting plans" at bounding box center [188, 100] width 63 height 15
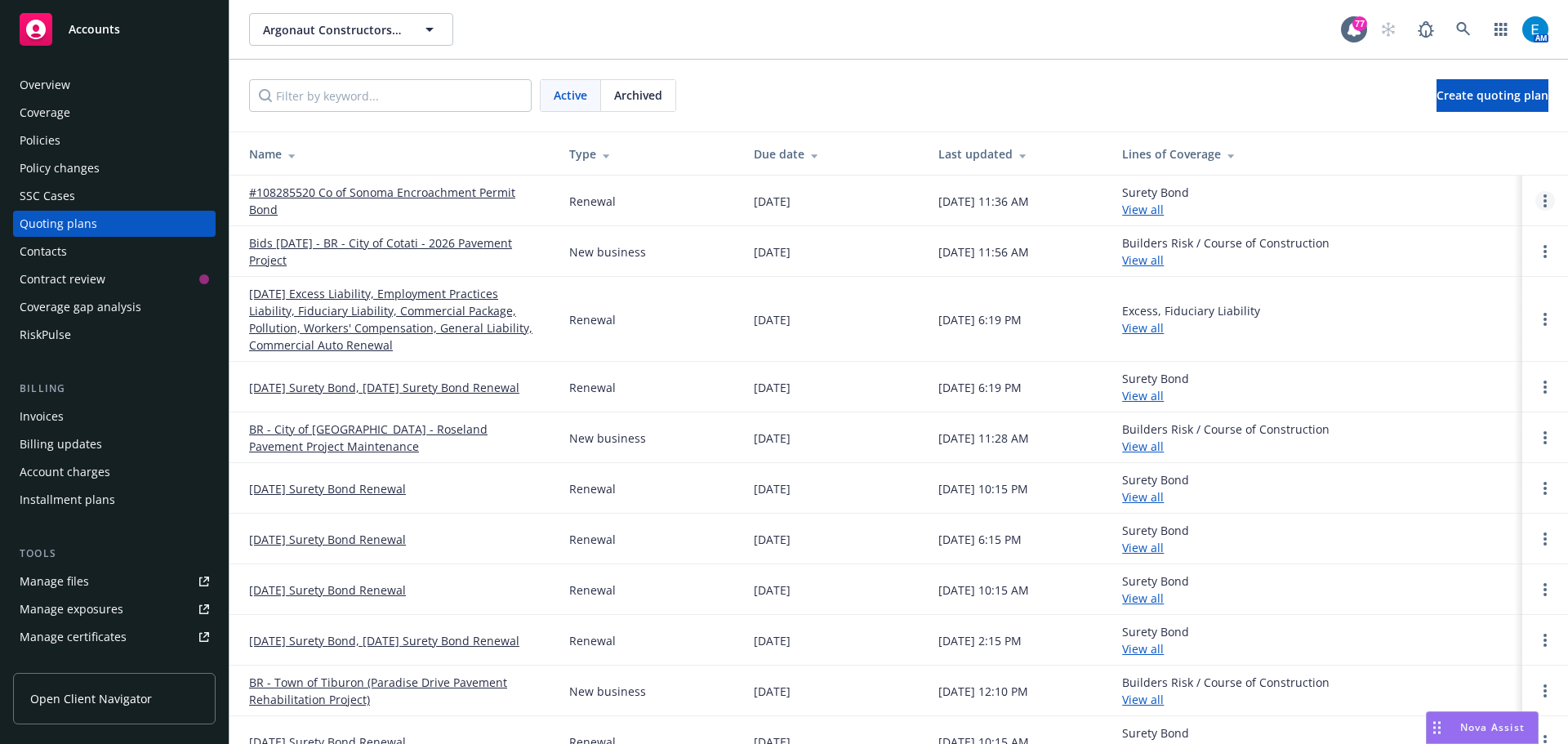
click at [1543, 205] on circle "Open options" at bounding box center [1545, 206] width 3 height 3
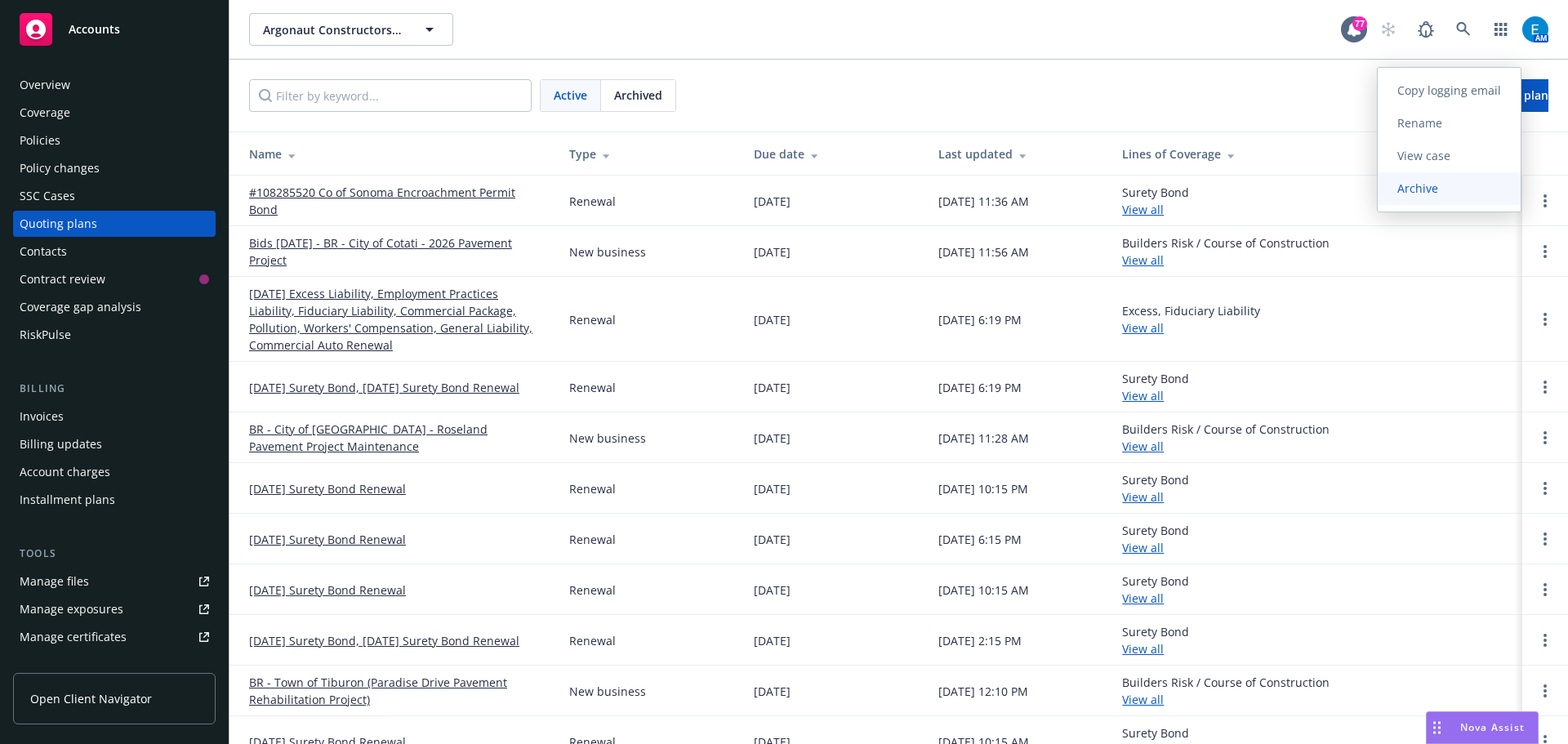
click at [1438, 192] on span "Archive" at bounding box center [1417, 188] width 80 height 16
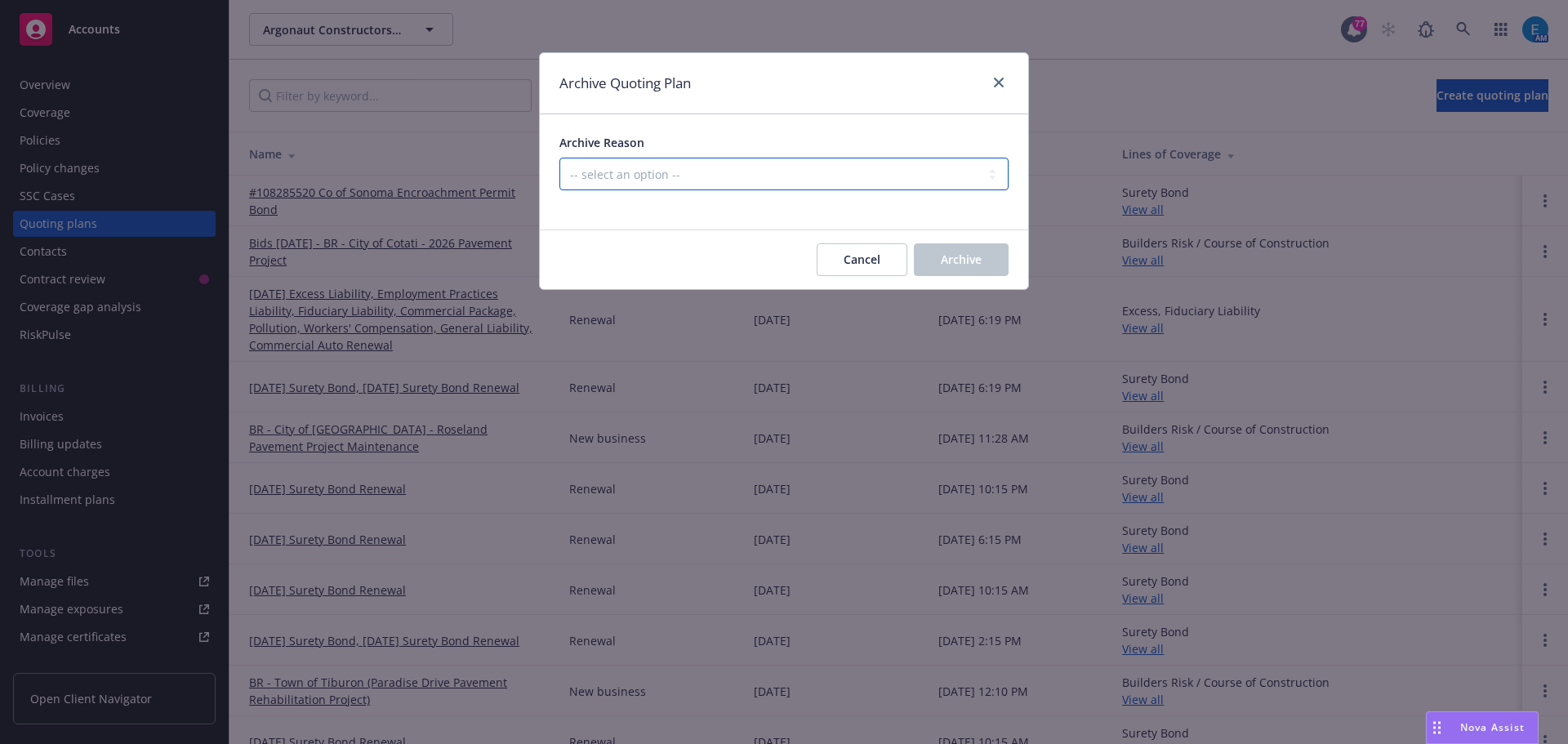
click at [633, 171] on select "-- select an option -- All policies in this renewal plan are auto-renewed Creat…" at bounding box center [784, 174] width 449 height 33
select select "ARCHIVED_RENEWAL_COMPLETED"
click at [560, 158] on select "-- select an option -- All policies in this renewal plan are auto-renewed Creat…" at bounding box center [784, 174] width 449 height 33
click at [973, 256] on span "Archive" at bounding box center [962, 259] width 41 height 16
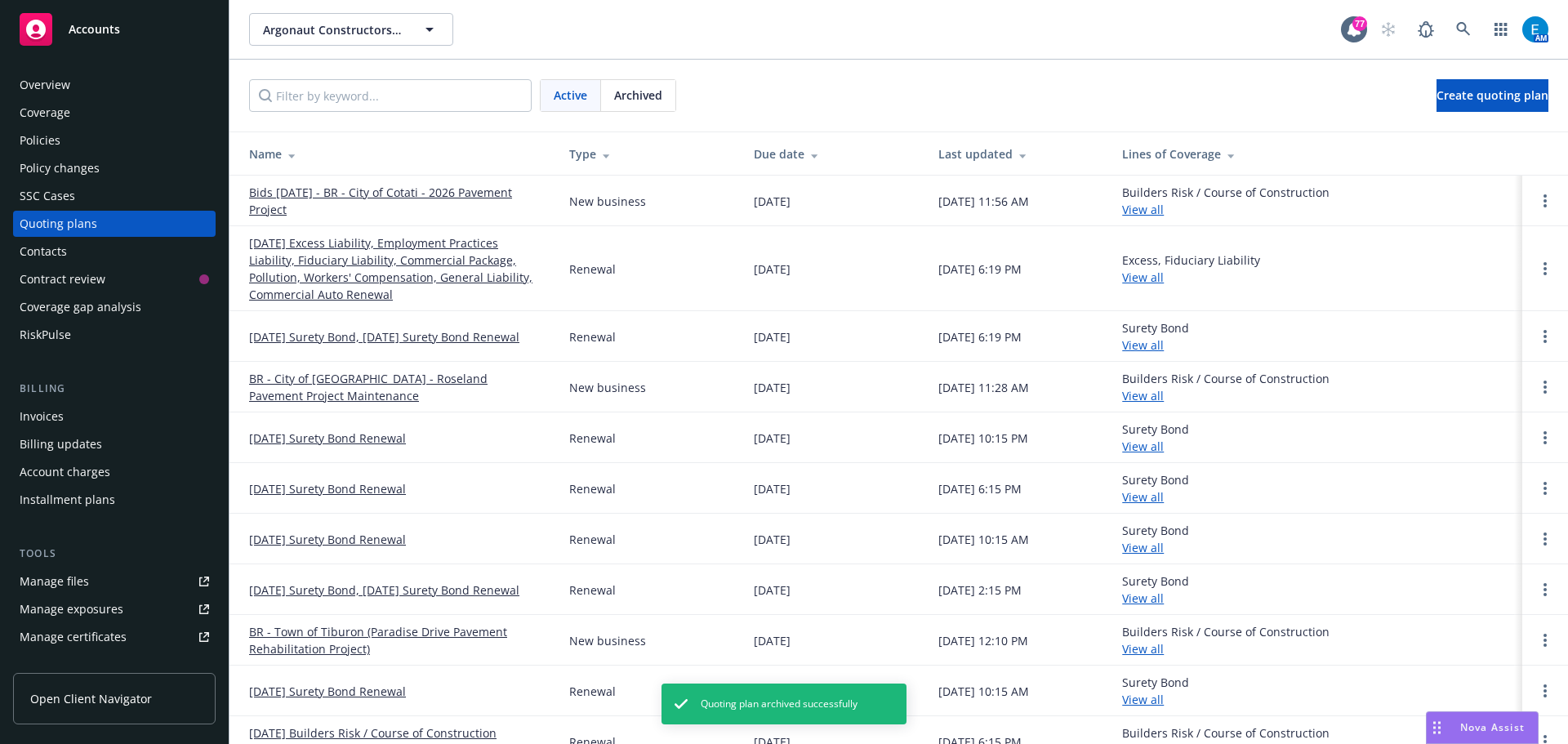
drag, startPoint x: 54, startPoint y: 417, endPoint x: 26, endPoint y: 418, distance: 28.0
click at [53, 417] on div "Invoices" at bounding box center [42, 417] width 44 height 26
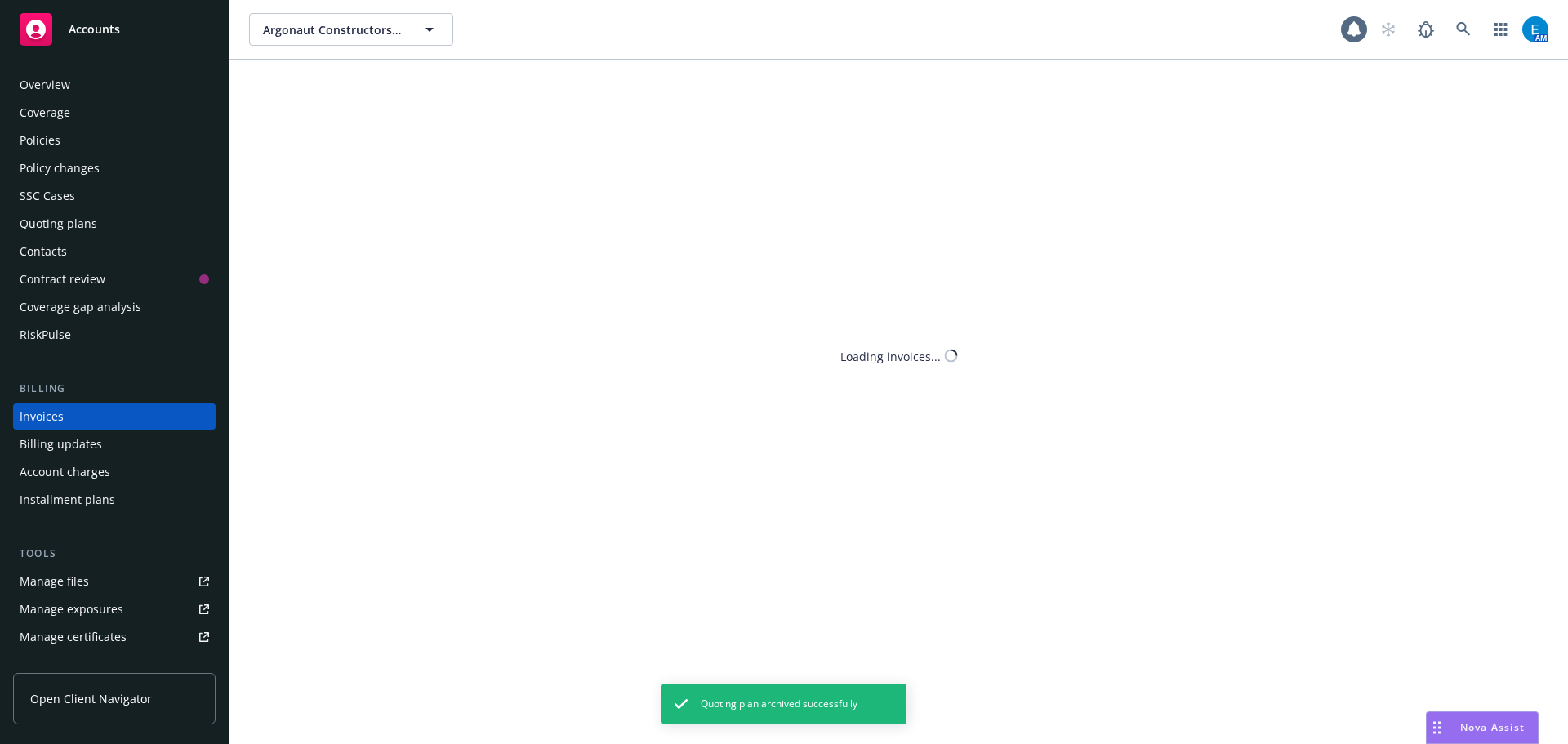
scroll to position [19, 0]
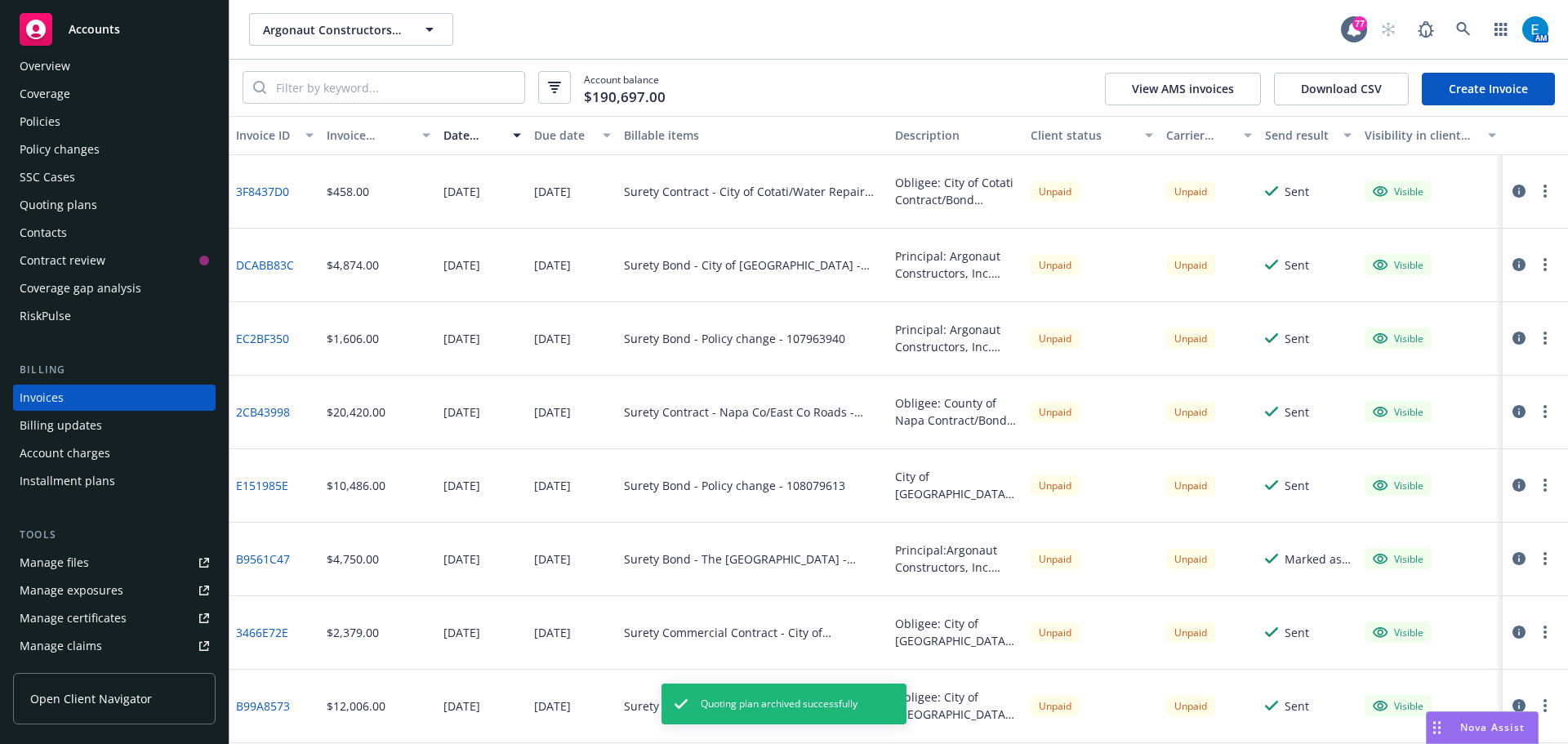
click at [1494, 81] on link "Create Invoice" at bounding box center [1488, 89] width 133 height 33
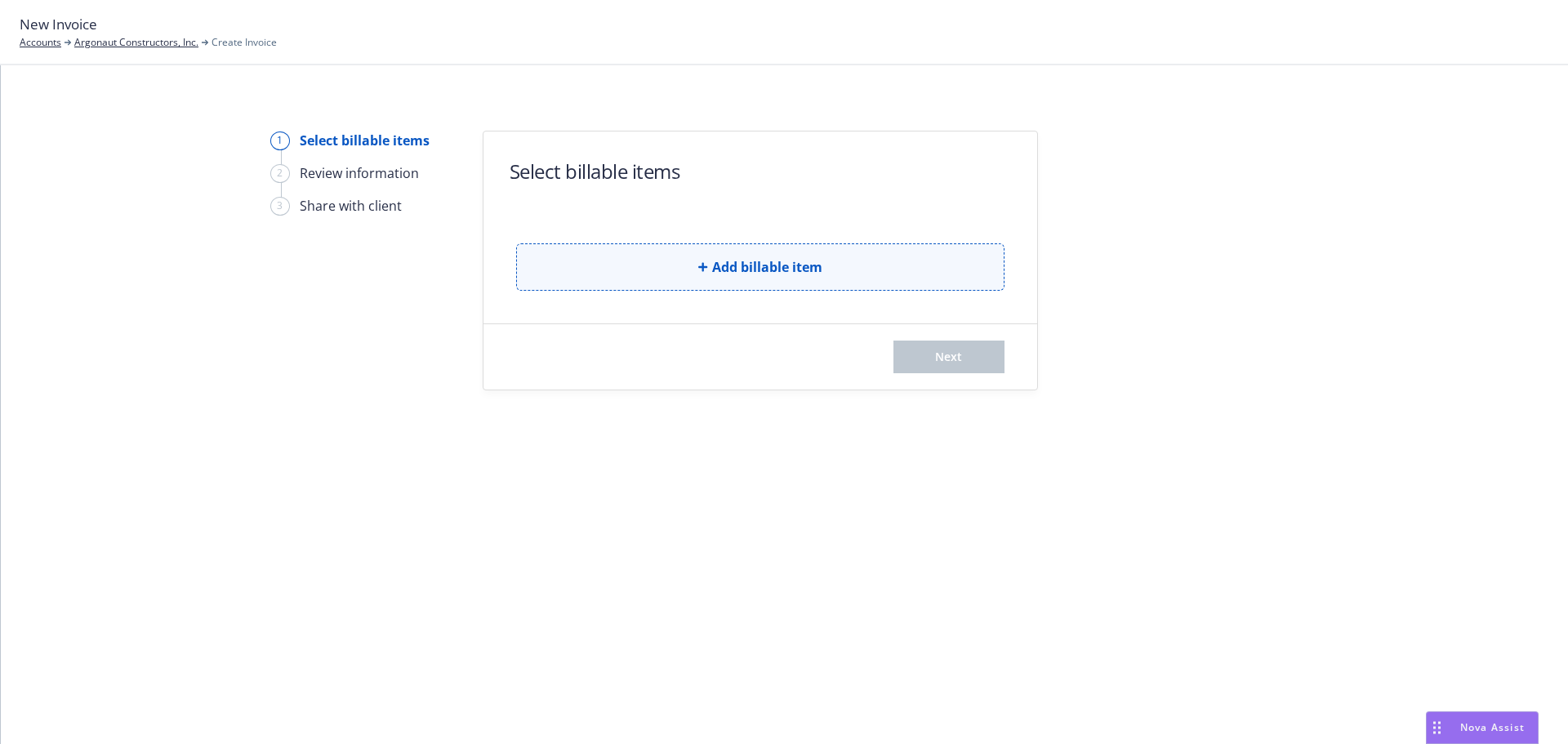
click at [772, 266] on span "Add billable item" at bounding box center [767, 267] width 110 height 20
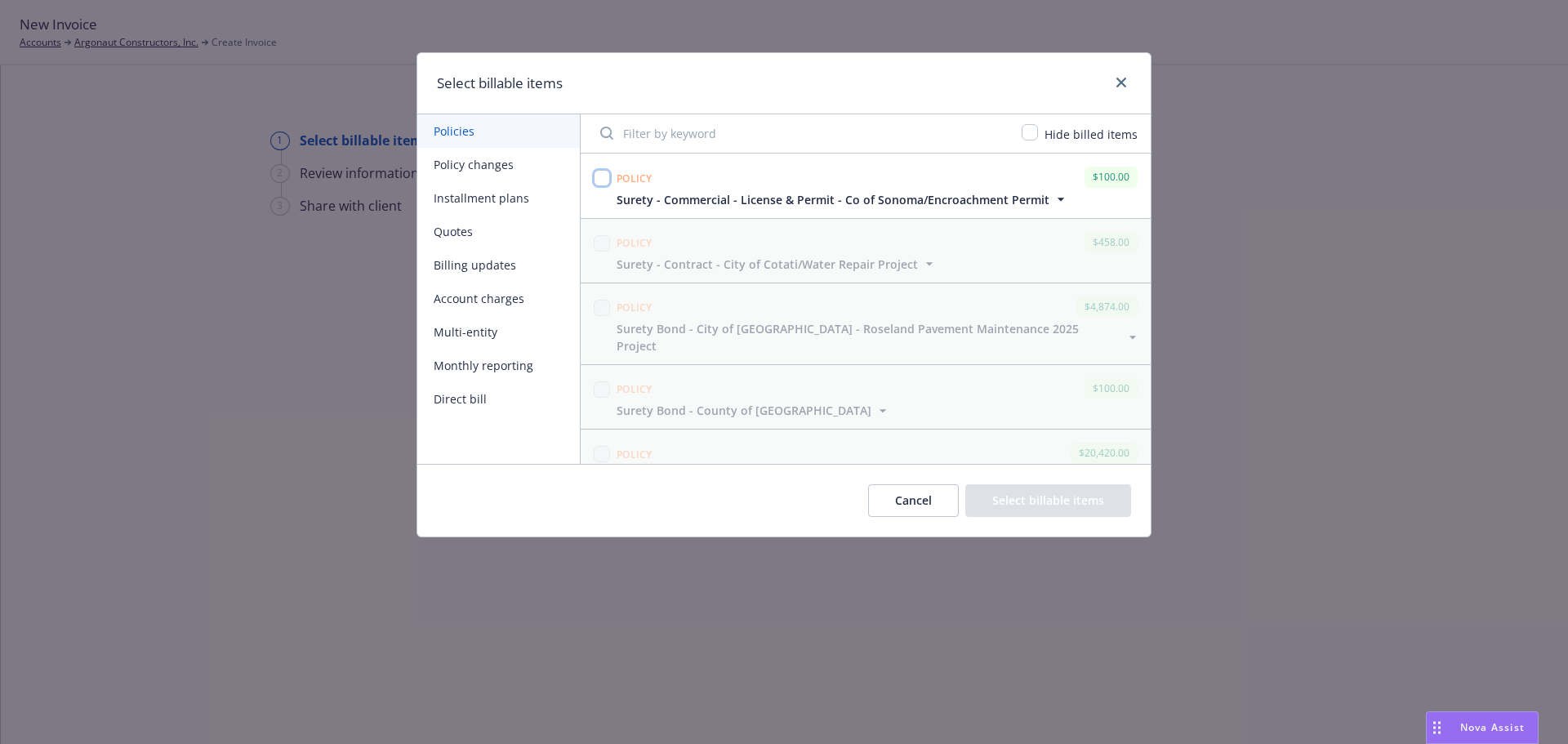
click at [599, 179] on input "checkbox" at bounding box center [602, 178] width 16 height 16
checkbox input "true"
click at [1089, 502] on button "Select billable items" at bounding box center [1048, 501] width 166 height 33
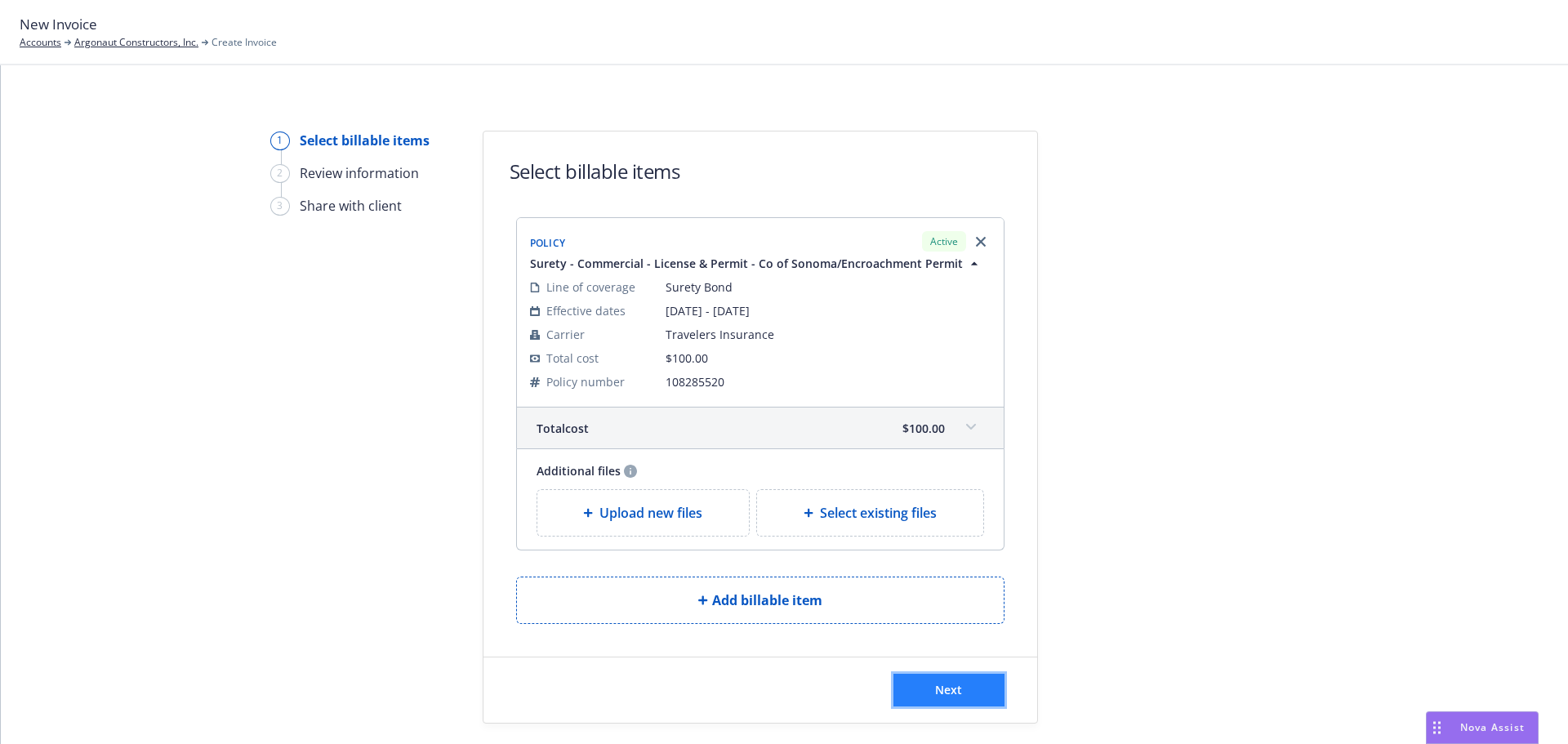
click at [935, 684] on span "Next" at bounding box center [948, 690] width 27 height 16
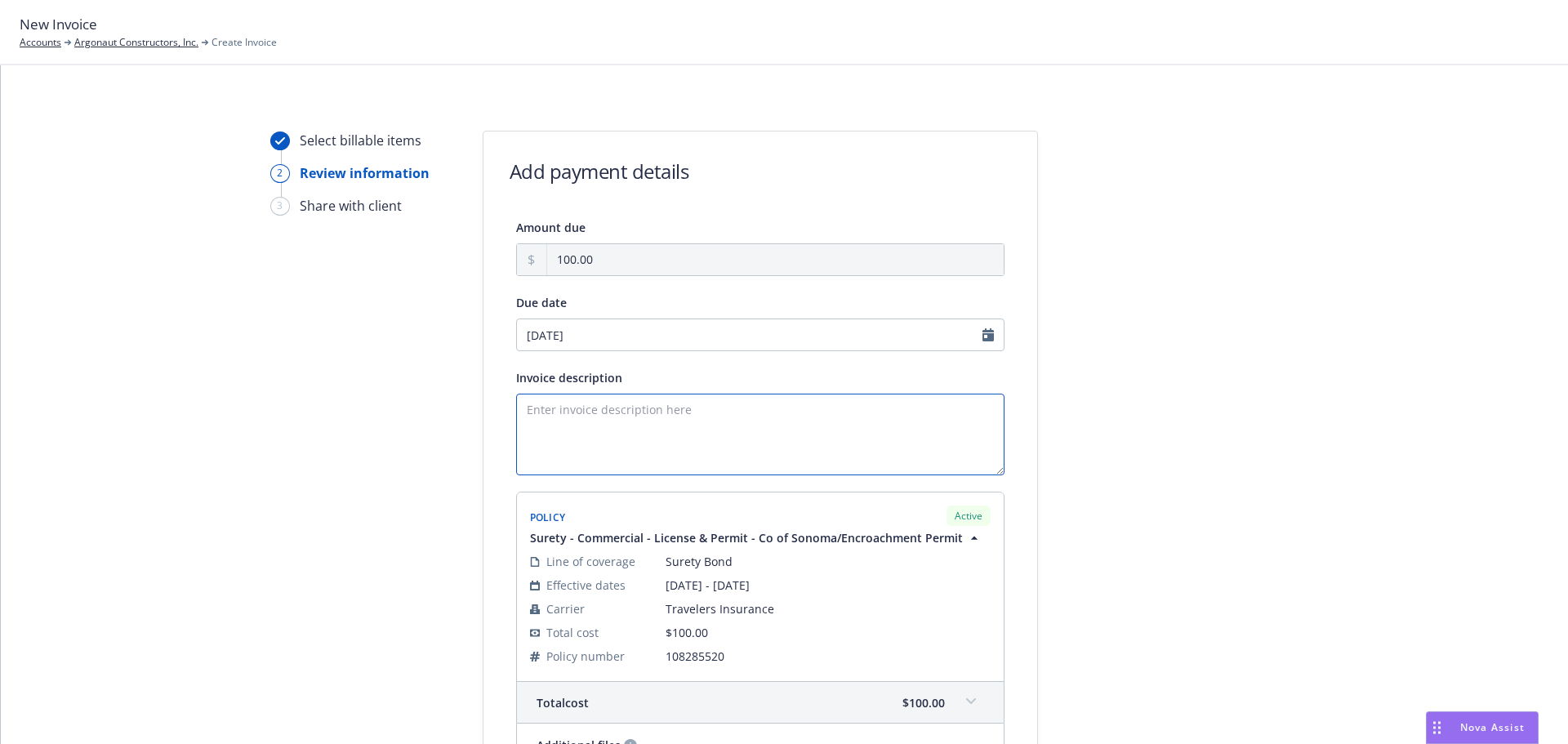
drag, startPoint x: 550, startPoint y: 421, endPoint x: 580, endPoint y: 421, distance: 30.0
click at [553, 421] on textarea "Invoice description" at bounding box center [760, 434] width 488 height 81
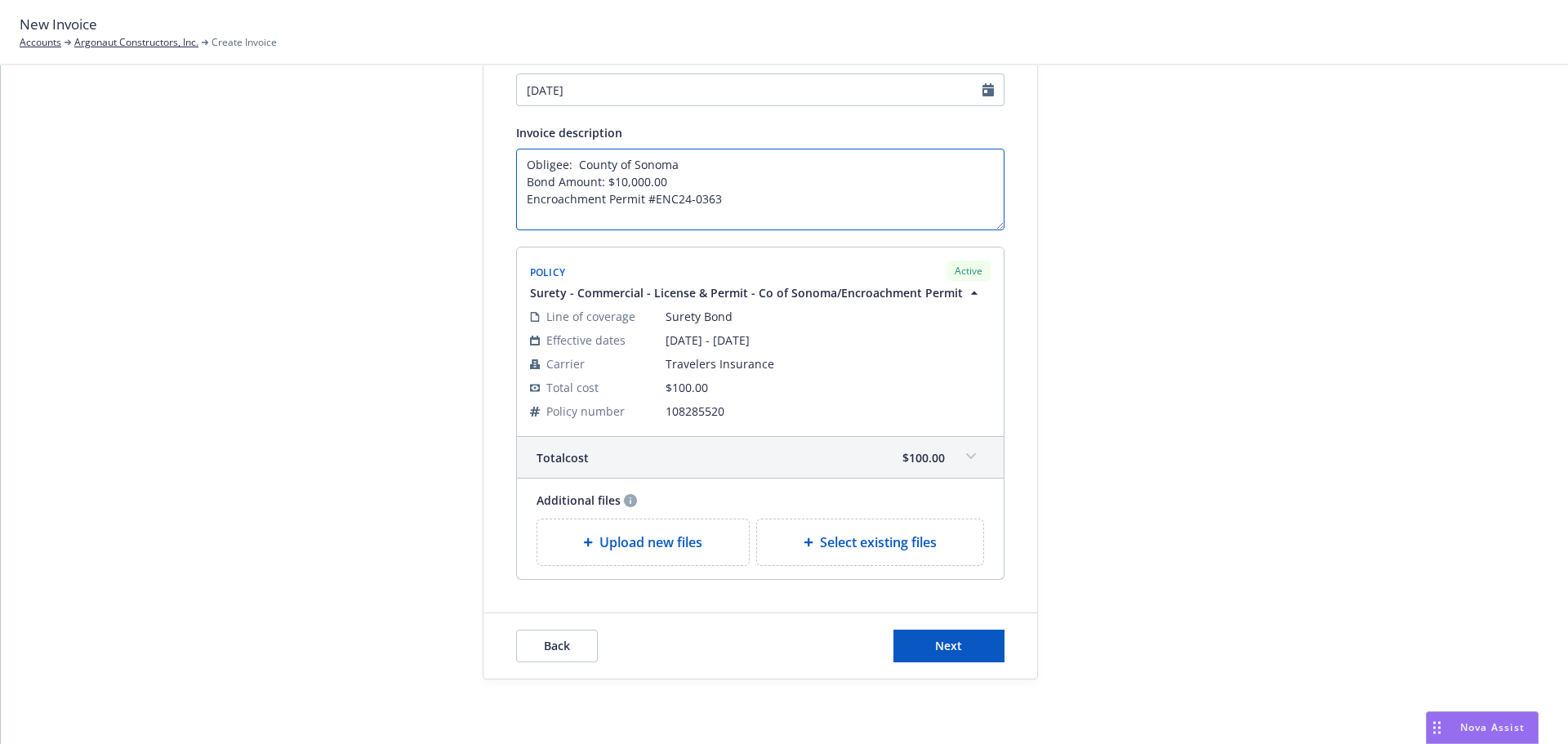
scroll to position [246, 0]
type textarea "Obligee: County of Sonoma Bond Amount: $10,000.00 Encroachment Permit #ENC24-03…"
click at [951, 642] on span "Next" at bounding box center [948, 645] width 27 height 16
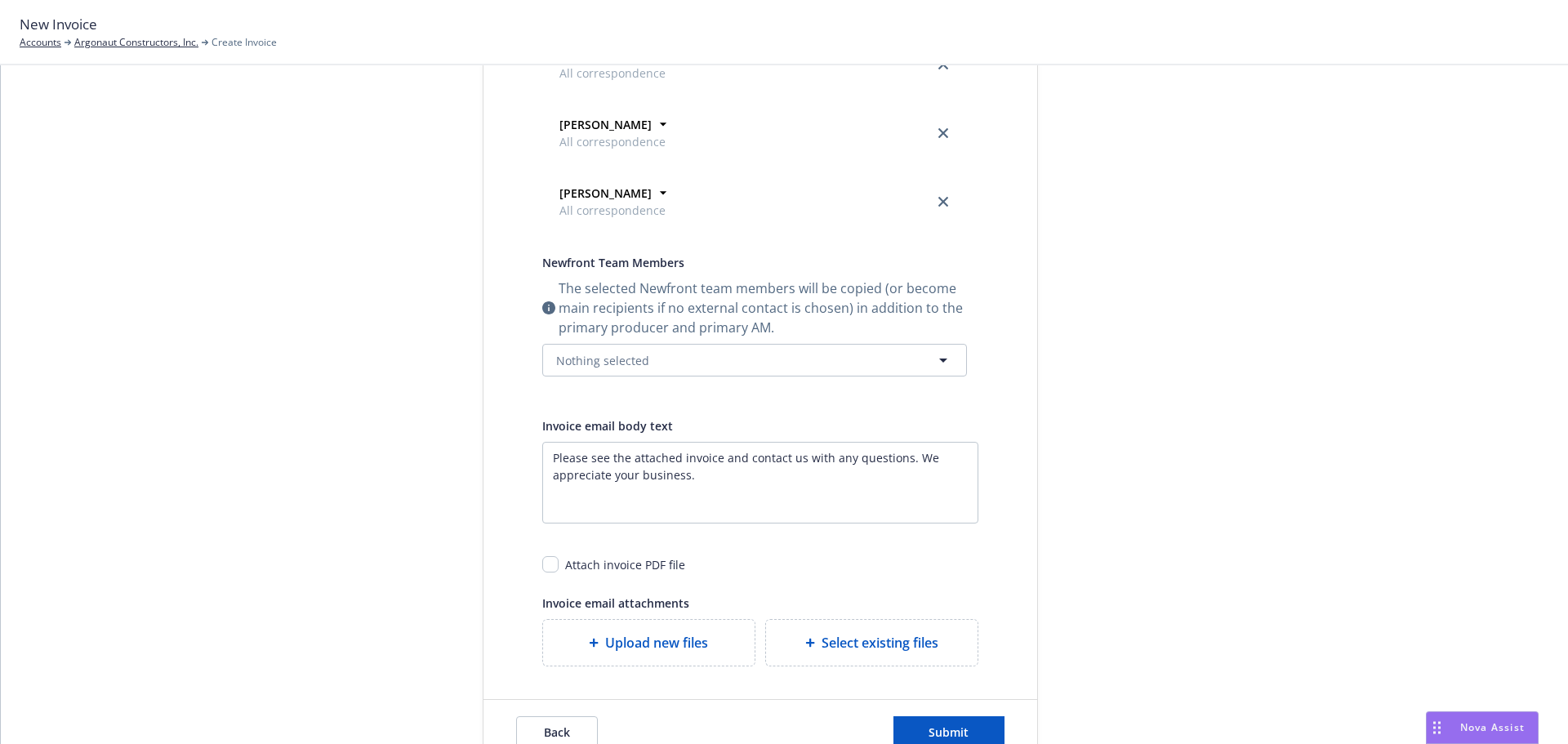
scroll to position [548, 0]
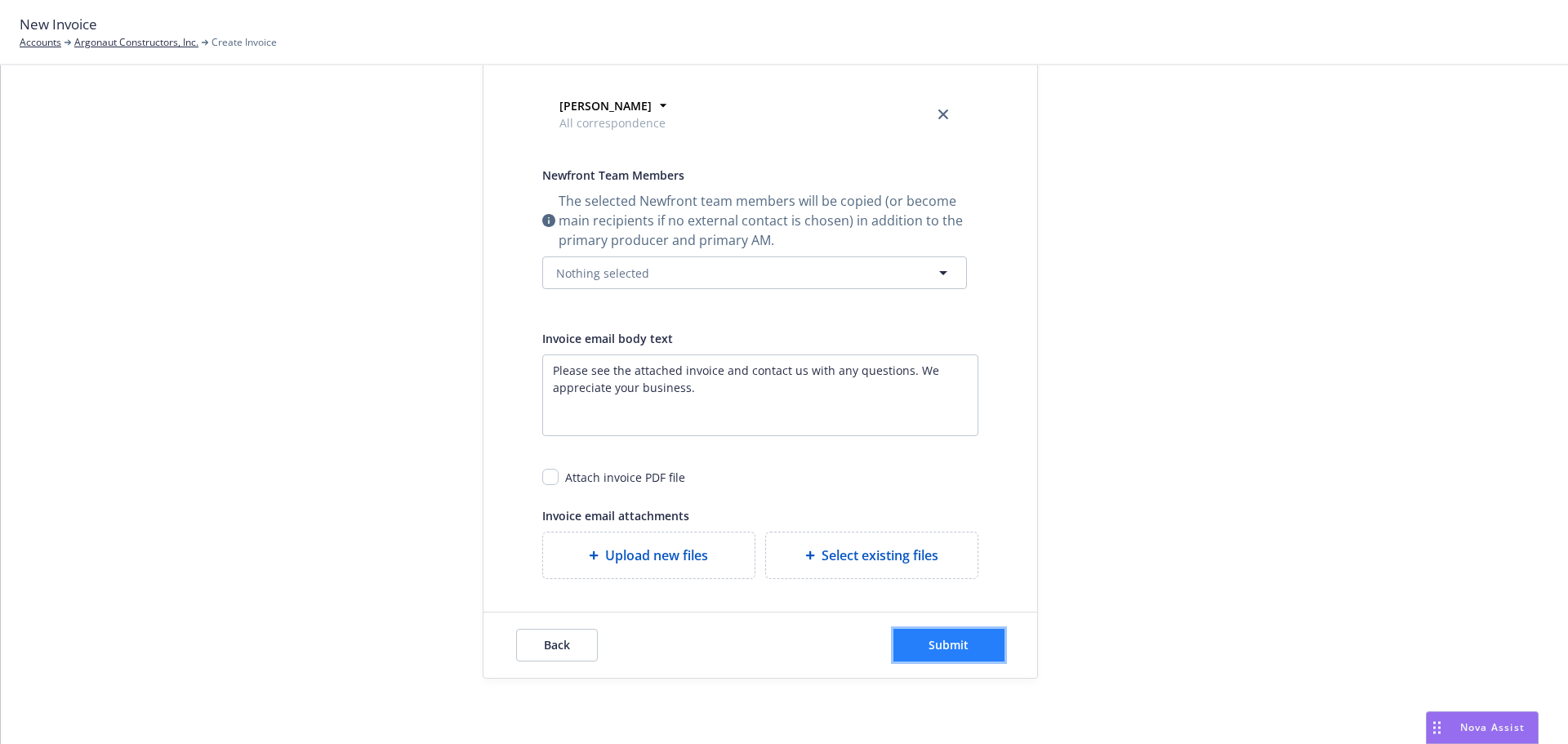
click at [938, 645] on span "Submit" at bounding box center [948, 645] width 40 height 16
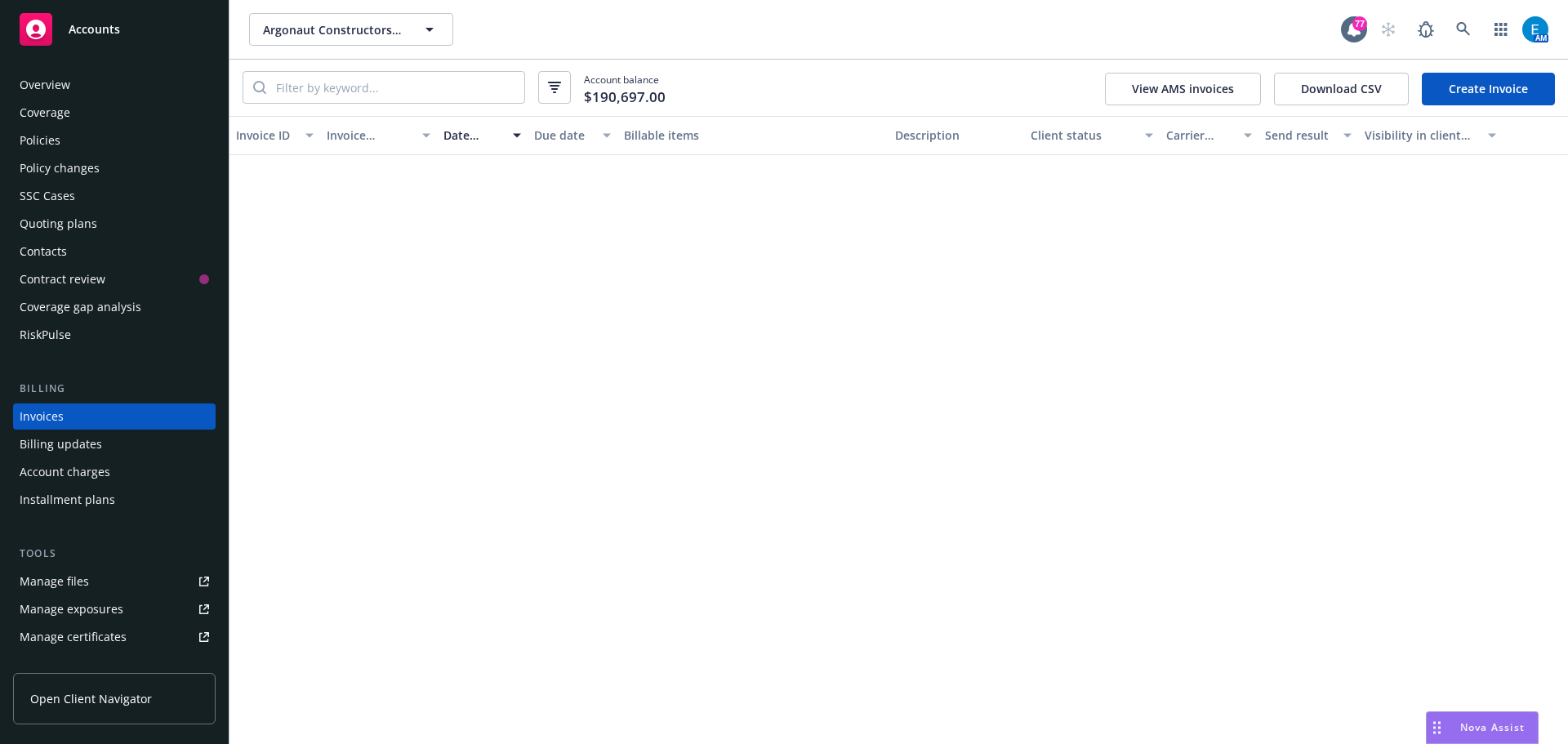
scroll to position [19, 0]
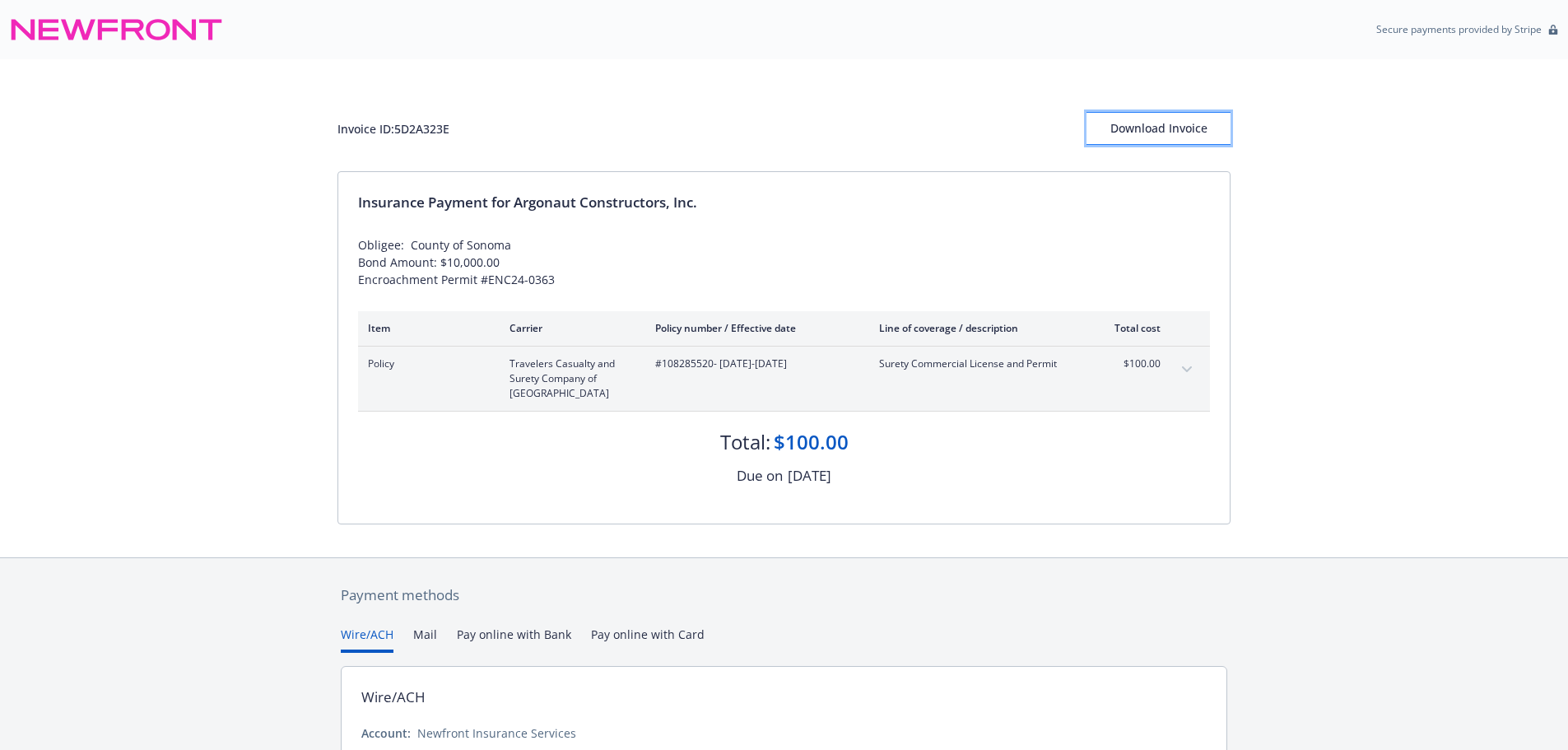
click at [1195, 130] on div "Download Invoice" at bounding box center [1159, 128] width 144 height 31
